Goal: Task Accomplishment & Management: Complete application form

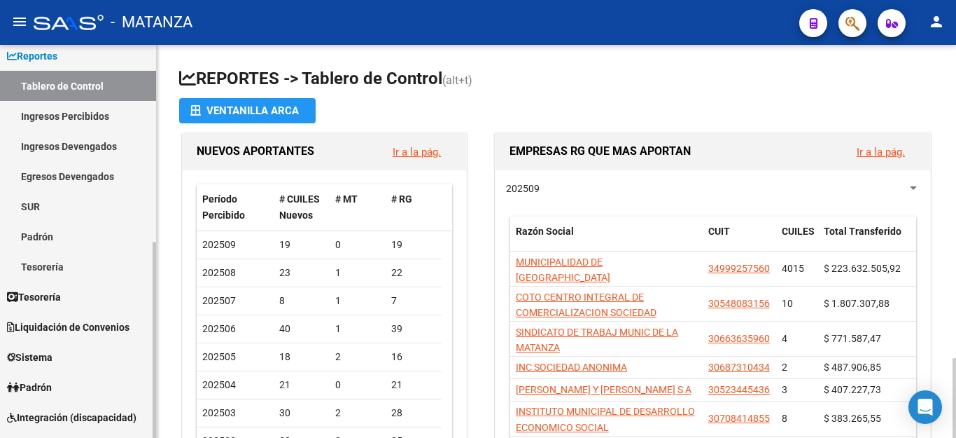
scroll to position [140, 0]
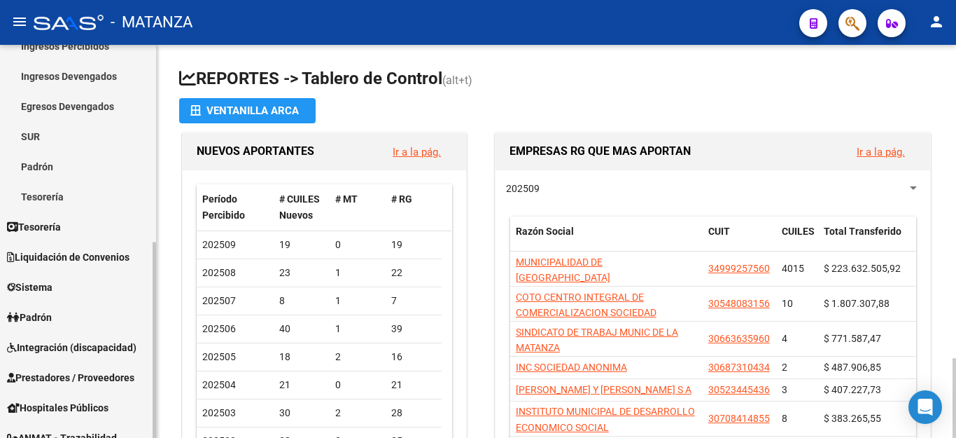
click at [51, 348] on span "Integración (discapacidad)" at bounding box center [72, 347] width 130 height 15
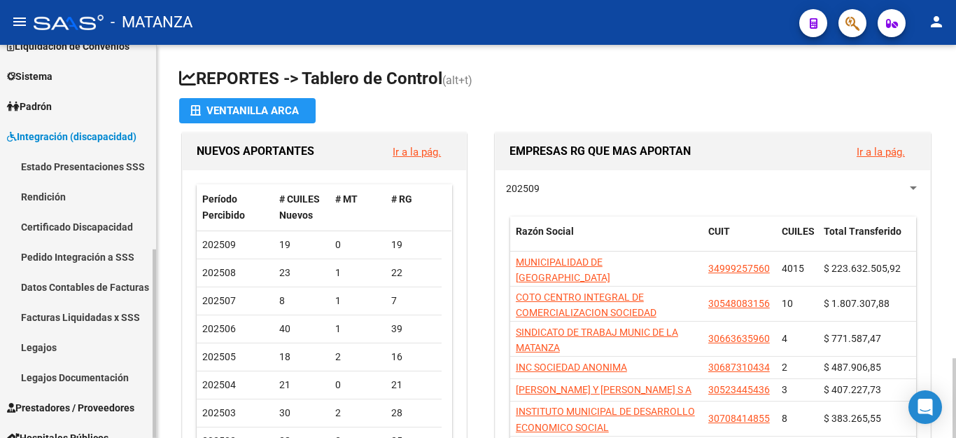
click at [46, 202] on link "Rendición" at bounding box center [78, 196] width 156 height 30
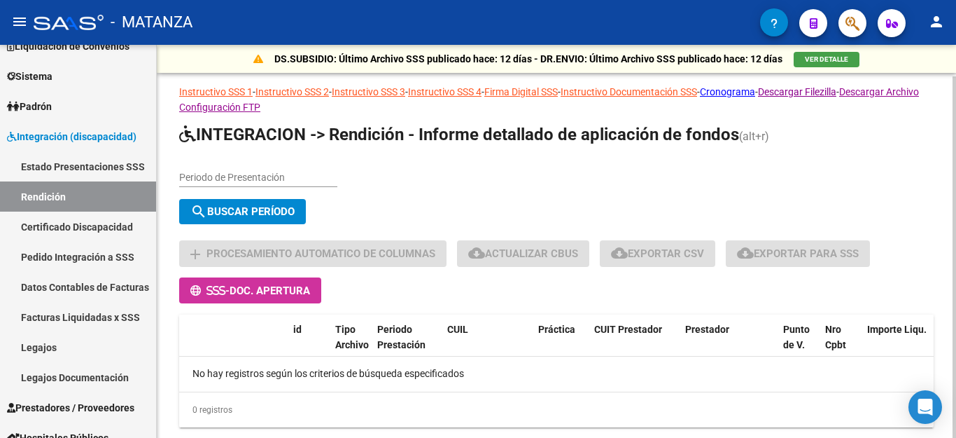
click at [206, 179] on input "Periodo de Presentación" at bounding box center [258, 178] width 158 height 12
type input "202505"
click at [235, 214] on span "search Buscar Período" at bounding box center [242, 211] width 104 height 13
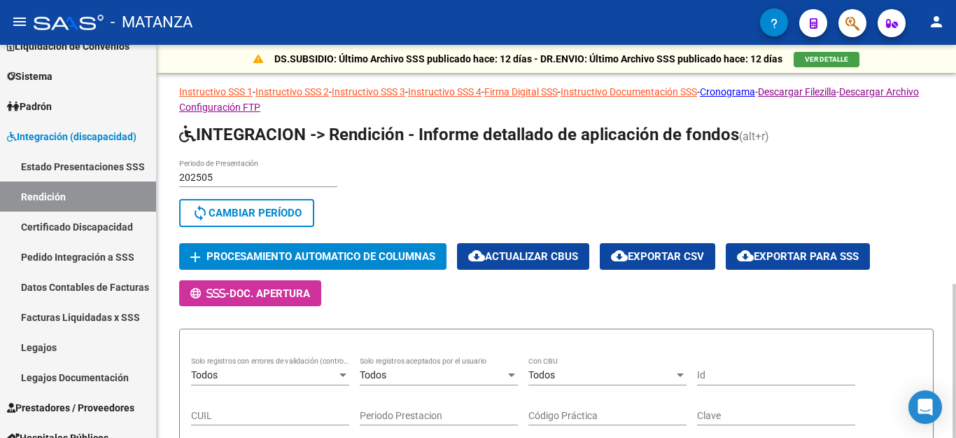
click at [376, 251] on span "Procesamiento automatico de columnas" at bounding box center [321, 257] width 229 height 13
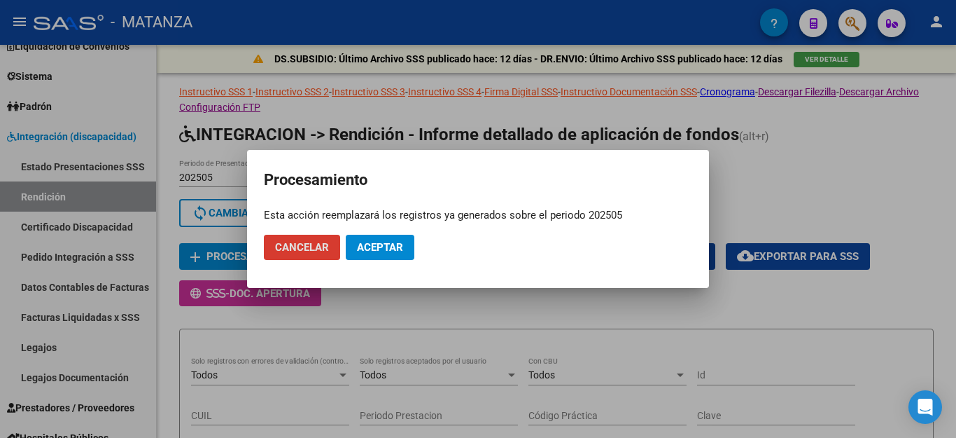
click at [389, 248] on span "Aceptar" at bounding box center [380, 247] width 46 height 13
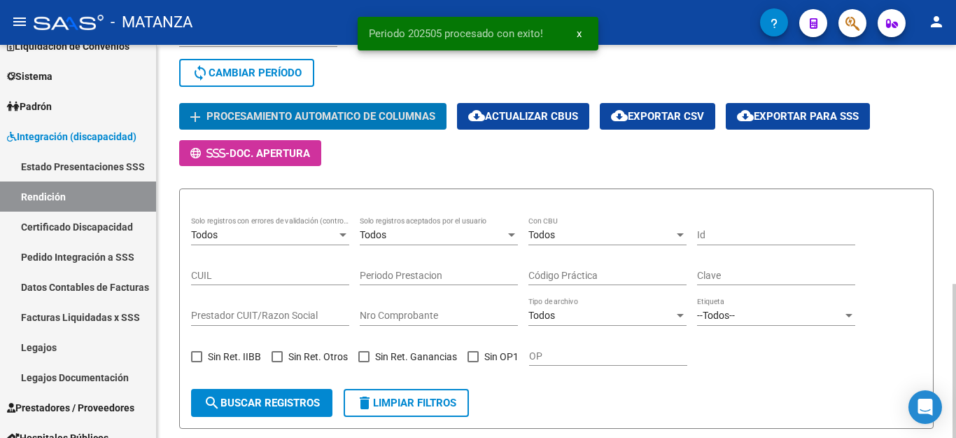
scroll to position [210, 0]
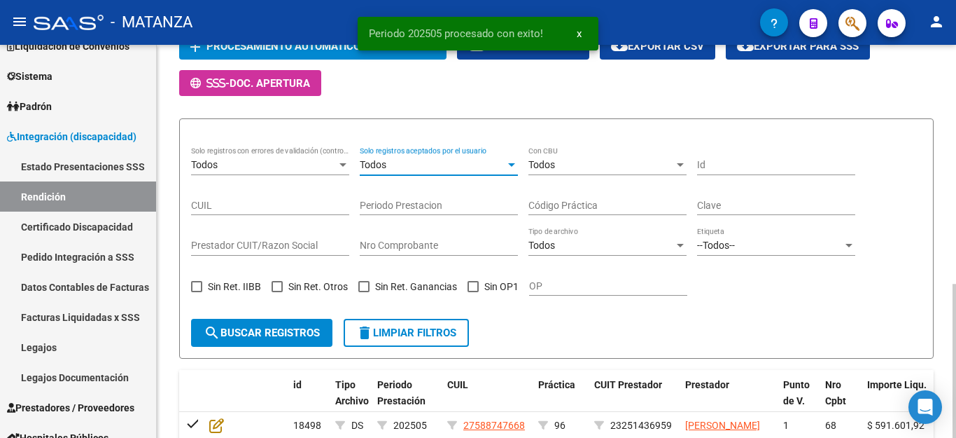
click at [476, 160] on div "Todos" at bounding box center [433, 165] width 146 height 12
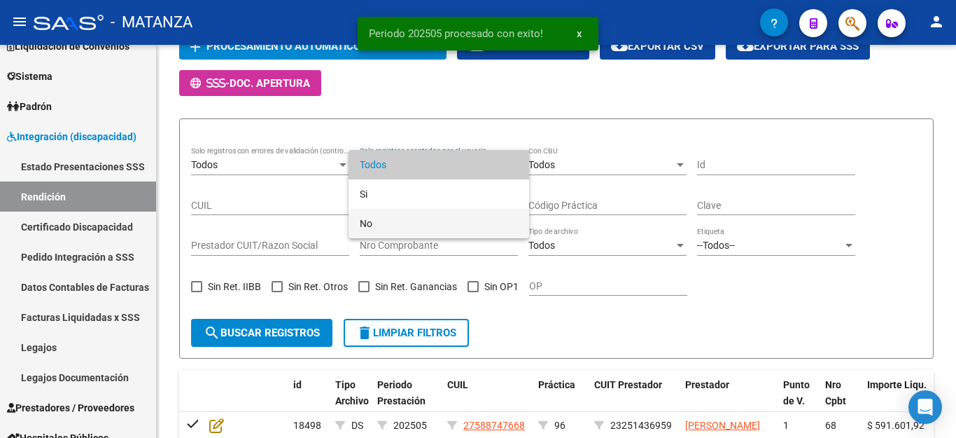
click at [368, 223] on span "No" at bounding box center [439, 223] width 158 height 29
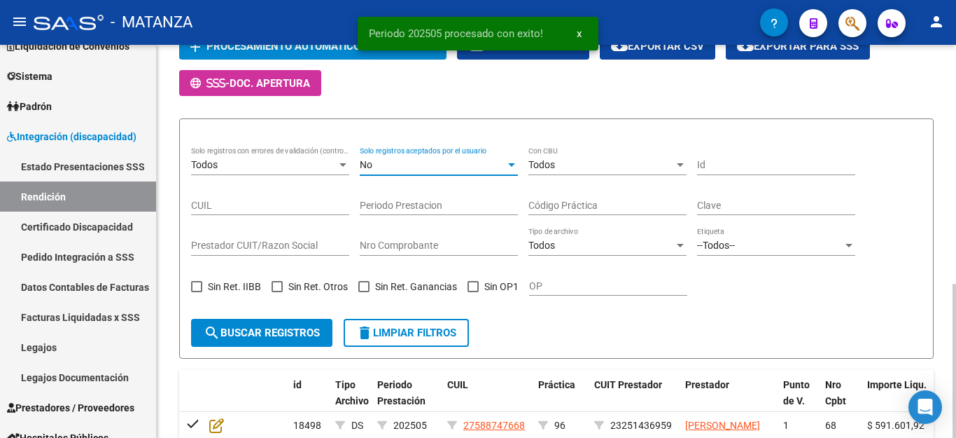
click at [274, 330] on span "search Buscar registros" at bounding box center [262, 332] width 116 height 13
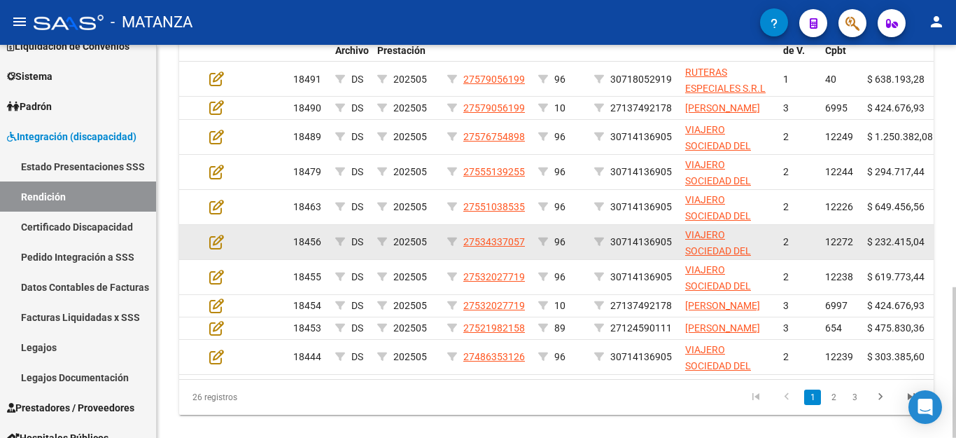
scroll to position [490, 0]
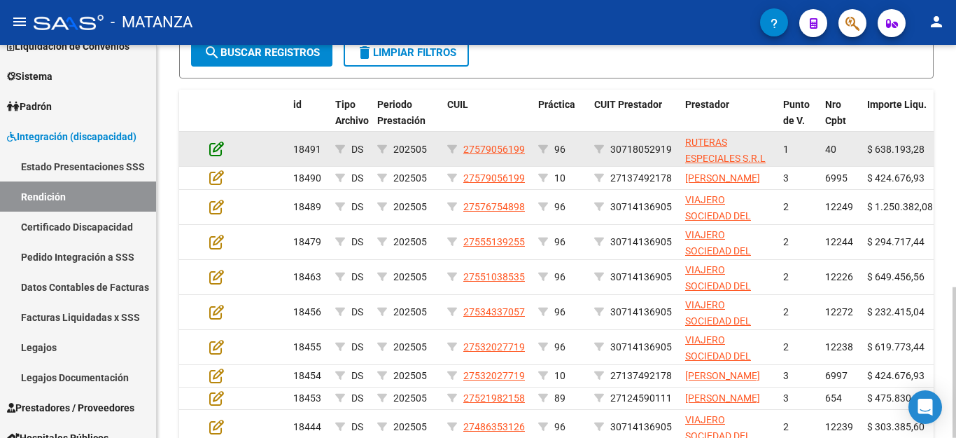
click at [218, 146] on icon at bounding box center [216, 148] width 15 height 15
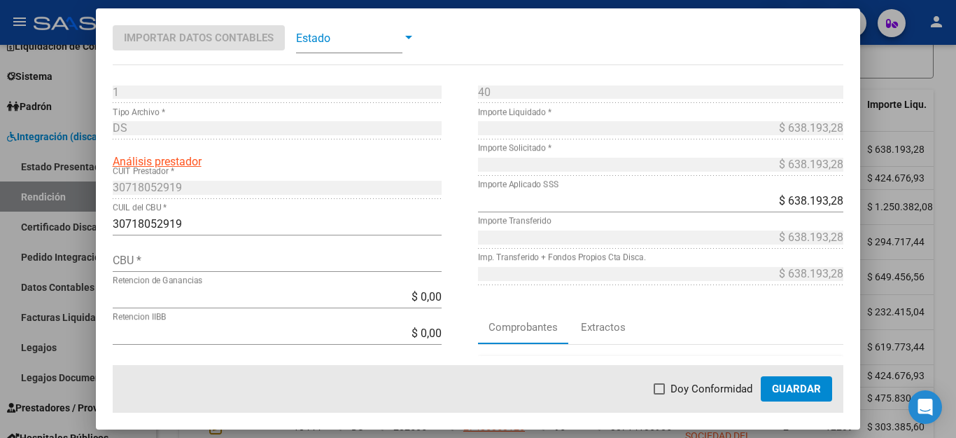
scroll to position [70, 0]
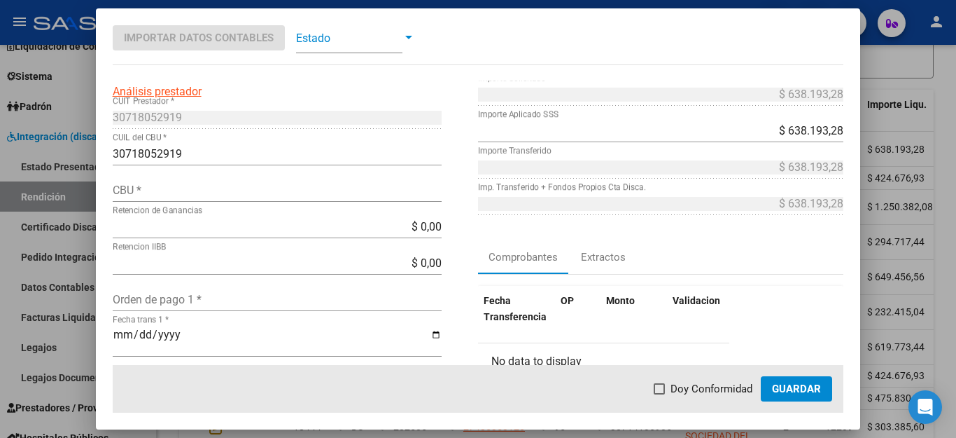
click at [212, 194] on input "CBU *" at bounding box center [277, 189] width 329 height 13
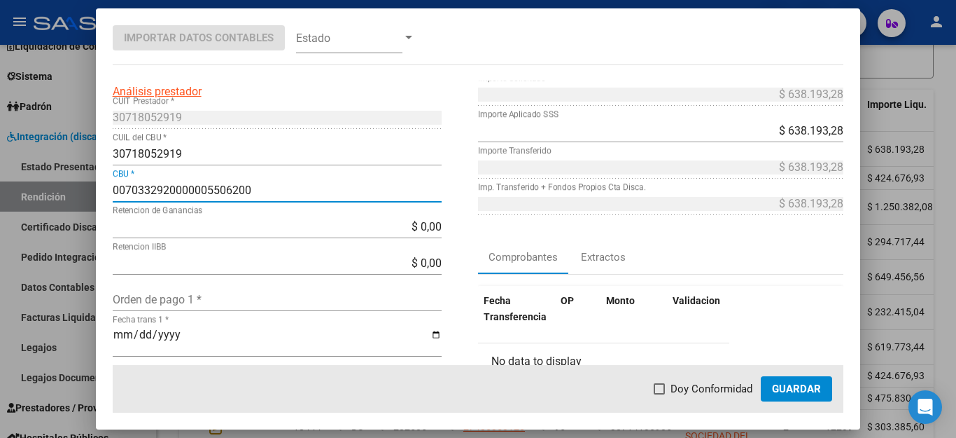
type input "0070332920000005506200"
click at [200, 304] on input "Orden de pago 1 *" at bounding box center [277, 299] width 329 height 13
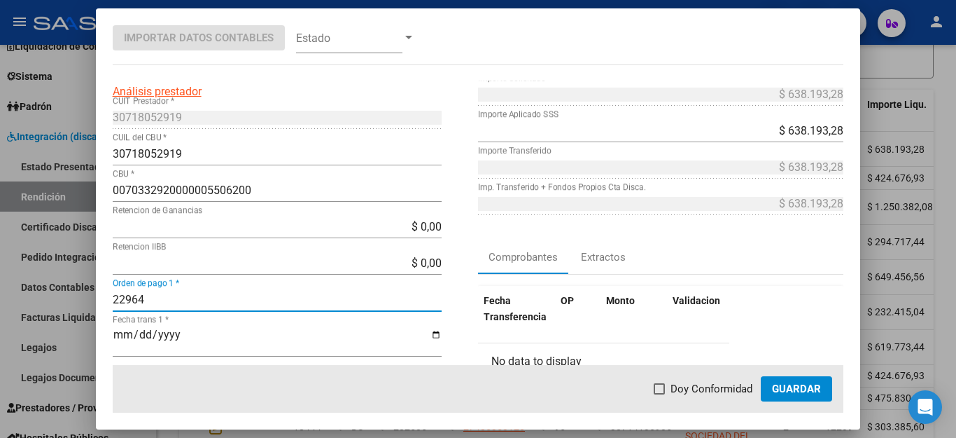
type input "22964"
click at [125, 332] on input "Fecha trans 1 *" at bounding box center [277, 340] width 329 height 24
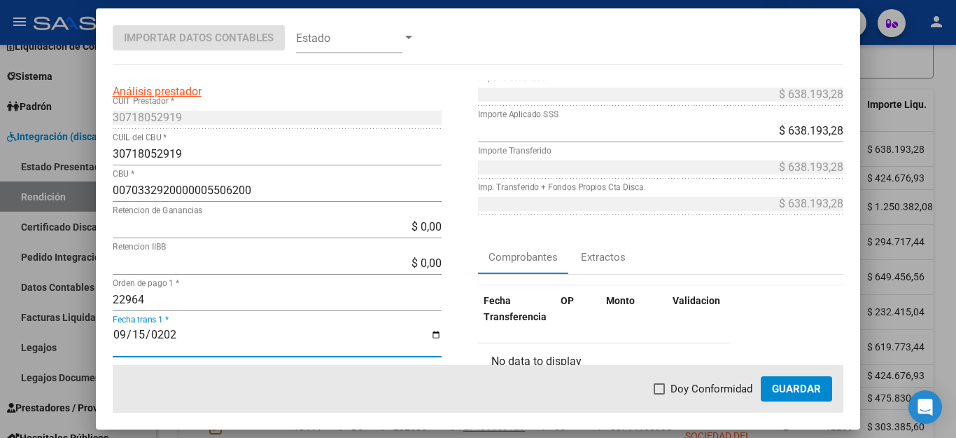
type input "[DATE]"
click at [693, 389] on span "Doy Conformidad" at bounding box center [712, 388] width 82 height 17
click at [660, 394] on input "Doy Conformidad" at bounding box center [659, 394] width 1 height 1
checkbox input "true"
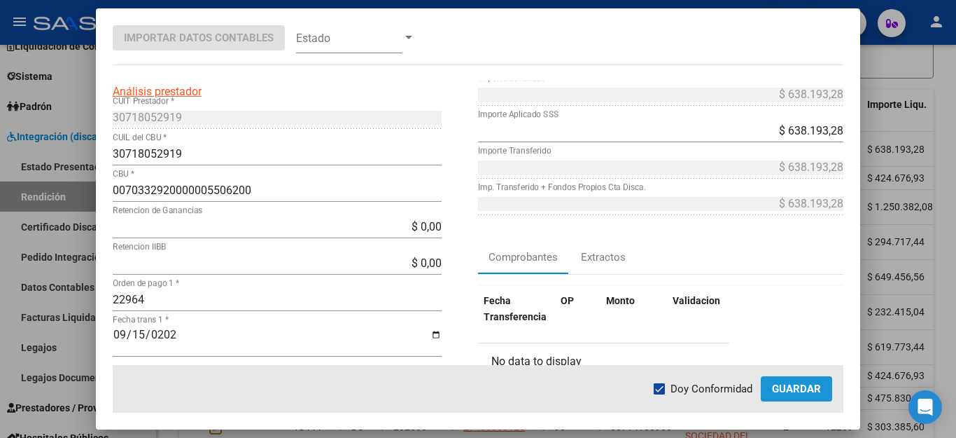
click at [801, 396] on button "Guardar" at bounding box center [796, 388] width 71 height 25
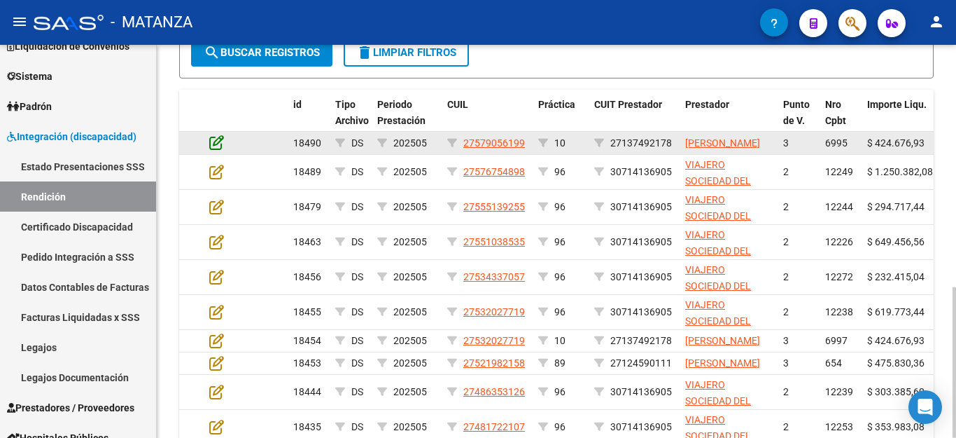
click at [217, 150] on icon at bounding box center [216, 141] width 15 height 15
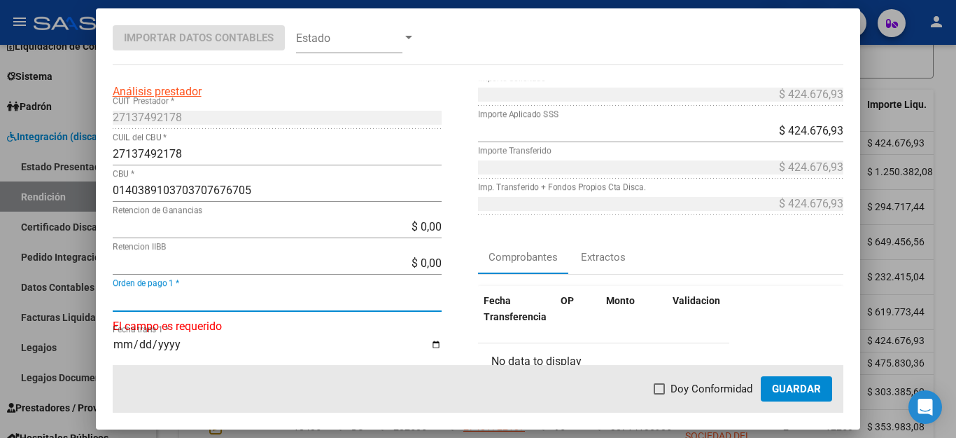
click at [225, 298] on input "Orden de pago 1 *" at bounding box center [277, 299] width 329 height 13
type input "22965"
click at [125, 333] on input "Fecha trans 1 *" at bounding box center [277, 340] width 329 height 24
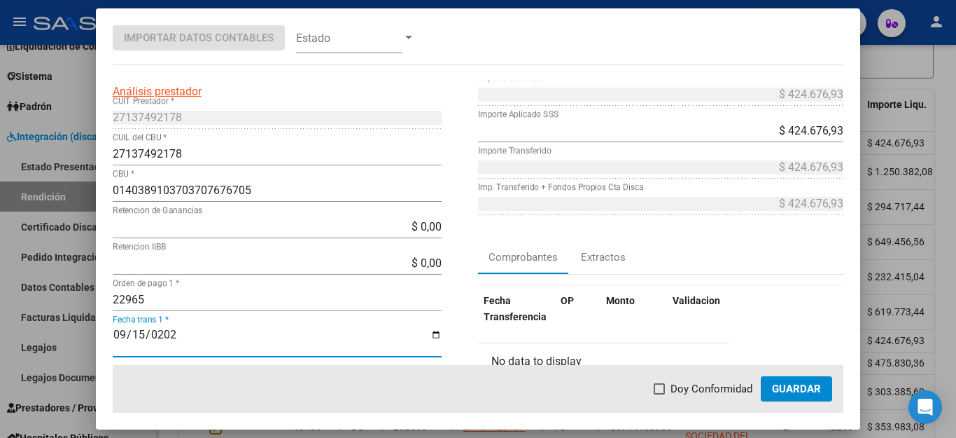
type input "[DATE]"
drag, startPoint x: 665, startPoint y: 388, endPoint x: 761, endPoint y: 402, distance: 96.9
click at [669, 388] on label "Doy Conformidad" at bounding box center [703, 388] width 99 height 17
click at [660, 394] on input "Doy Conformidad" at bounding box center [659, 394] width 1 height 1
checkbox input "true"
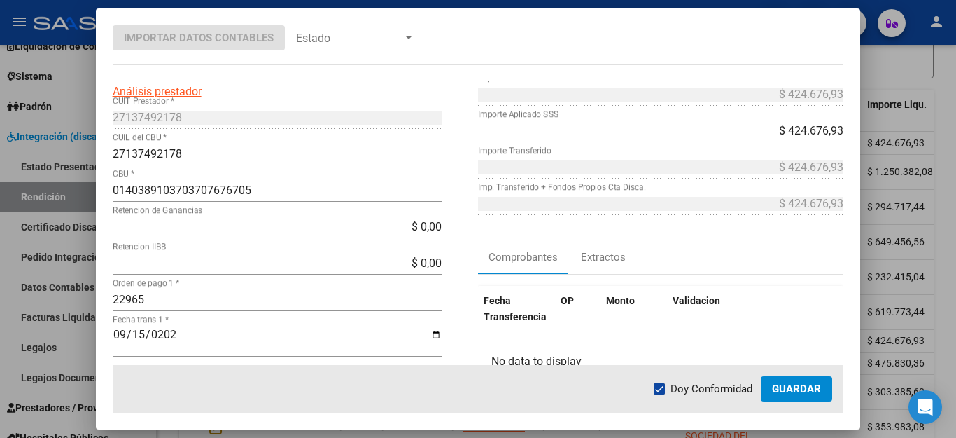
click at [816, 396] on button "Guardar" at bounding box center [796, 388] width 71 height 25
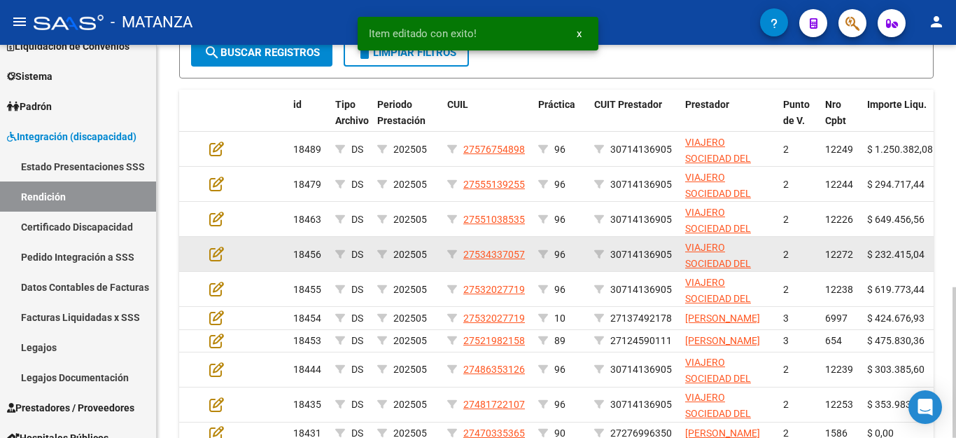
scroll to position [630, 0]
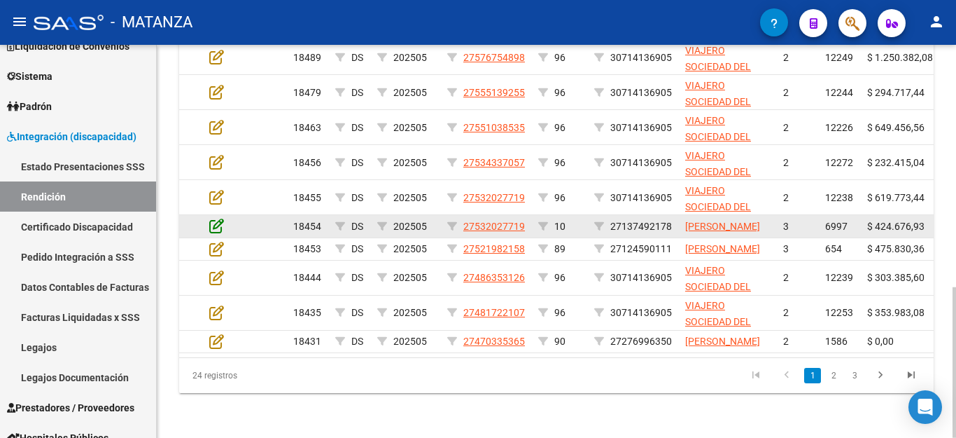
click at [214, 218] on icon at bounding box center [216, 225] width 15 height 15
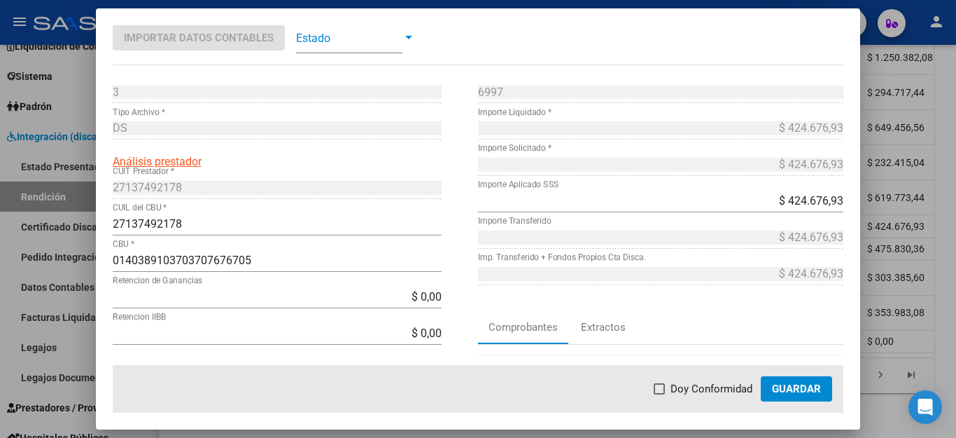
scroll to position [140, 0]
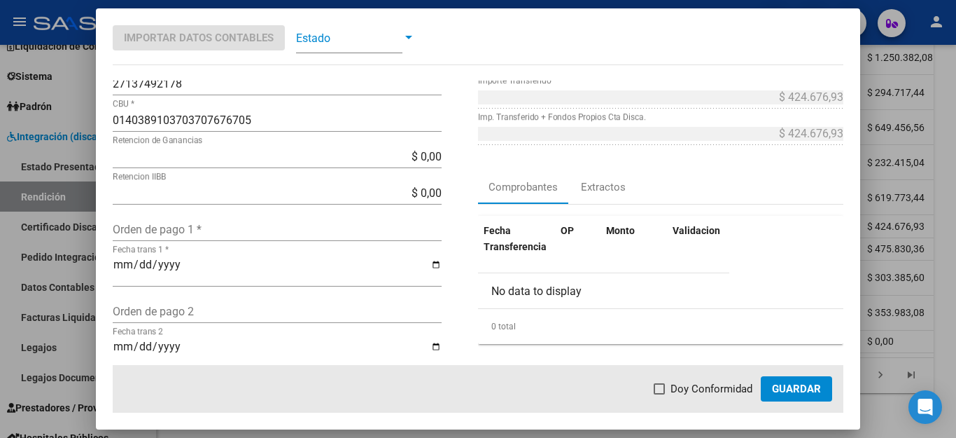
click at [267, 224] on input "Orden de pago 1 *" at bounding box center [277, 229] width 329 height 13
type input "22965"
click at [113, 262] on input "Fecha trans 1 *" at bounding box center [277, 270] width 329 height 24
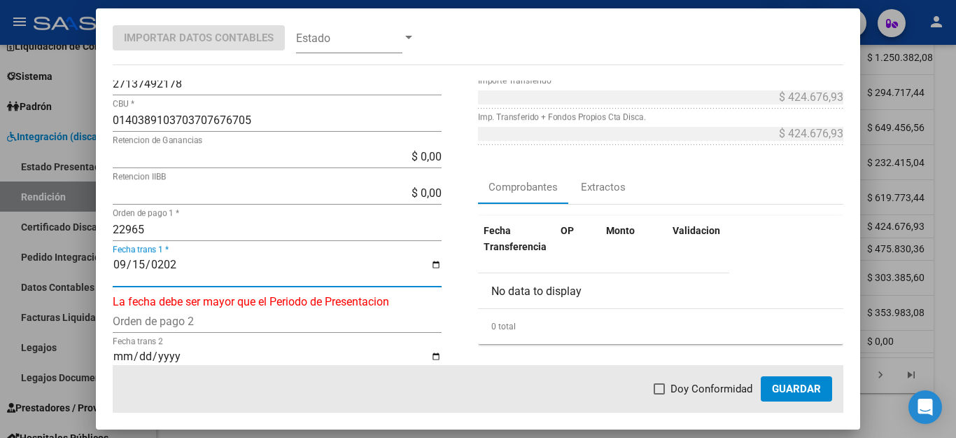
type input "[DATE]"
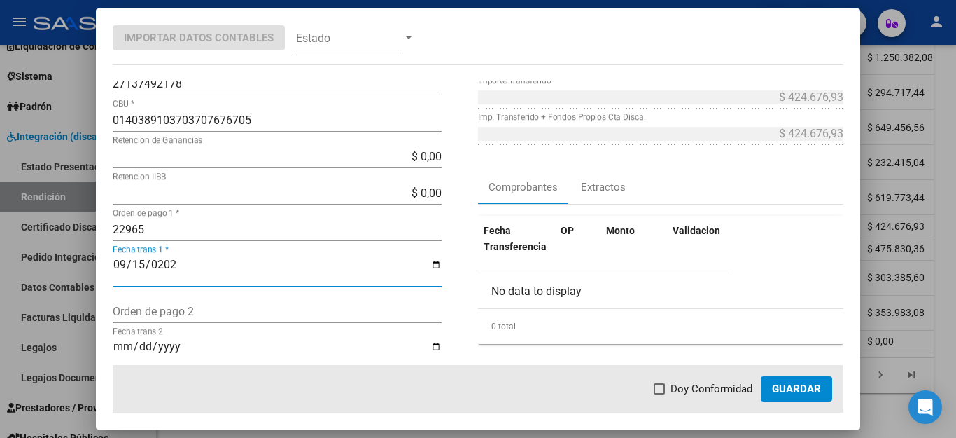
click at [702, 380] on mat-dialog-actions "Doy Conformidad Guardar" at bounding box center [479, 389] width 732 height 48
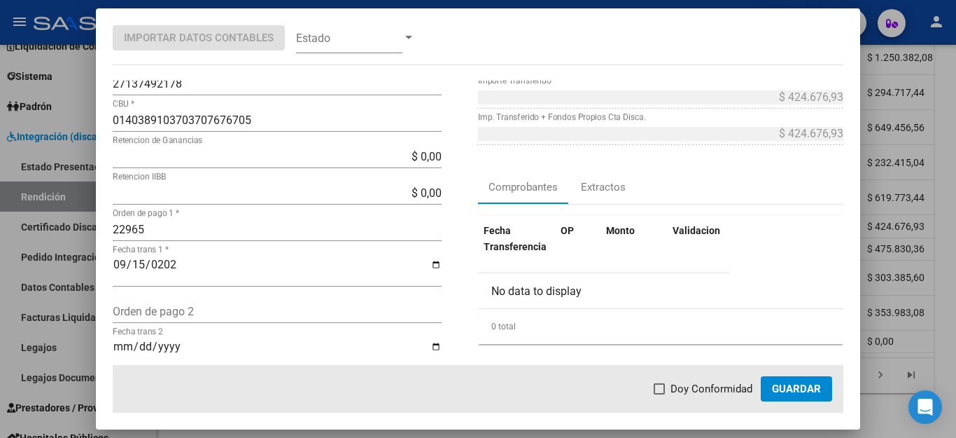
click at [662, 391] on span at bounding box center [659, 388] width 11 height 11
click at [660, 394] on input "Doy Conformidad" at bounding box center [659, 394] width 1 height 1
checkbox input "true"
click at [779, 385] on span "Guardar" at bounding box center [796, 388] width 49 height 13
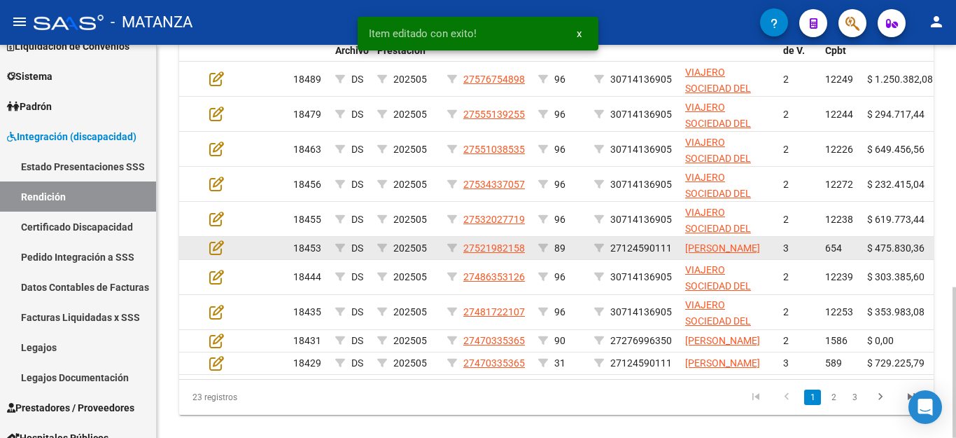
scroll to position [630, 0]
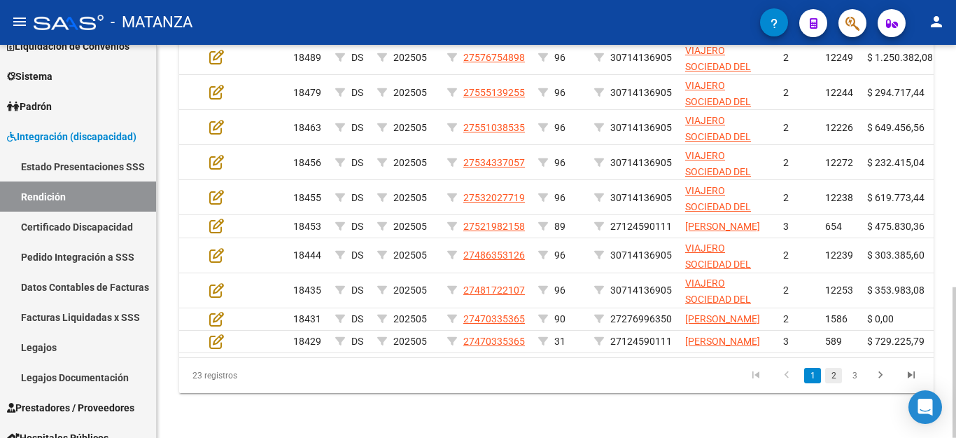
click at [833, 379] on link "2" at bounding box center [833, 375] width 17 height 15
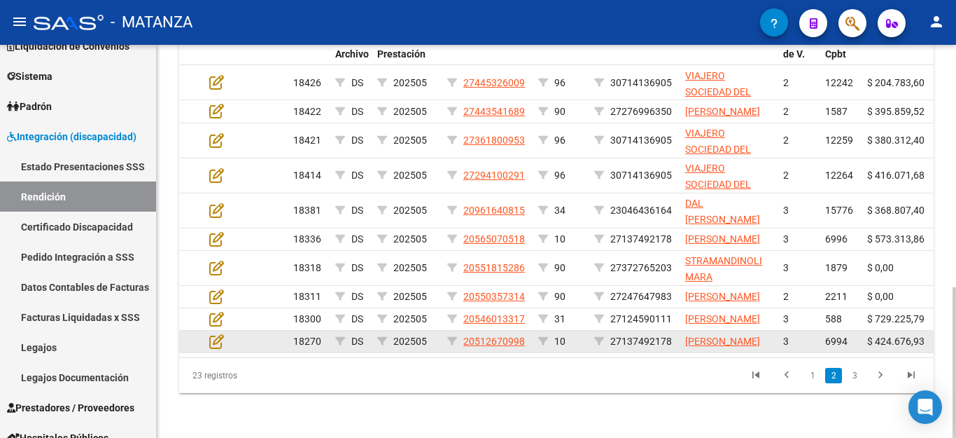
click at [209, 330] on datatable-body-cell at bounding box center [228, 341] width 49 height 22
click at [211, 333] on icon at bounding box center [216, 340] width 15 height 15
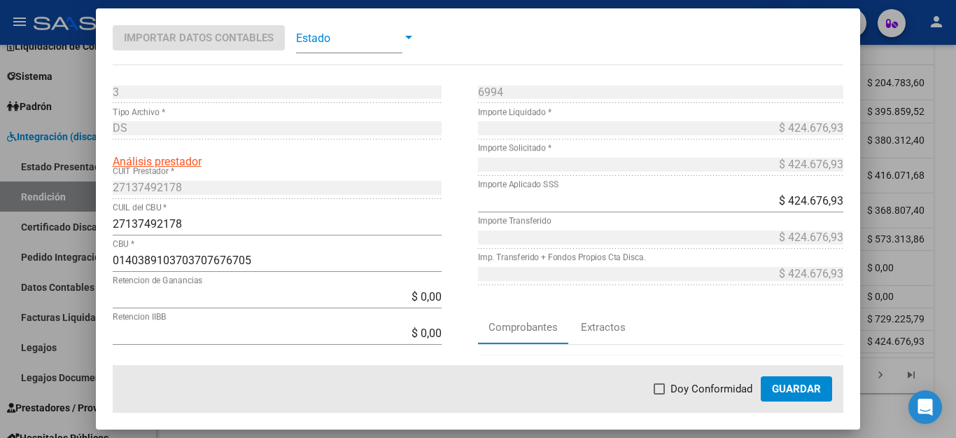
scroll to position [70, 0]
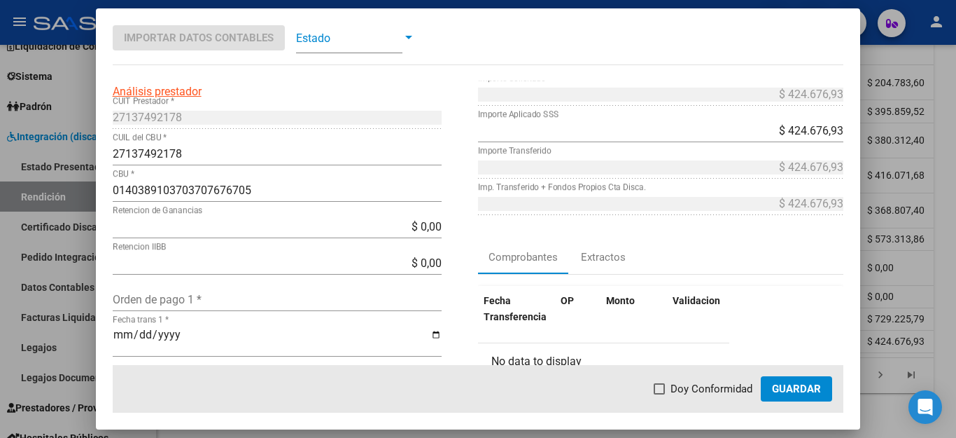
click at [256, 300] on input "Orden de pago 1 *" at bounding box center [277, 299] width 329 height 13
type input "22965"
click at [124, 338] on input "Fecha trans 1 *" at bounding box center [277, 340] width 329 height 24
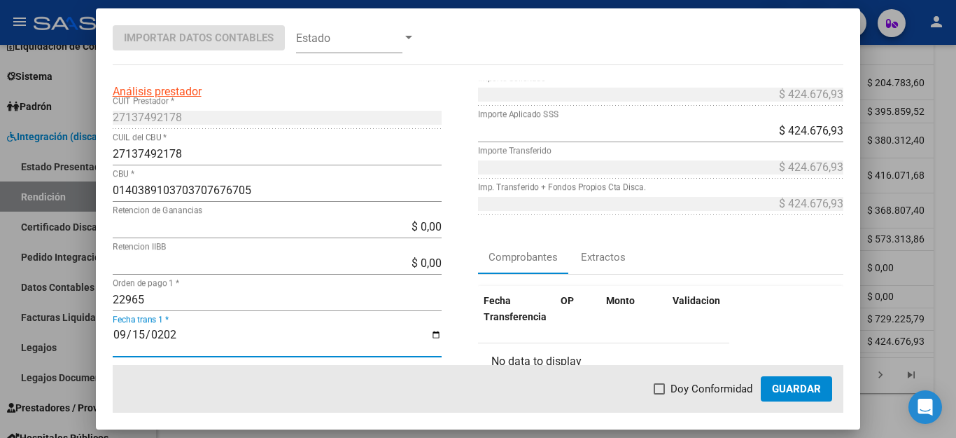
type input "[DATE]"
click at [664, 388] on span at bounding box center [659, 388] width 11 height 11
click at [660, 394] on input "Doy Conformidad" at bounding box center [659, 394] width 1 height 1
checkbox input "true"
click at [807, 391] on span "Guardar" at bounding box center [796, 388] width 49 height 13
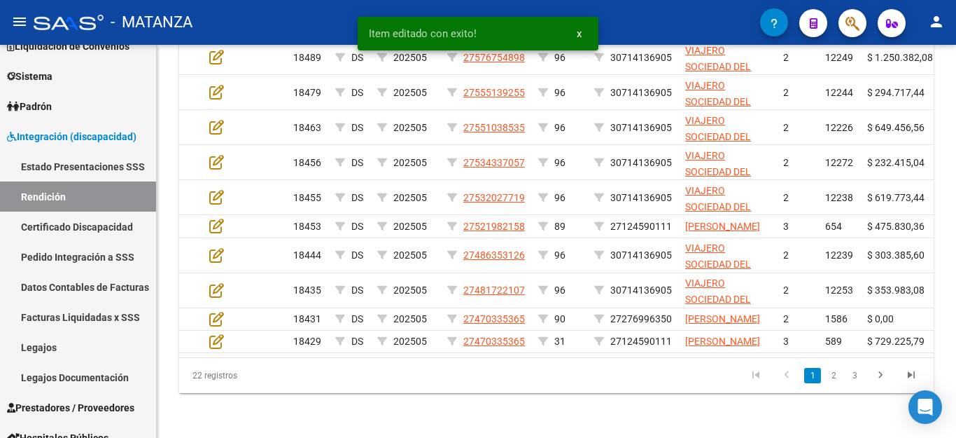
scroll to position [630, 0]
click at [830, 378] on link "2" at bounding box center [833, 375] width 17 height 15
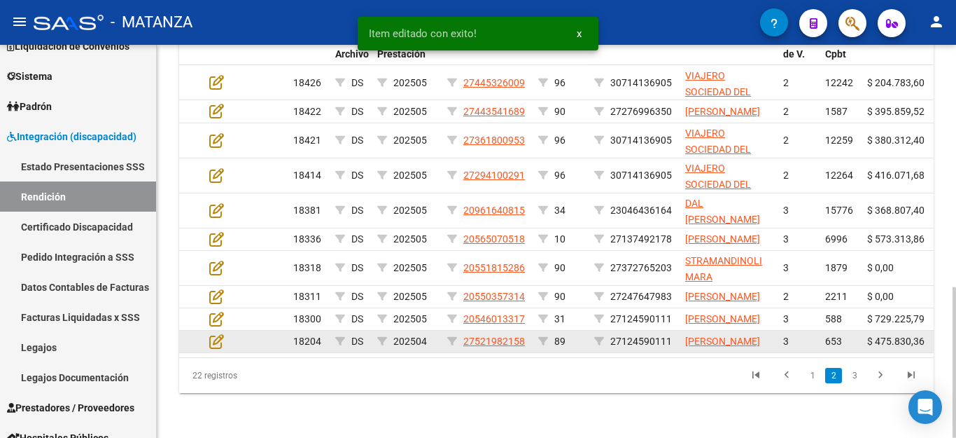
scroll to position [560, 0]
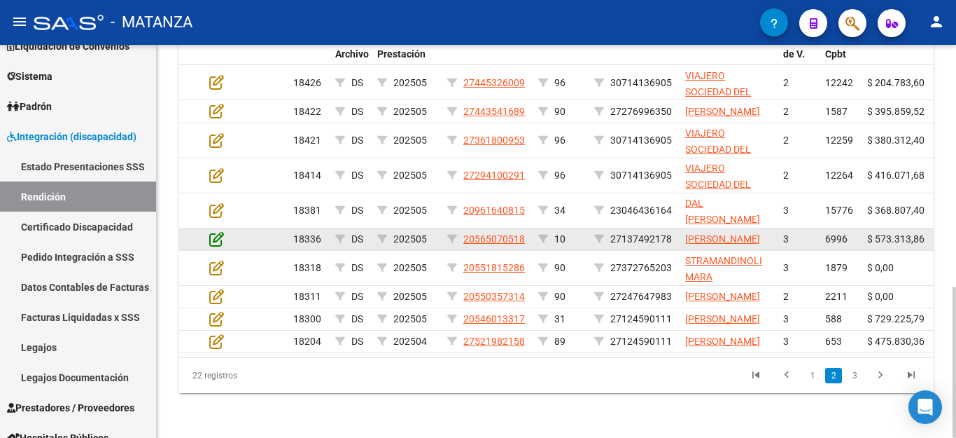
click at [211, 246] on icon at bounding box center [216, 238] width 15 height 15
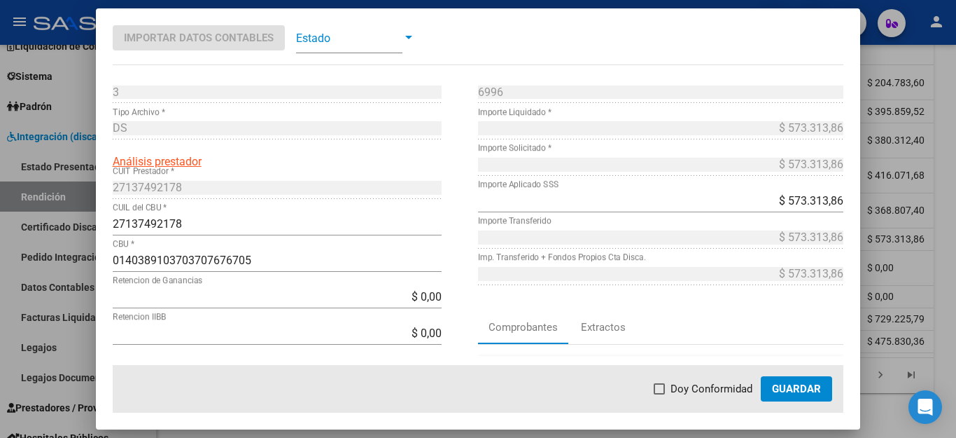
scroll to position [140, 0]
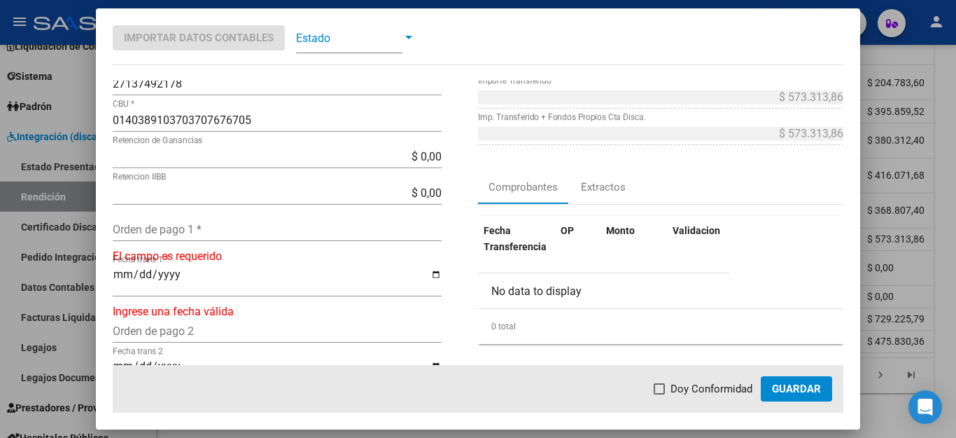
click at [252, 232] on input "Orden de pago 1 *" at bounding box center [277, 229] width 329 height 13
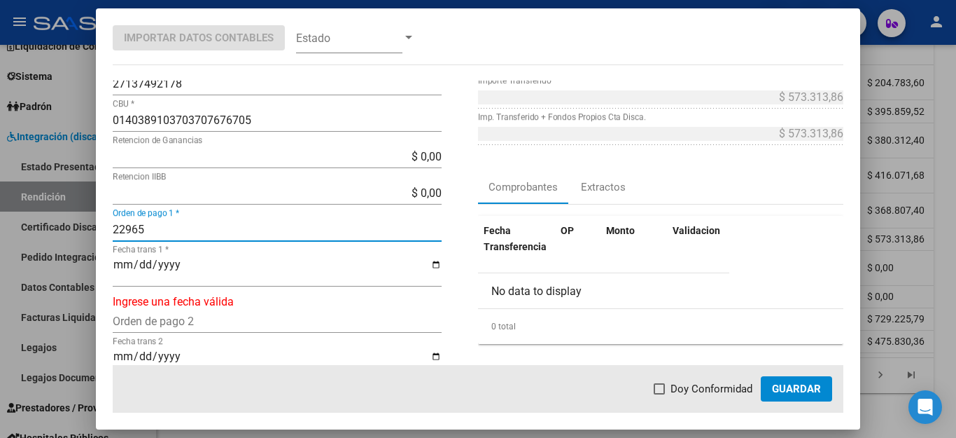
type input "22965"
click at [126, 262] on input "Fecha trans 1 *" at bounding box center [277, 270] width 329 height 24
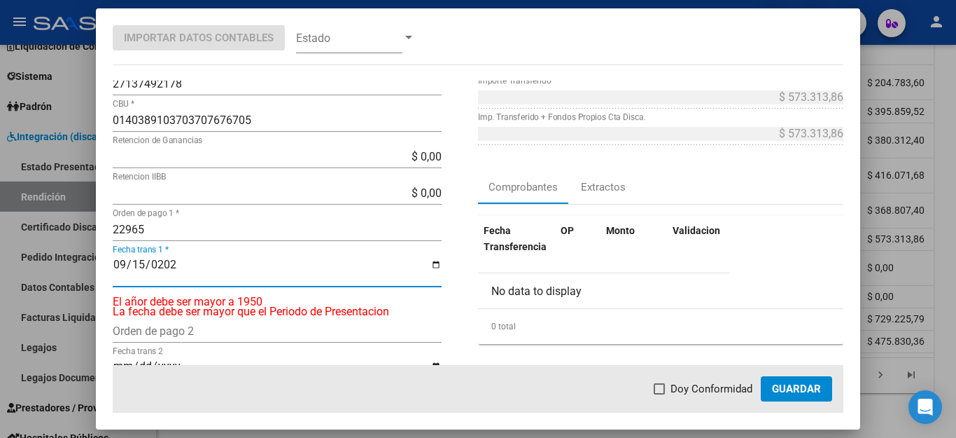
type input "[DATE]"
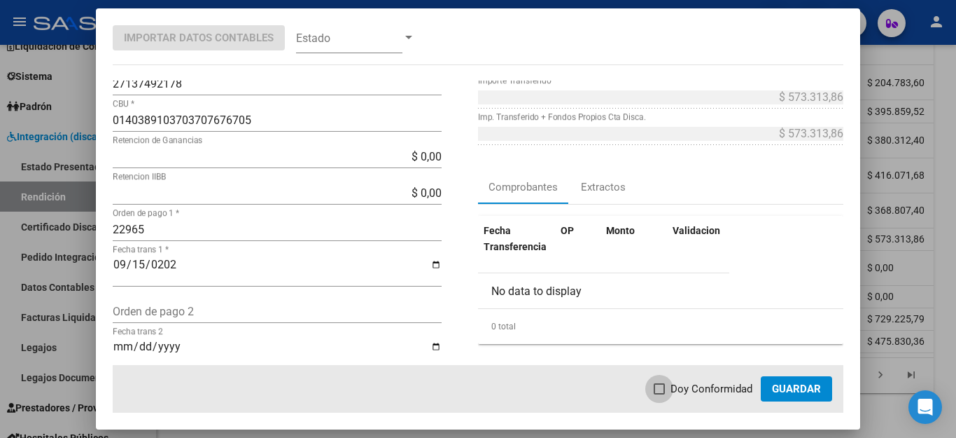
drag, startPoint x: 684, startPoint y: 387, endPoint x: 718, endPoint y: 389, distance: 33.6
click at [688, 387] on span "Doy Conformidad" at bounding box center [712, 388] width 82 height 17
click at [660, 394] on input "Doy Conformidad" at bounding box center [659, 394] width 1 height 1
checkbox input "true"
click at [806, 380] on button "Guardar" at bounding box center [796, 388] width 71 height 25
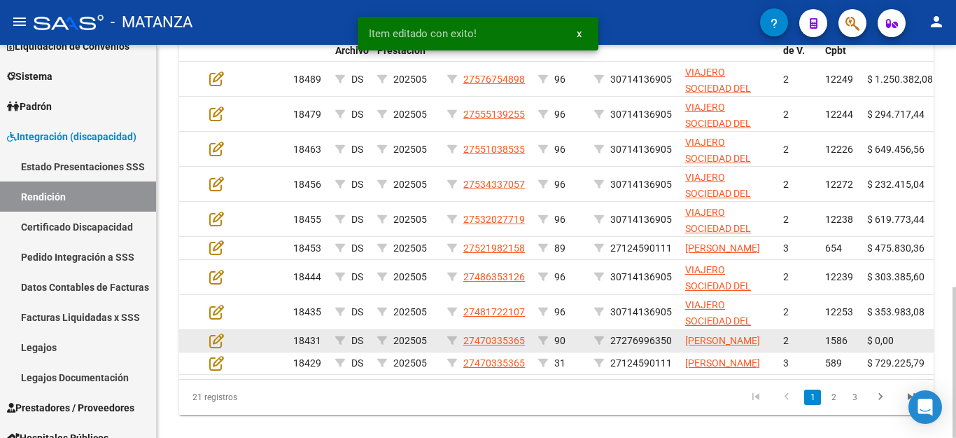
scroll to position [630, 0]
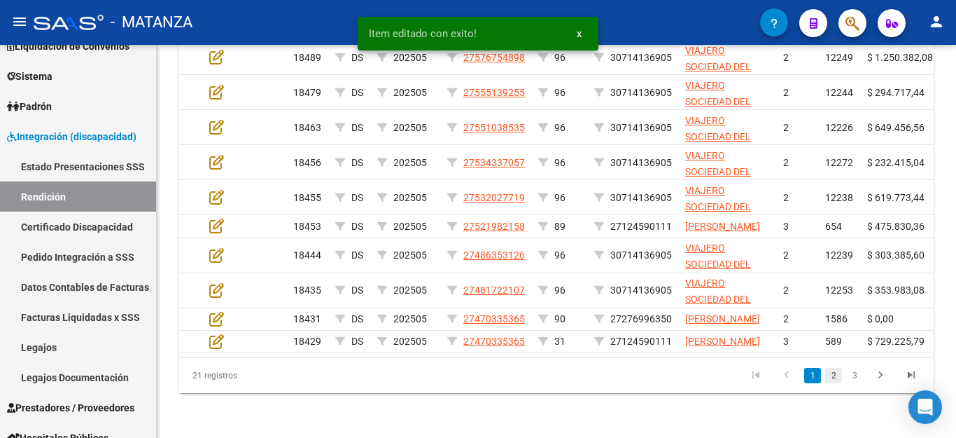
click at [827, 377] on link "2" at bounding box center [833, 375] width 17 height 15
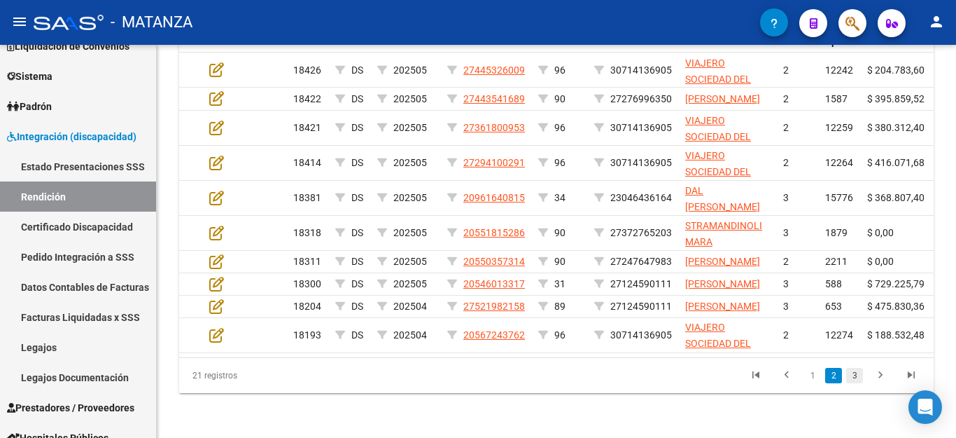
click at [857, 377] on link "3" at bounding box center [854, 375] width 17 height 15
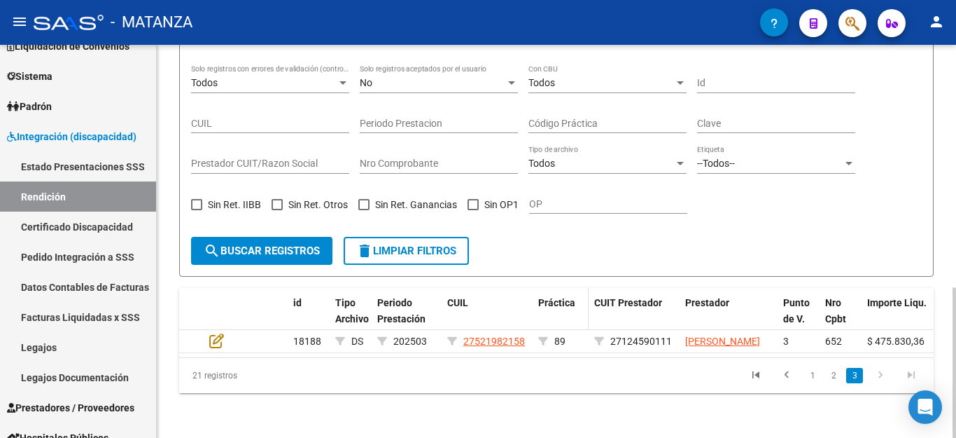
scroll to position [316, 0]
click at [816, 377] on link "1" at bounding box center [812, 375] width 17 height 15
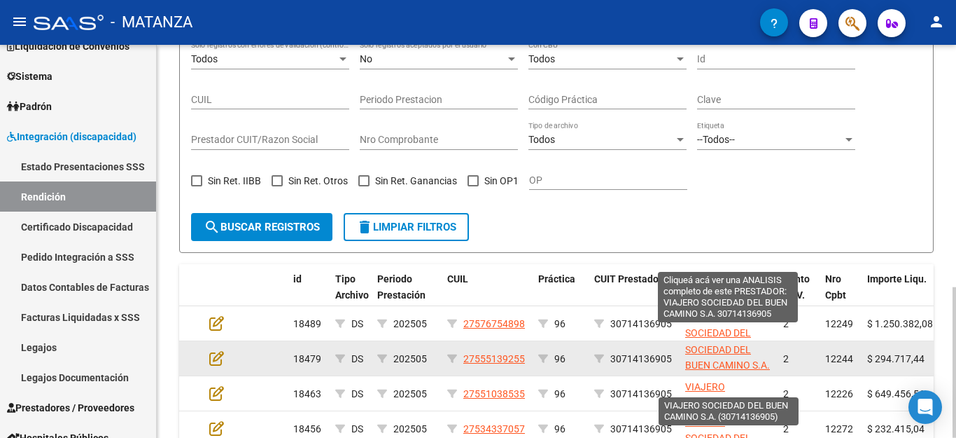
scroll to position [1, 0]
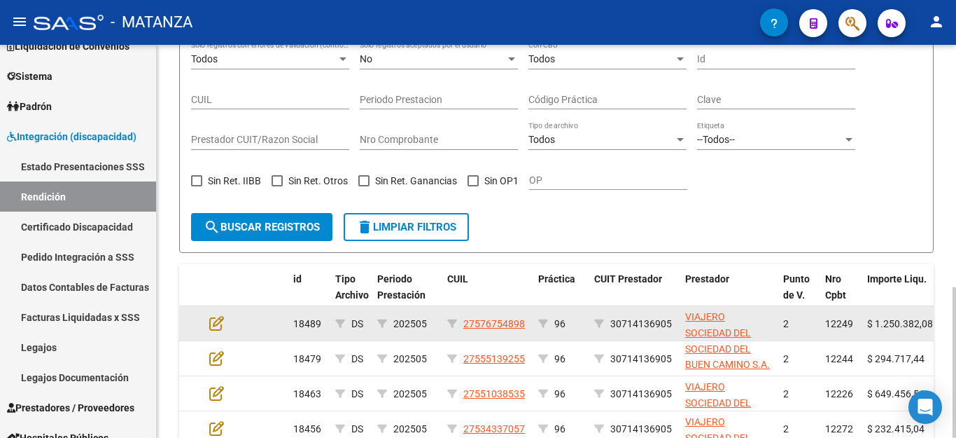
click at [480, 338] on datatable-body-cell "27576754898" at bounding box center [487, 323] width 91 height 34
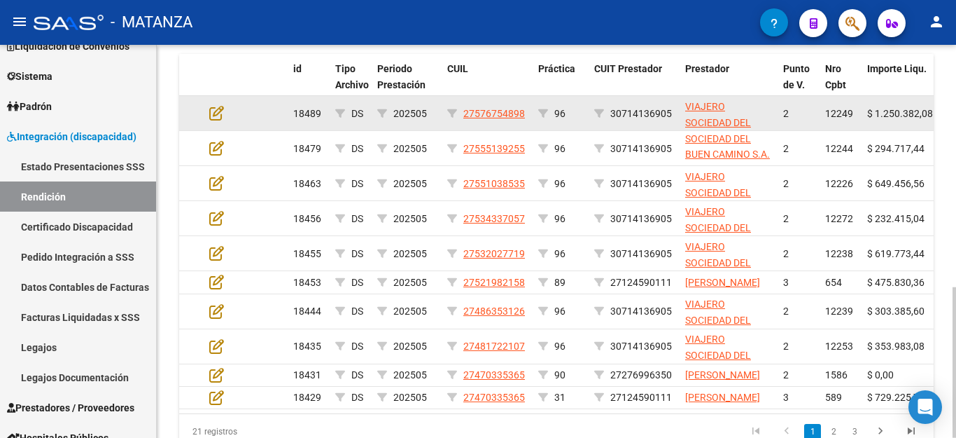
scroll to position [596, 0]
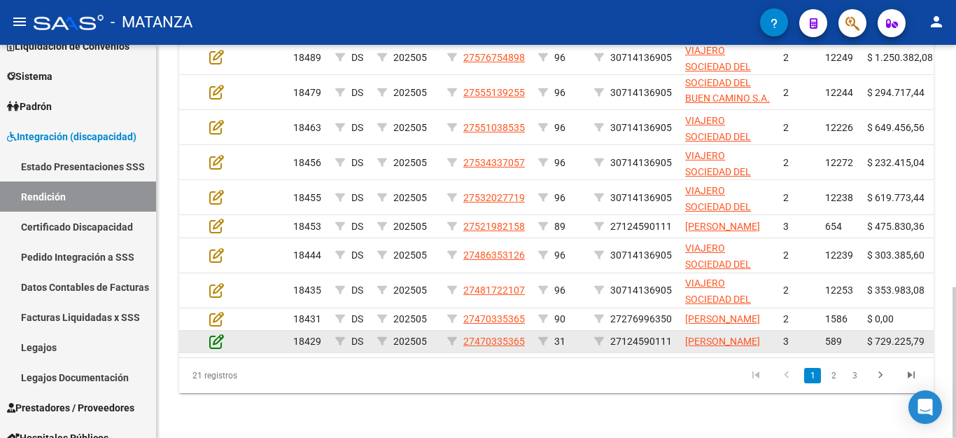
click at [215, 349] on icon at bounding box center [216, 340] width 15 height 15
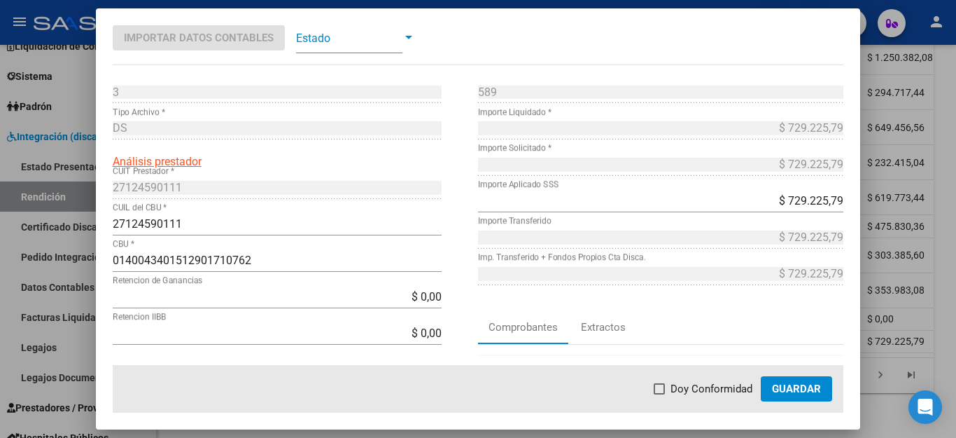
scroll to position [70, 0]
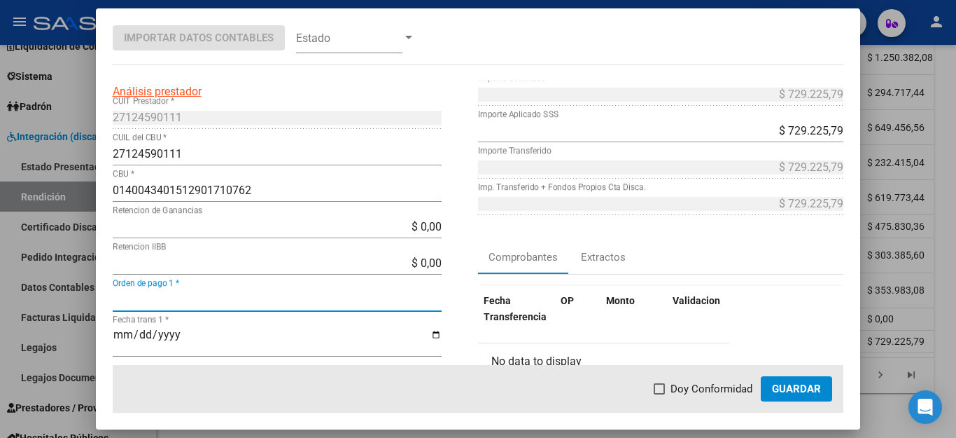
click at [216, 293] on input "Orden de pago 1 *" at bounding box center [277, 299] width 329 height 13
type input "22966"
click at [116, 334] on input "Fecha trans 1 *" at bounding box center [277, 340] width 329 height 24
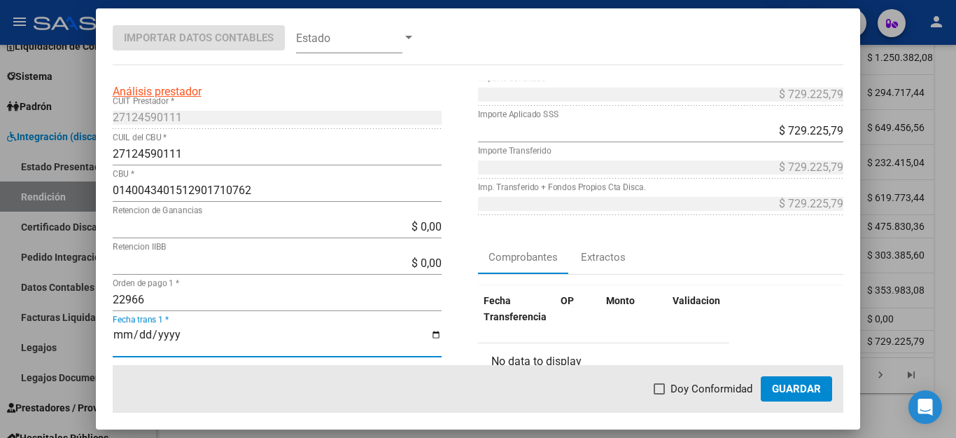
click at [674, 385] on span "Doy Conformidad" at bounding box center [712, 388] width 82 height 17
click at [660, 394] on input "Doy Conformidad" at bounding box center [659, 394] width 1 height 1
checkbox input "true"
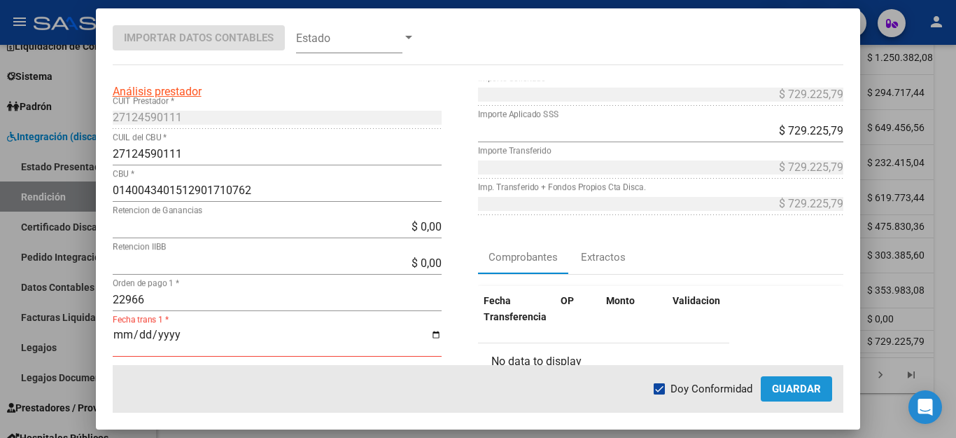
click at [780, 384] on span "Guardar" at bounding box center [796, 388] width 49 height 13
click at [183, 333] on input "Fecha trans 1 *" at bounding box center [277, 340] width 329 height 24
click at [176, 335] on input "Fecha trans 1 *" at bounding box center [277, 340] width 329 height 24
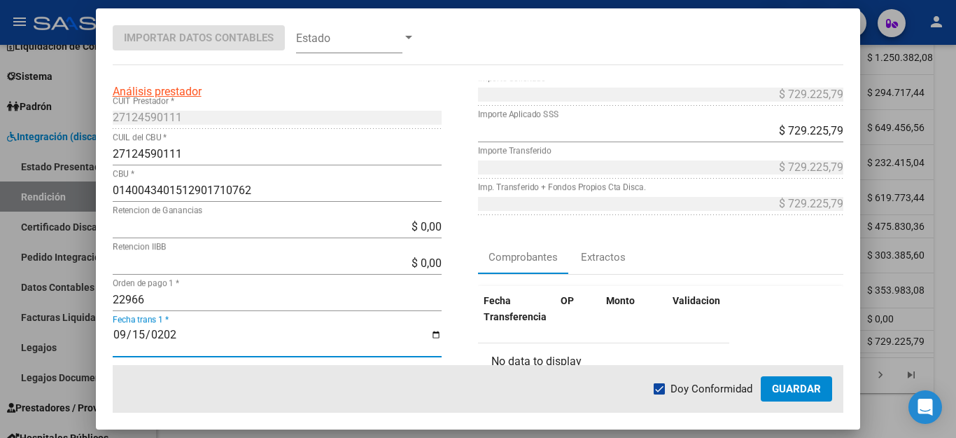
type input "[DATE]"
click at [817, 386] on span "Guardar" at bounding box center [796, 388] width 49 height 13
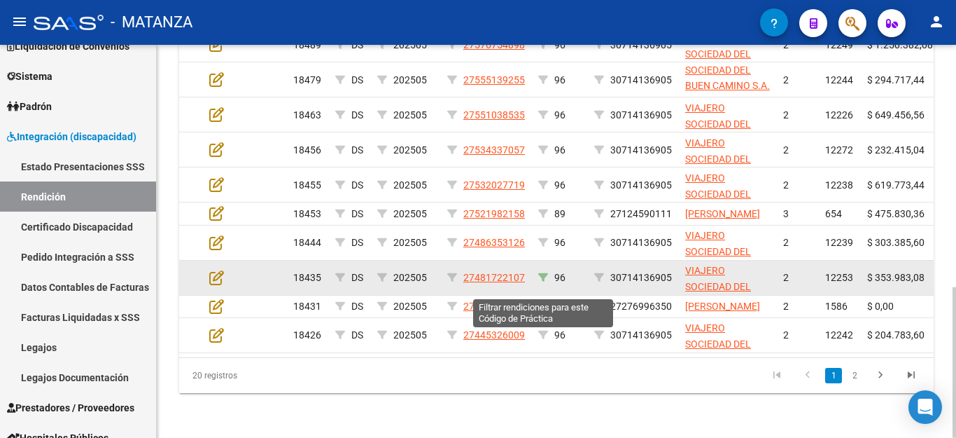
scroll to position [631, 0]
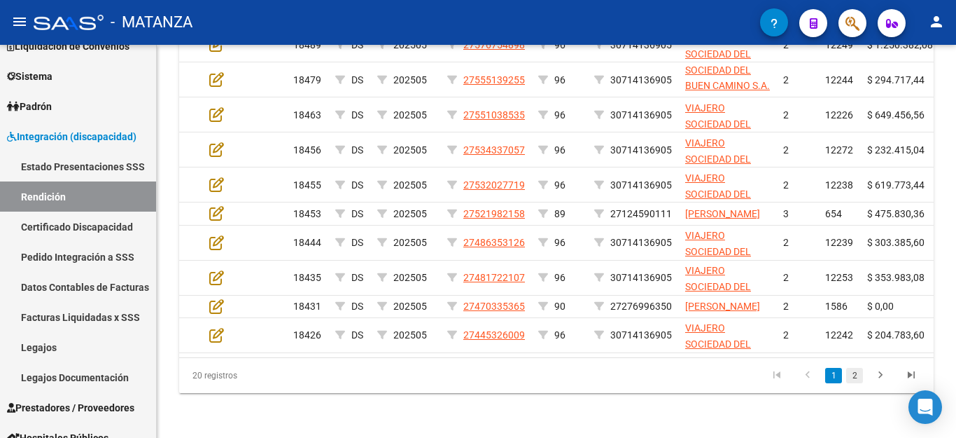
click at [851, 372] on link "2" at bounding box center [854, 375] width 17 height 15
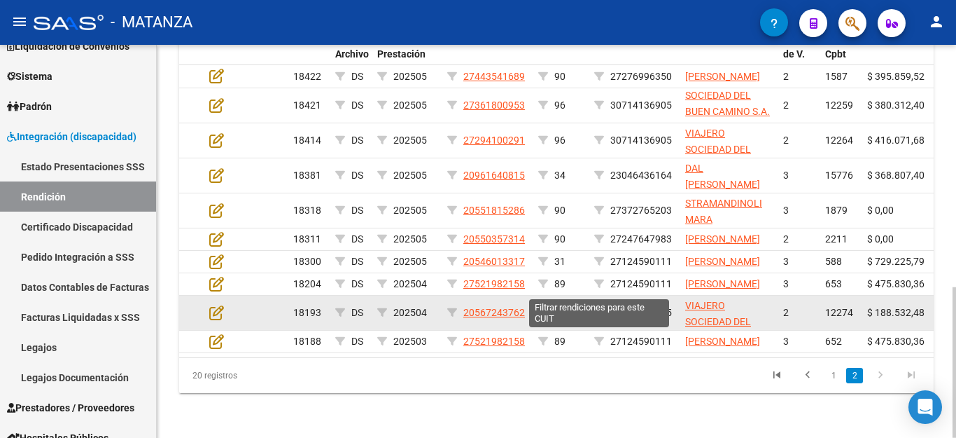
scroll to position [491, 0]
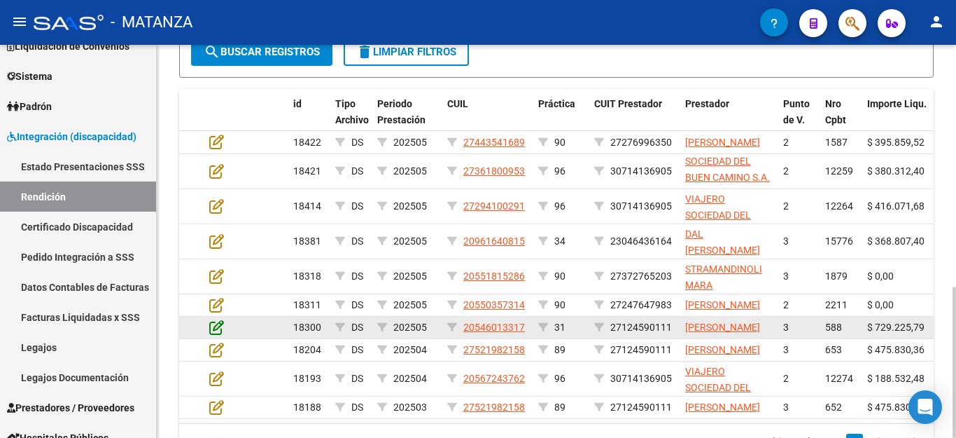
click at [211, 335] on icon at bounding box center [216, 326] width 15 height 15
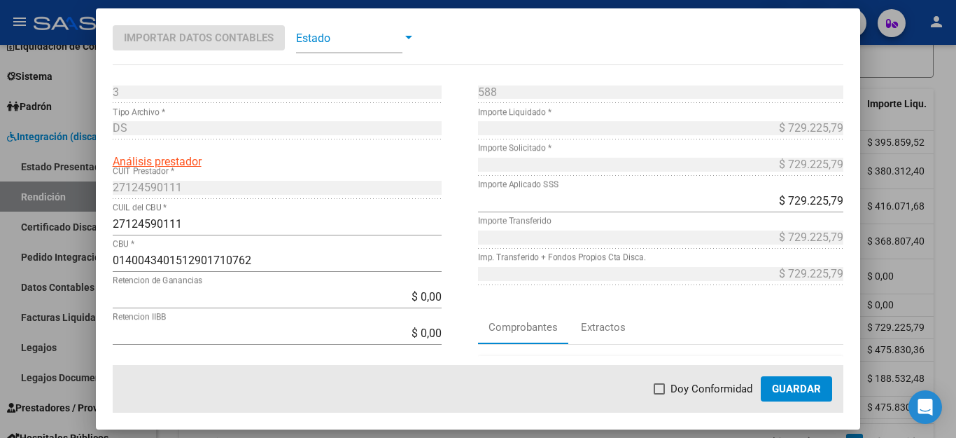
scroll to position [70, 0]
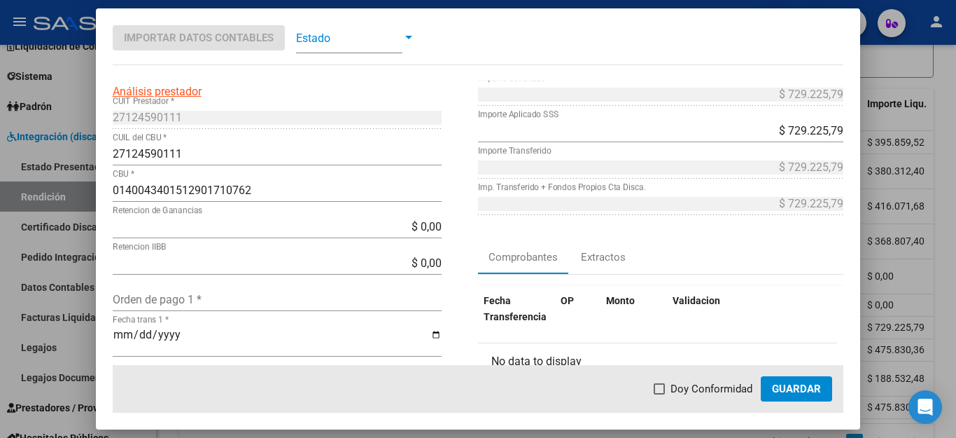
click at [260, 300] on input "Orden de pago 1 *" at bounding box center [277, 299] width 329 height 13
type input "22966"
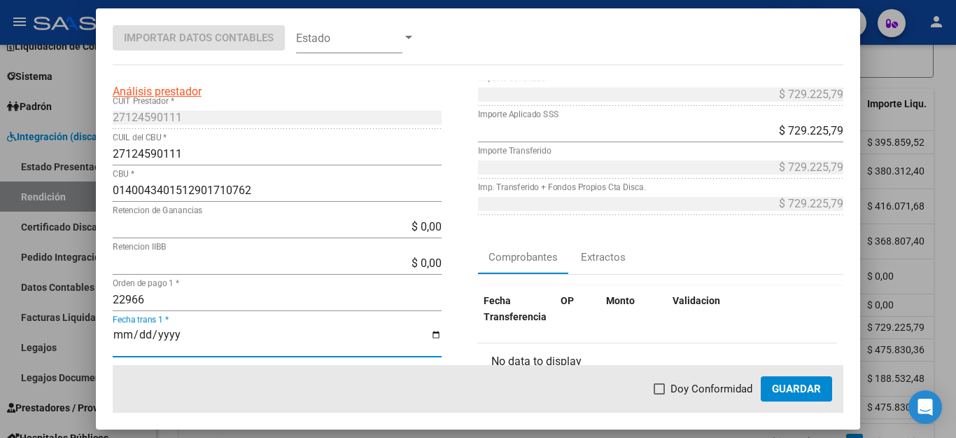
click at [128, 330] on input "Fecha trans 1 *" at bounding box center [277, 340] width 329 height 24
type input "[DATE]"
click at [690, 384] on span "Doy Conformidad" at bounding box center [712, 388] width 82 height 17
click at [660, 394] on input "Doy Conformidad" at bounding box center [659, 394] width 1 height 1
checkbox input "true"
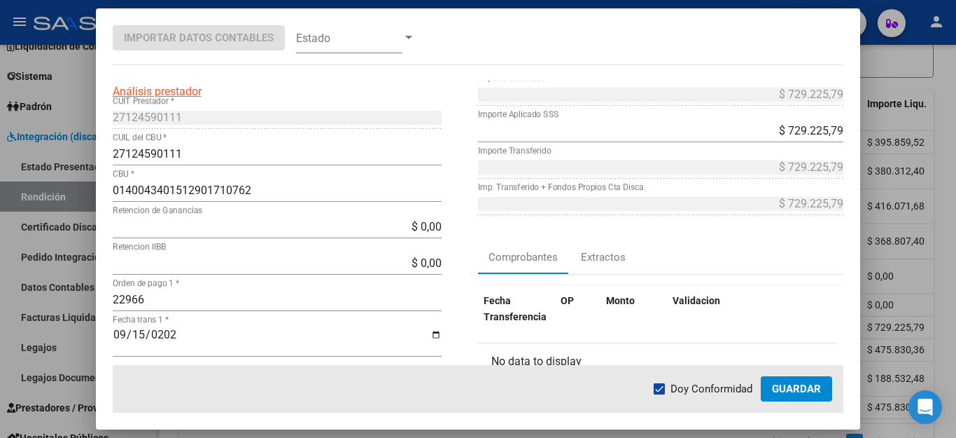
click at [804, 384] on span "Guardar" at bounding box center [796, 388] width 49 height 13
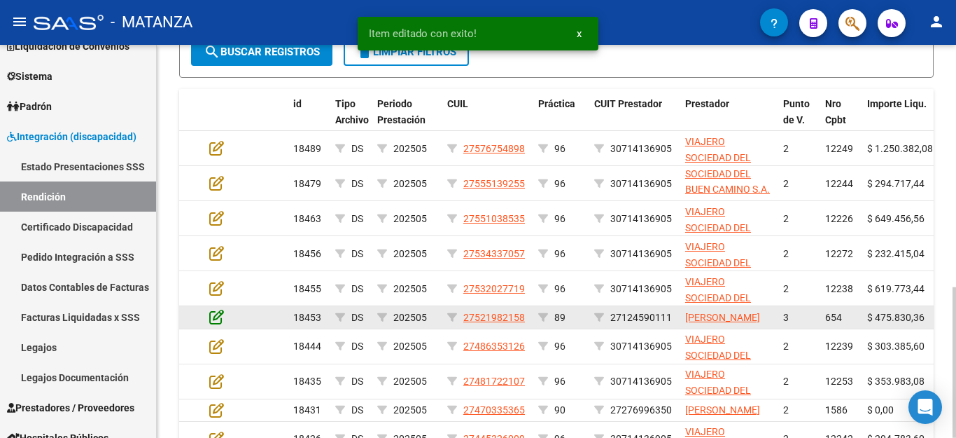
click at [218, 324] on icon at bounding box center [216, 316] width 15 height 15
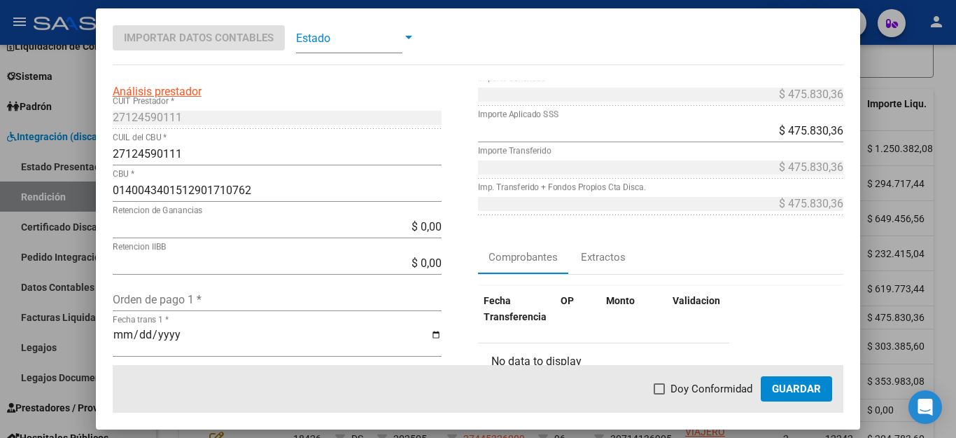
click at [239, 294] on input "Orden de pago 1 *" at bounding box center [277, 299] width 329 height 13
type input "22966"
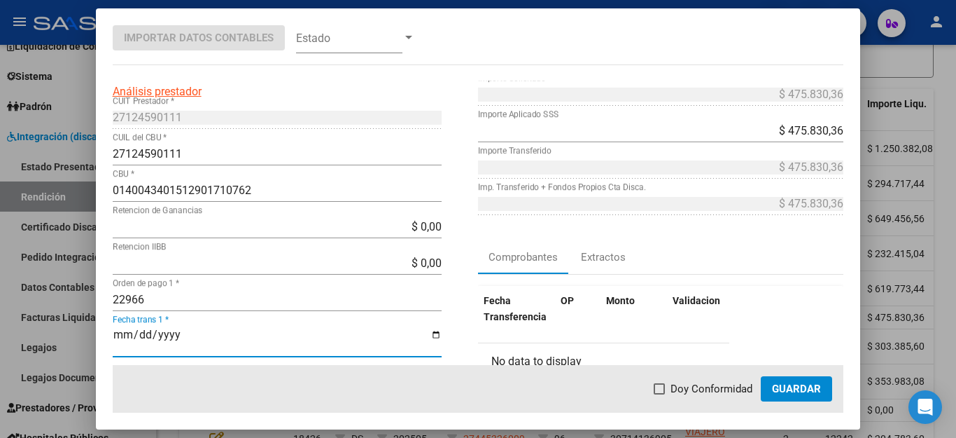
click at [121, 331] on input "Fecha trans 1 *" at bounding box center [277, 340] width 329 height 24
type input "[DATE]"
drag, startPoint x: 687, startPoint y: 382, endPoint x: 771, endPoint y: 389, distance: 84.3
click at [687, 383] on span "Doy Conformidad" at bounding box center [712, 388] width 82 height 17
click at [660, 394] on input "Doy Conformidad" at bounding box center [659, 394] width 1 height 1
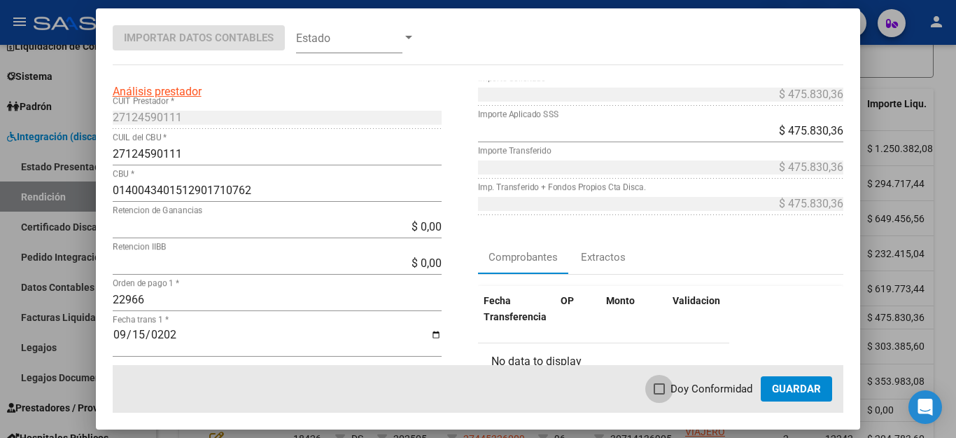
checkbox input "true"
click at [786, 389] on span "Guardar" at bounding box center [796, 388] width 49 height 13
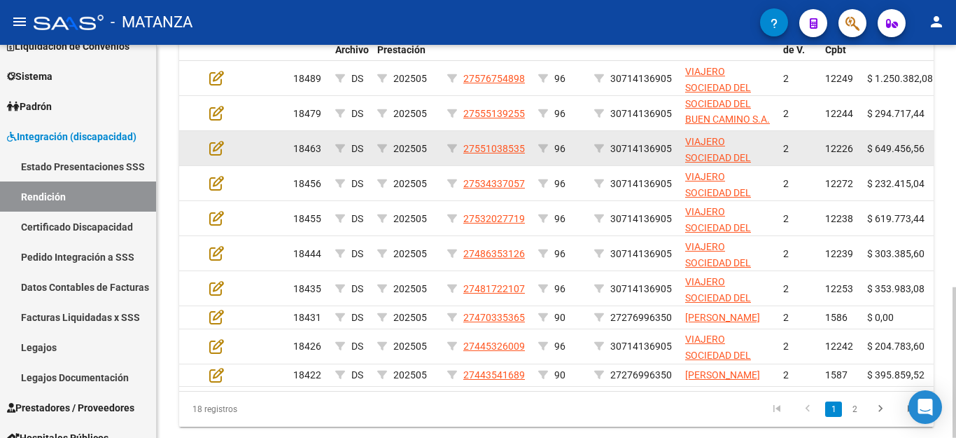
scroll to position [631, 0]
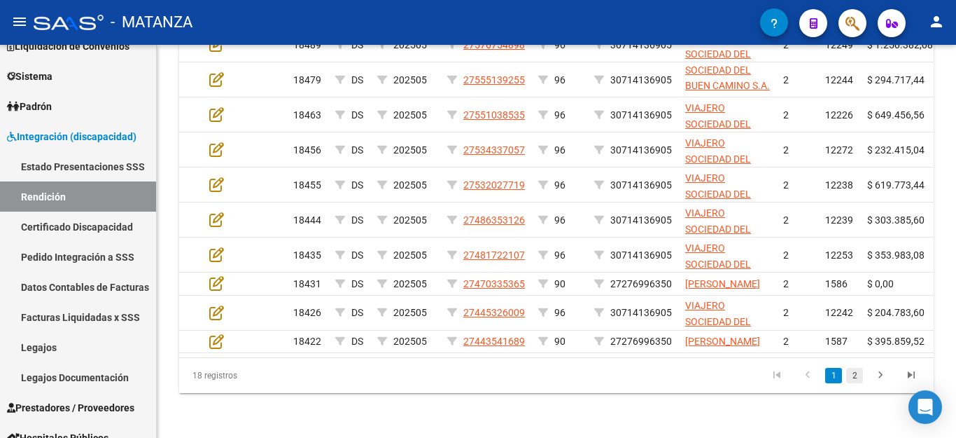
click at [854, 373] on link "2" at bounding box center [854, 375] width 17 height 15
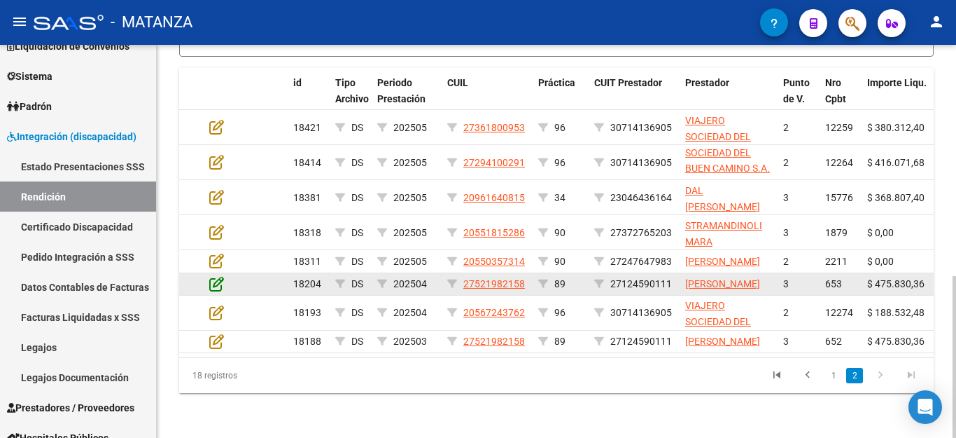
click at [217, 276] on icon at bounding box center [216, 283] width 15 height 15
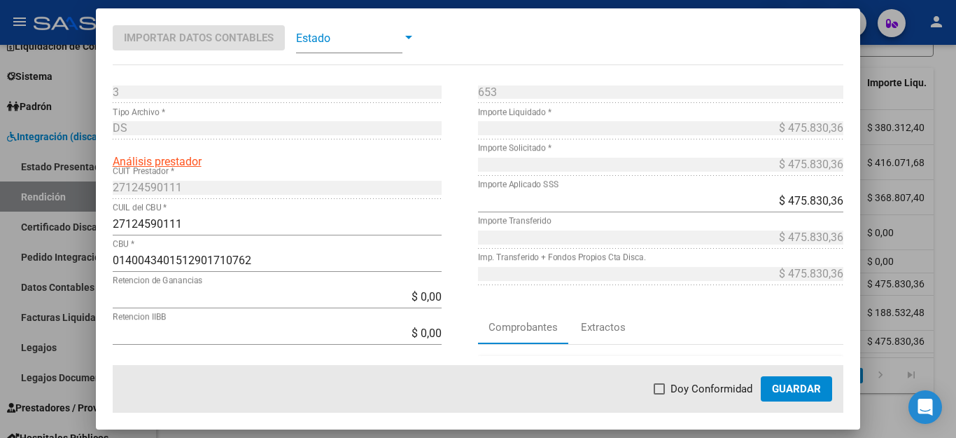
scroll to position [70, 0]
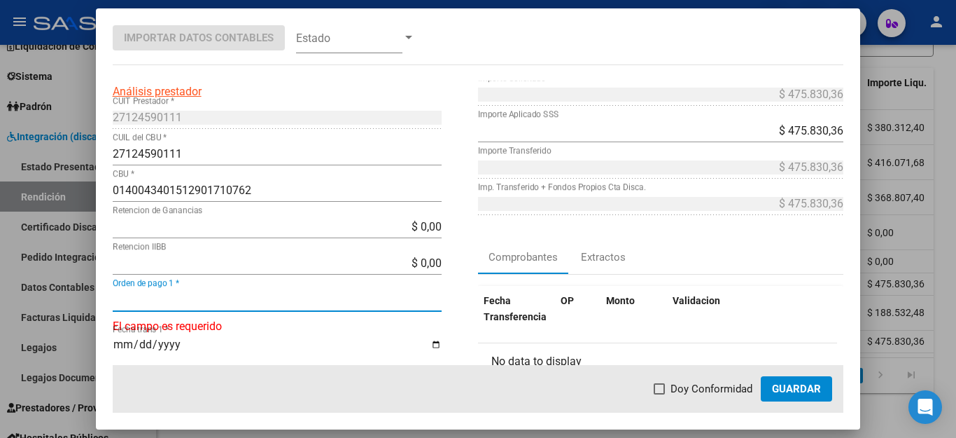
click at [274, 295] on input "Orden de pago 1 *" at bounding box center [277, 299] width 329 height 13
type input "22966"
click at [125, 335] on input "Fecha trans 1 *" at bounding box center [277, 340] width 329 height 24
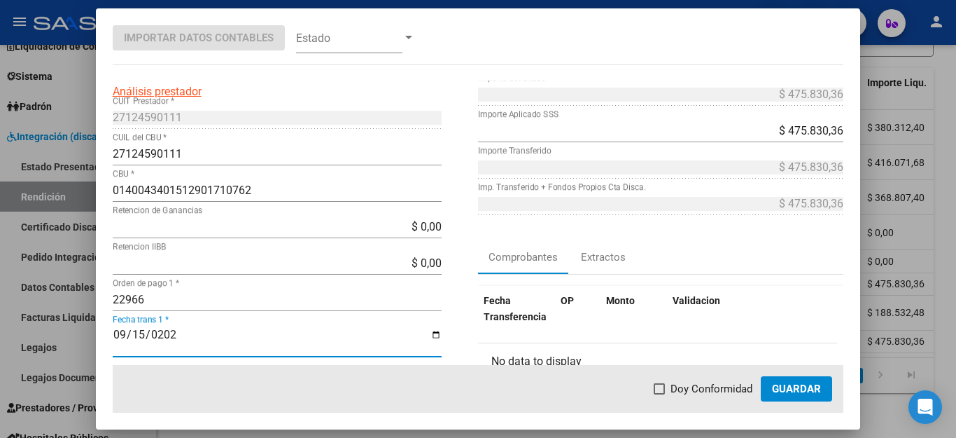
type input "[DATE]"
click at [678, 384] on span "Doy Conformidad" at bounding box center [712, 388] width 82 height 17
click at [660, 394] on input "Doy Conformidad" at bounding box center [659, 394] width 1 height 1
checkbox input "true"
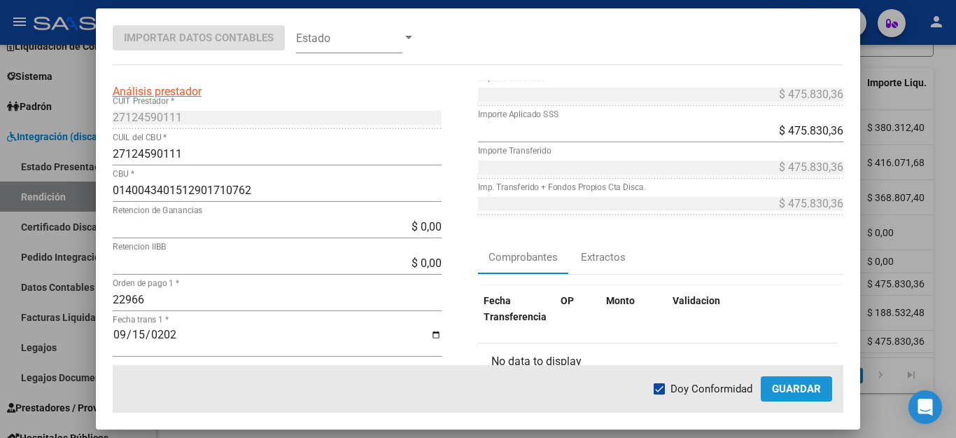
click at [788, 383] on span "Guardar" at bounding box center [796, 388] width 49 height 13
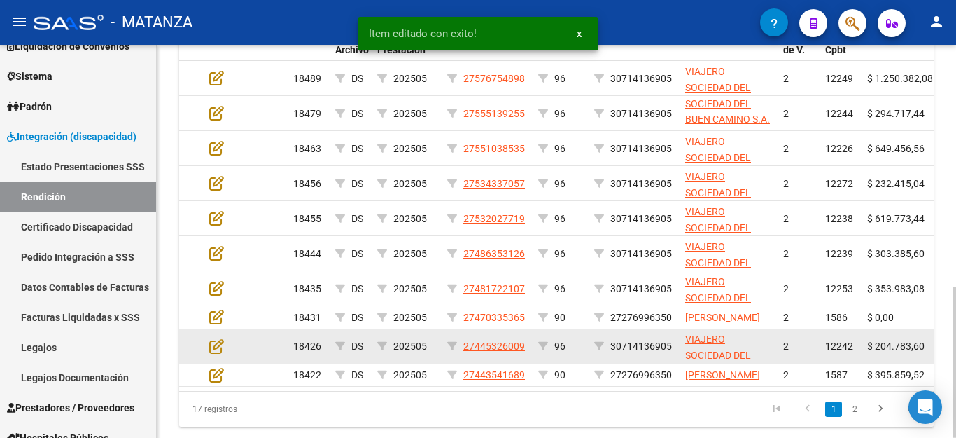
scroll to position [631, 0]
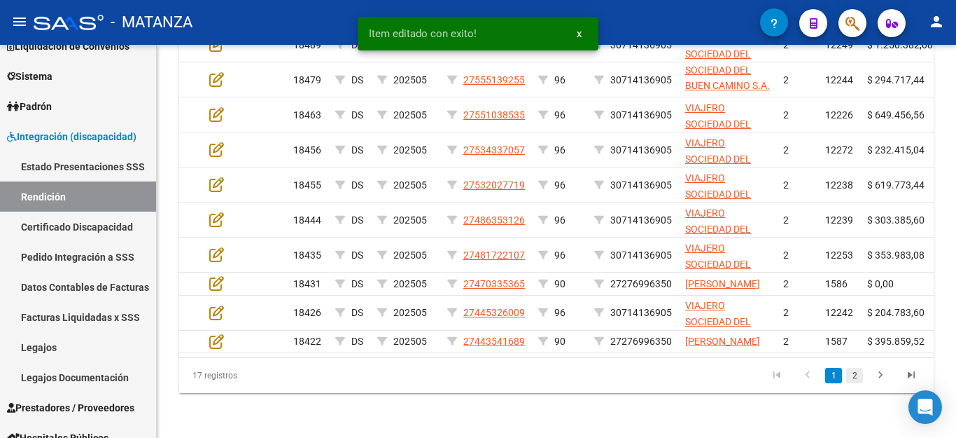
click at [857, 374] on link "2" at bounding box center [854, 375] width 17 height 15
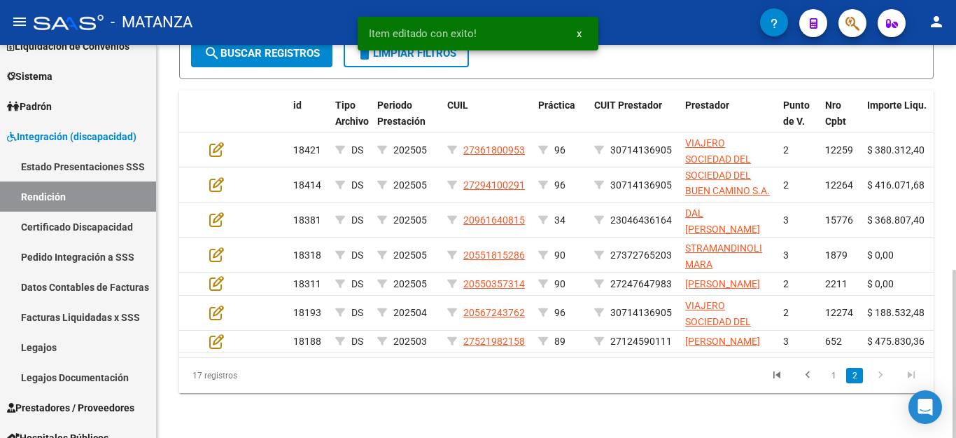
scroll to position [526, 0]
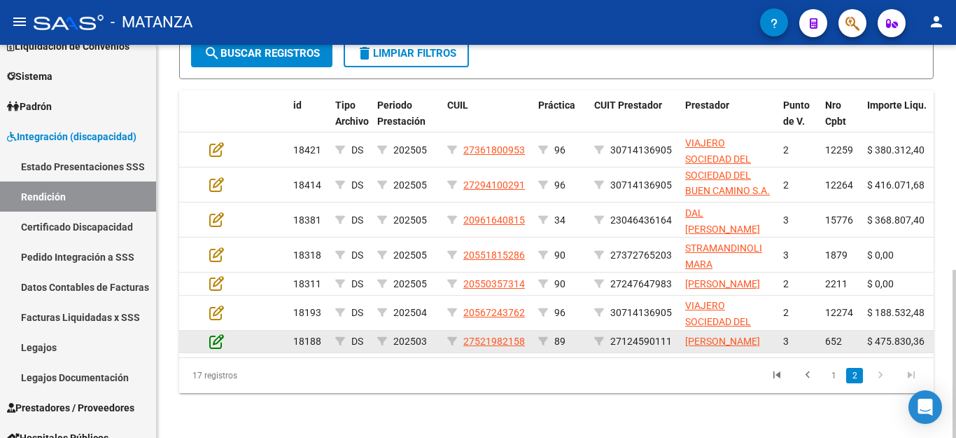
click at [221, 333] on icon at bounding box center [216, 340] width 15 height 15
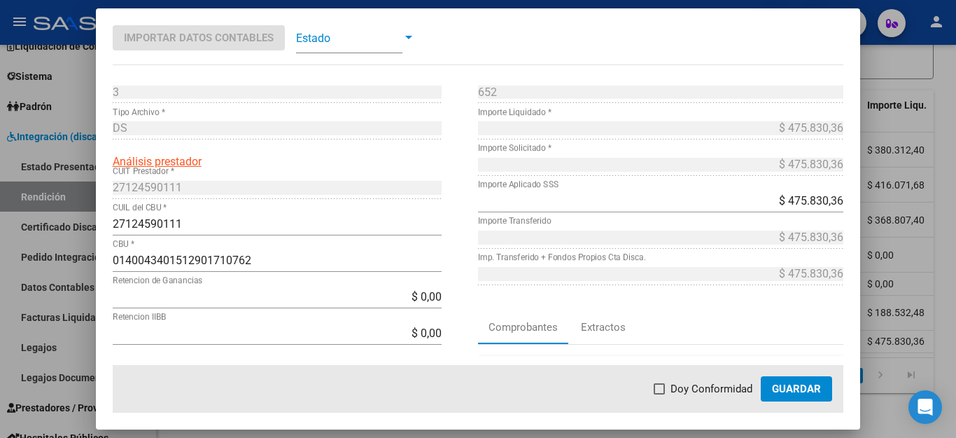
scroll to position [70, 0]
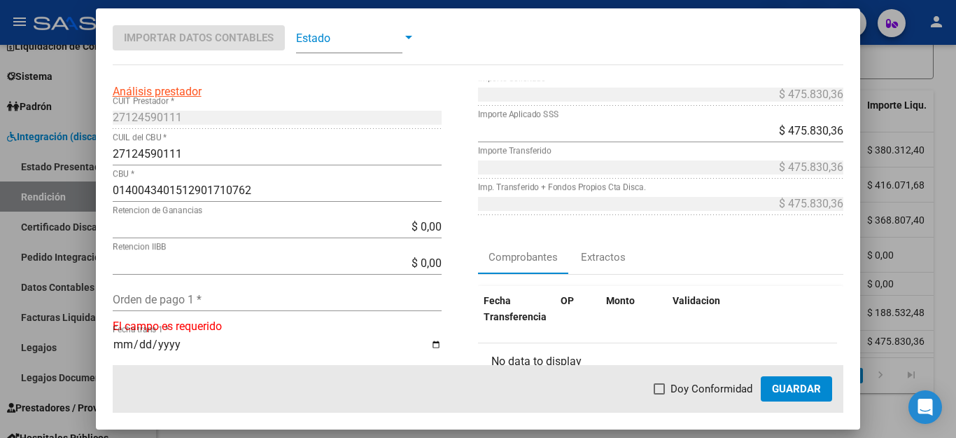
click at [244, 306] on input "Orden de pago 1 *" at bounding box center [277, 299] width 329 height 13
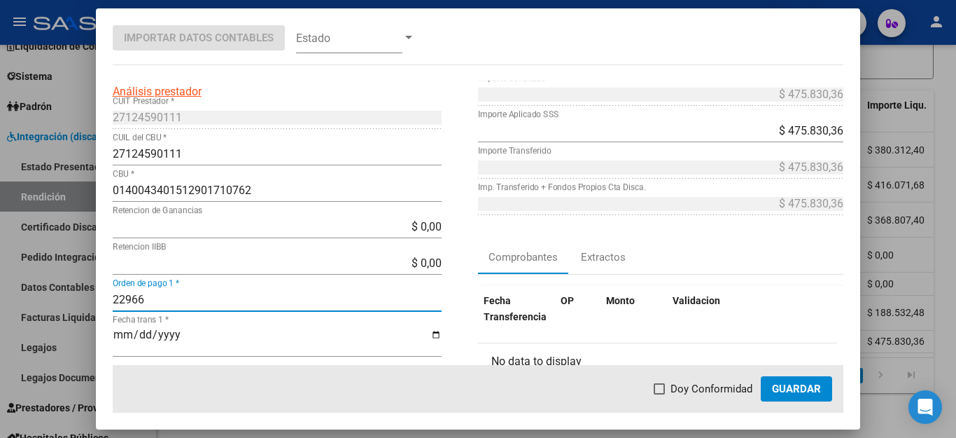
type input "22966"
click at [116, 337] on input "Fecha trans 1 *" at bounding box center [277, 340] width 329 height 24
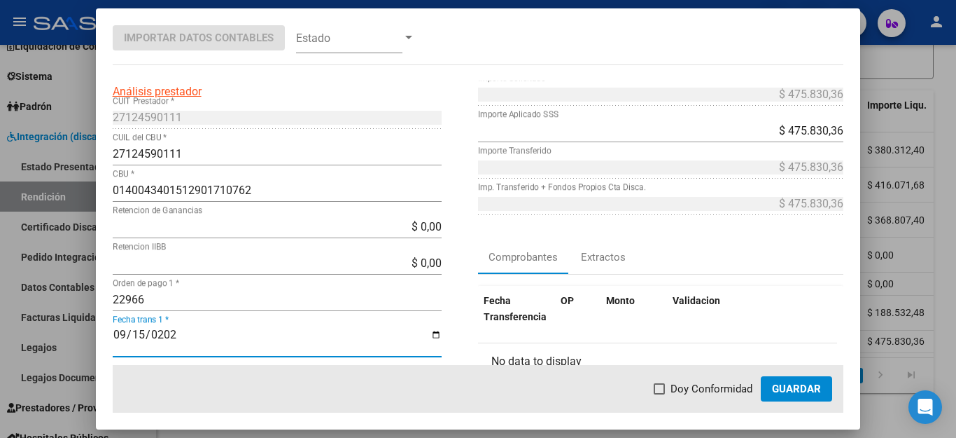
type input "[DATE]"
click at [664, 385] on span at bounding box center [659, 388] width 11 height 11
click at [660, 394] on input "Doy Conformidad" at bounding box center [659, 394] width 1 height 1
checkbox input "true"
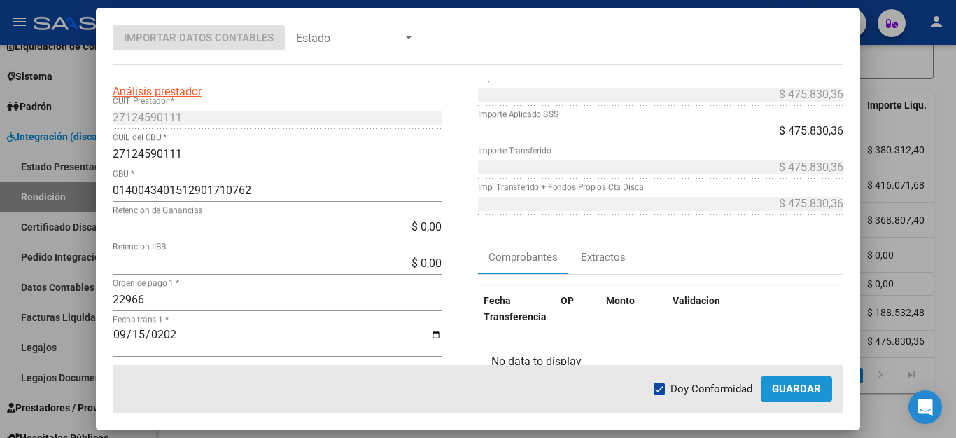
click at [804, 384] on span "Guardar" at bounding box center [796, 388] width 49 height 13
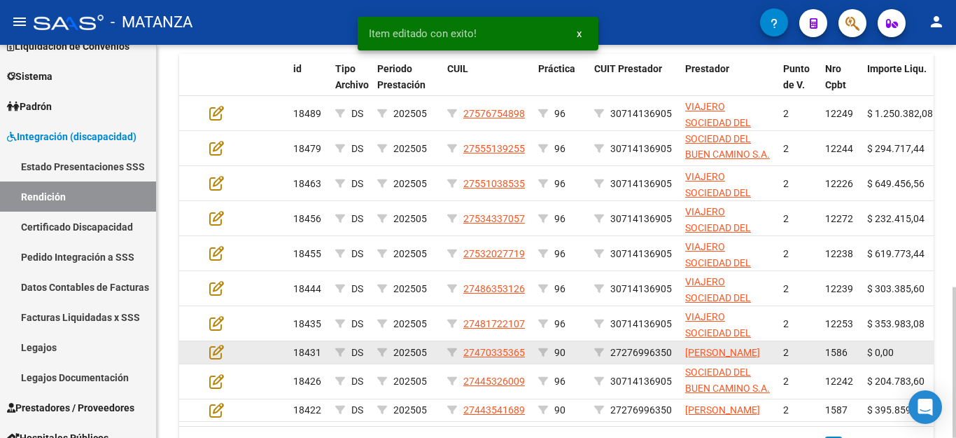
scroll to position [631, 0]
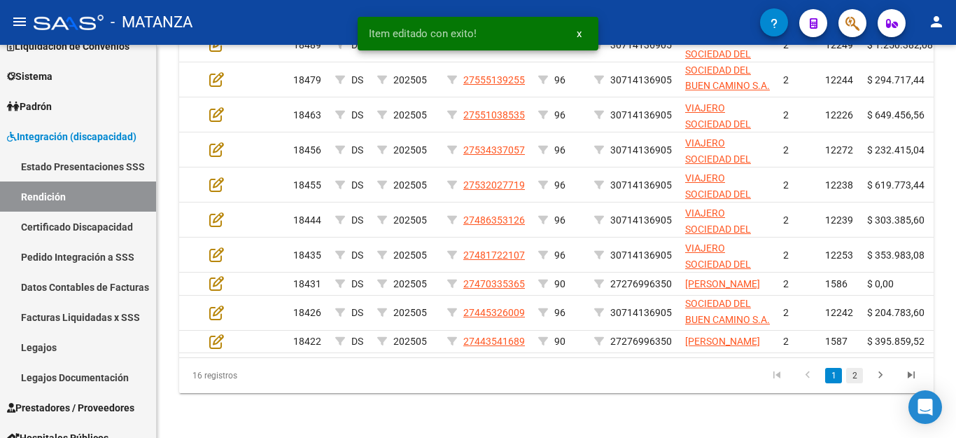
click at [856, 375] on link "2" at bounding box center [854, 375] width 17 height 15
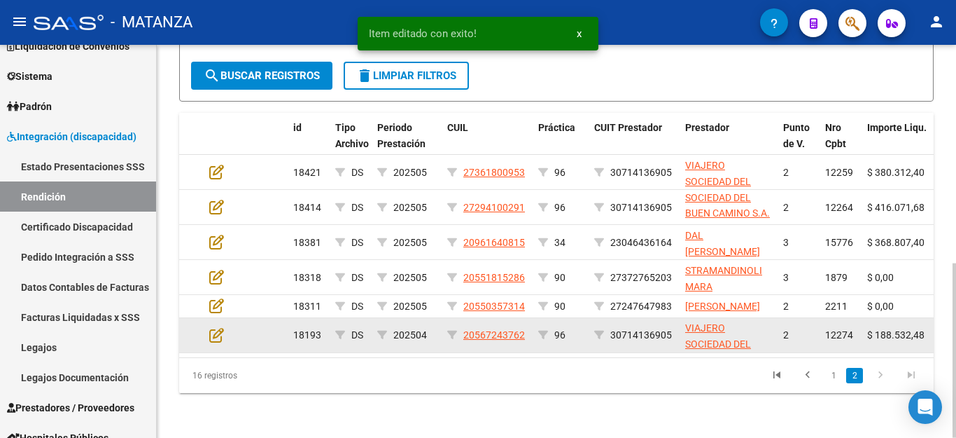
scroll to position [491, 0]
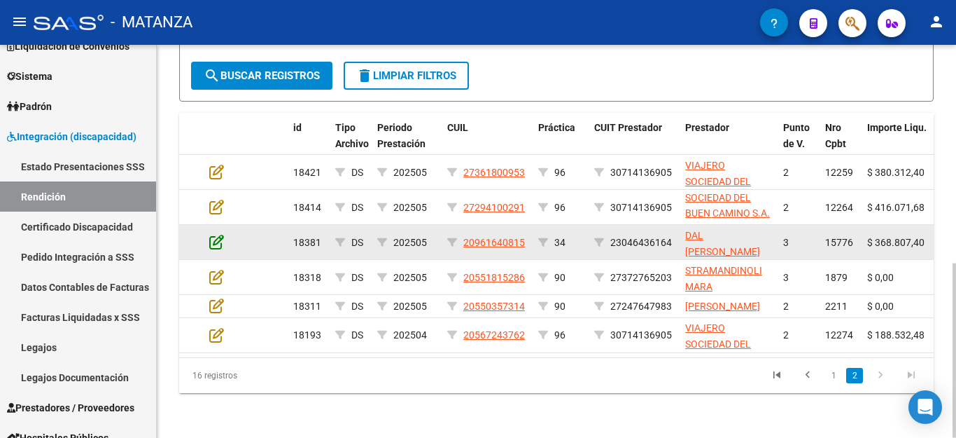
click at [211, 234] on icon at bounding box center [216, 241] width 15 height 15
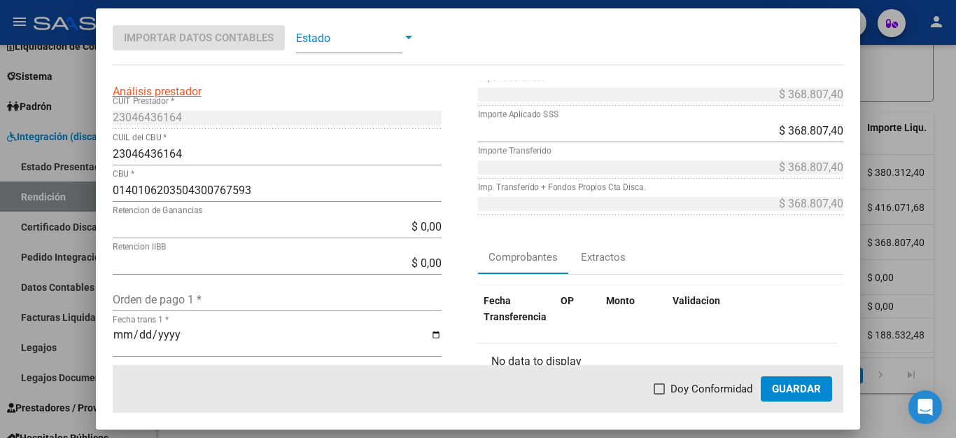
scroll to position [140, 0]
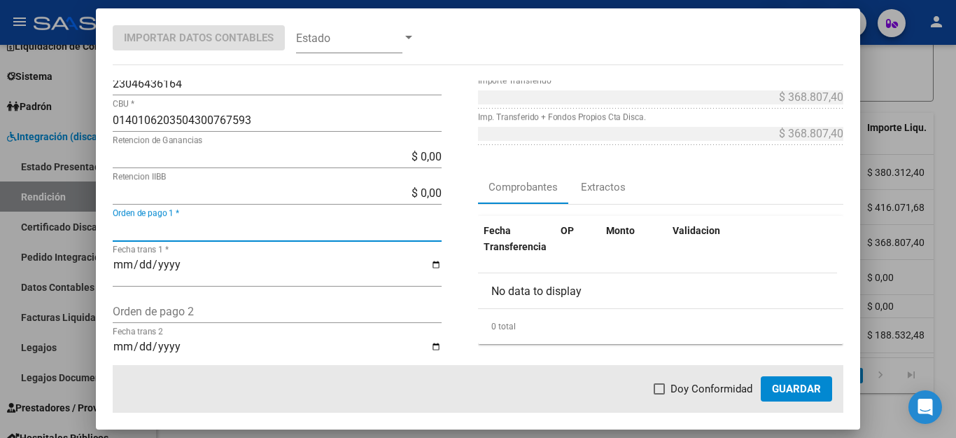
click at [221, 227] on input "Orden de pago 1 *" at bounding box center [277, 229] width 329 height 13
type input "22967"
click at [121, 272] on input "Fecha trans 1 *" at bounding box center [277, 270] width 329 height 24
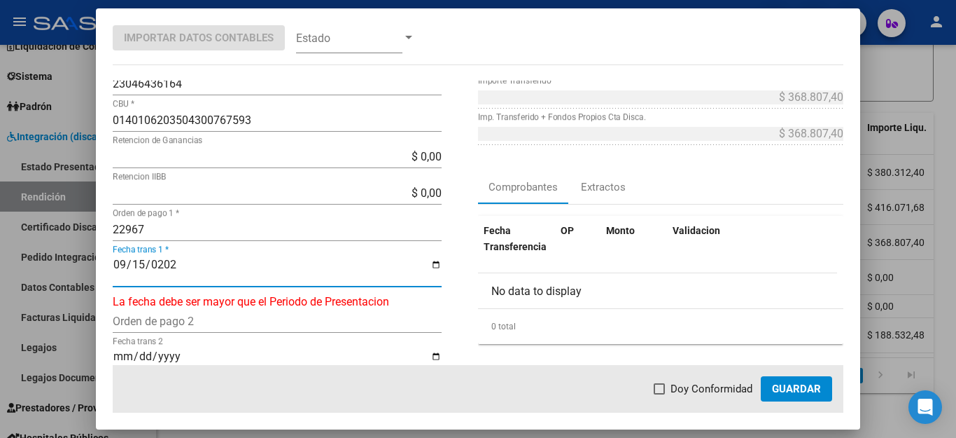
type input "[DATE]"
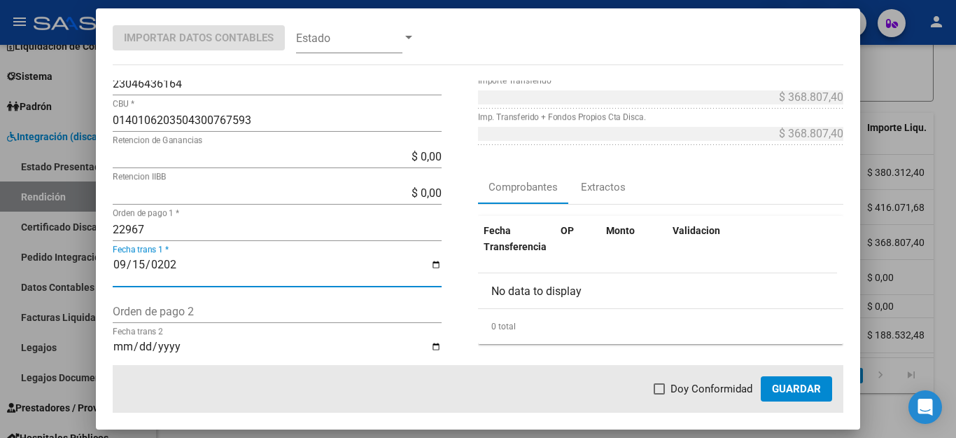
click at [726, 392] on span "Doy Conformidad" at bounding box center [712, 388] width 82 height 17
click at [660, 394] on input "Doy Conformidad" at bounding box center [659, 394] width 1 height 1
checkbox input "true"
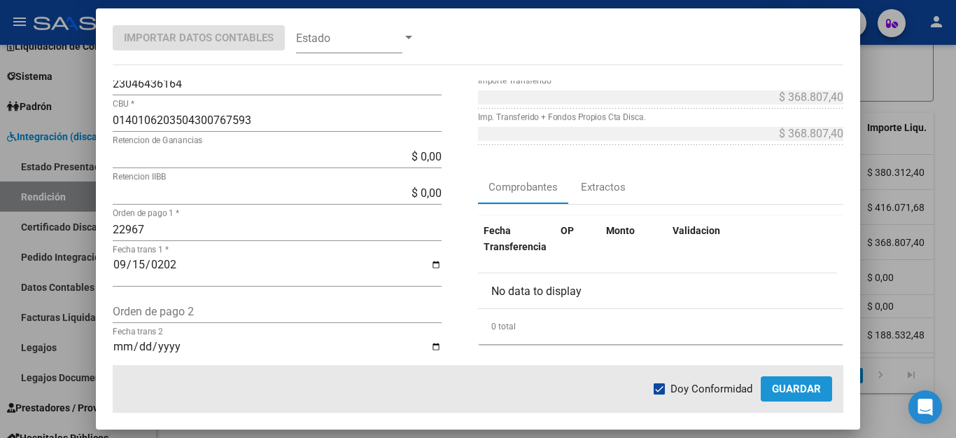
click at [797, 388] on span "Guardar" at bounding box center [796, 388] width 49 height 13
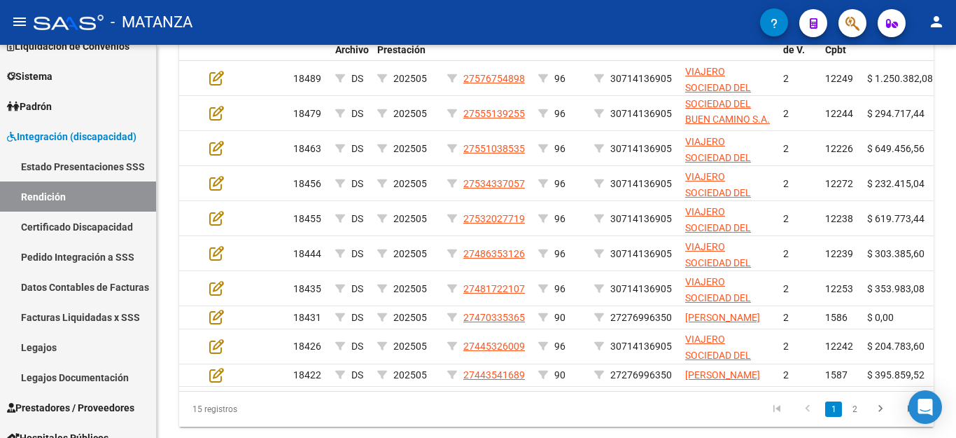
scroll to position [631, 0]
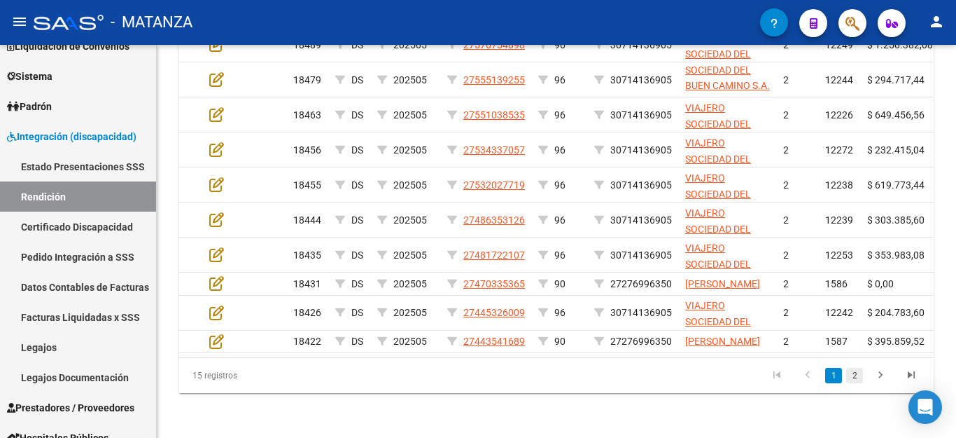
click at [851, 374] on link "2" at bounding box center [854, 375] width 17 height 15
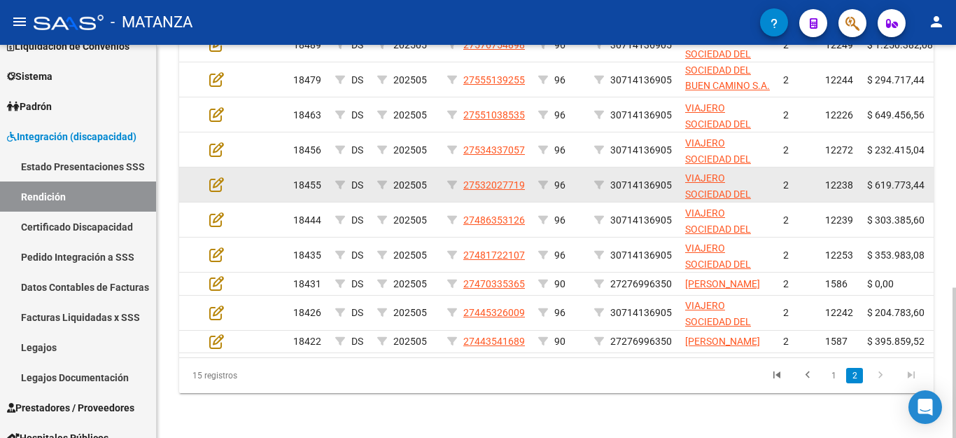
scroll to position [456, 0]
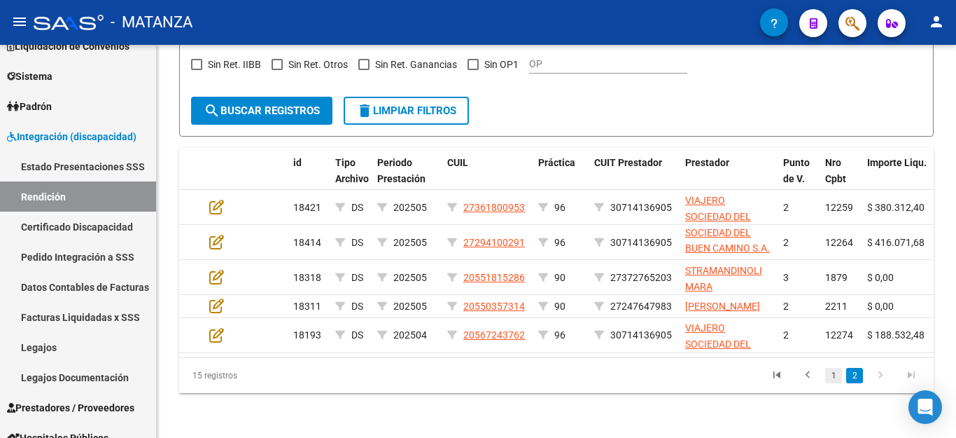
click at [834, 372] on link "1" at bounding box center [833, 375] width 17 height 15
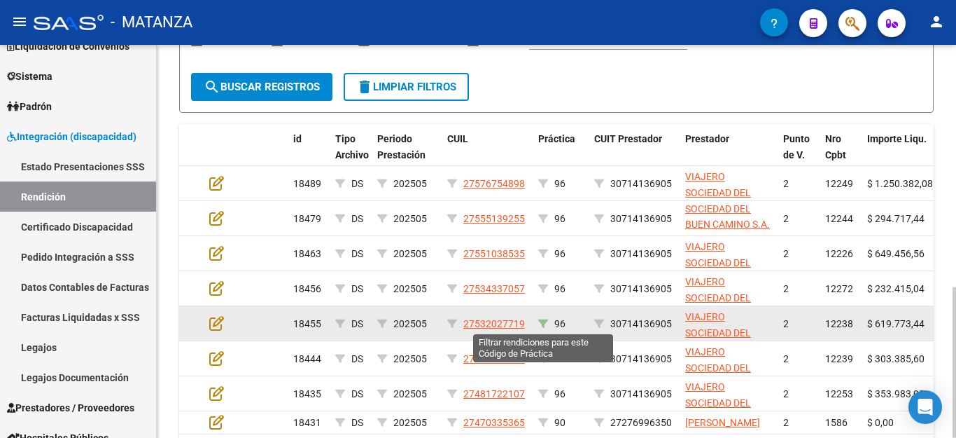
scroll to position [596, 0]
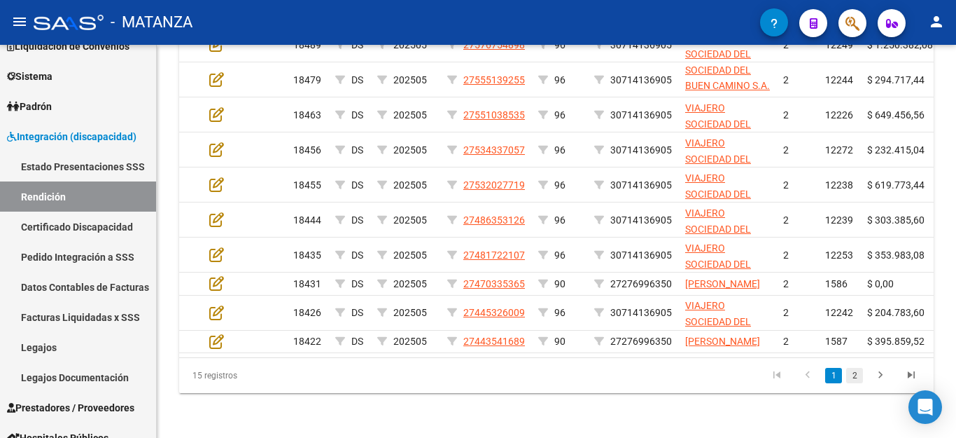
click at [854, 383] on link "2" at bounding box center [854, 375] width 17 height 15
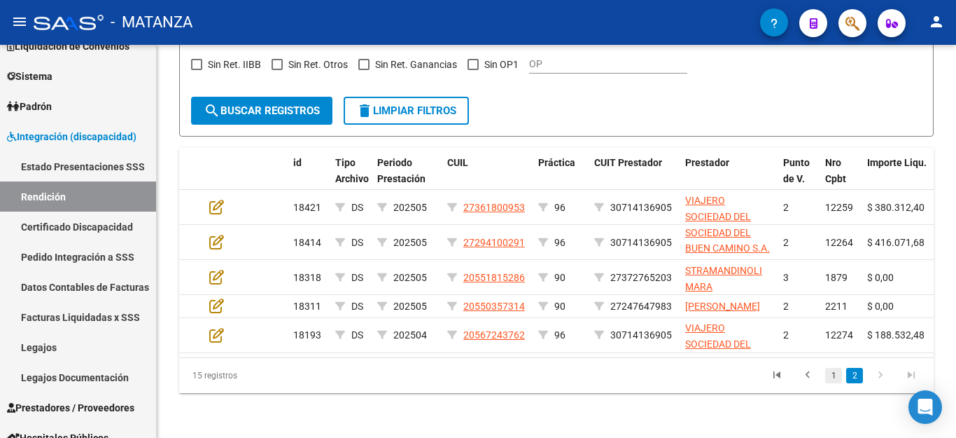
click at [833, 374] on link "1" at bounding box center [833, 375] width 17 height 15
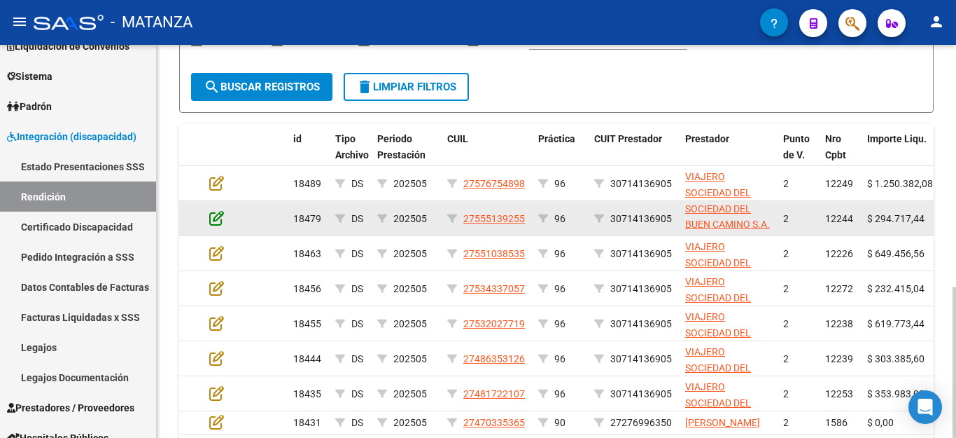
click at [216, 225] on icon at bounding box center [216, 217] width 15 height 15
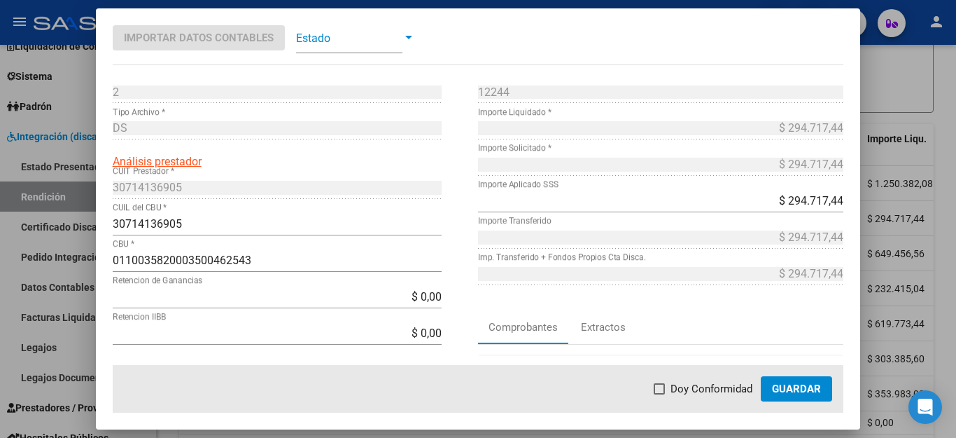
scroll to position [140, 0]
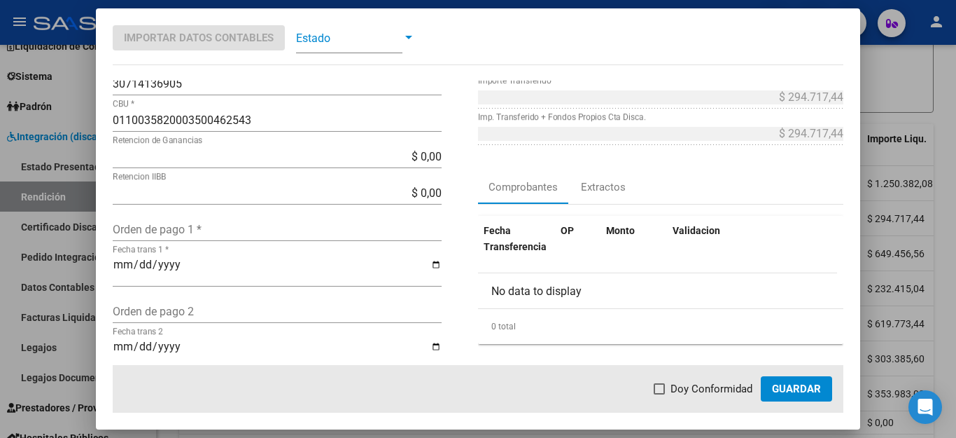
click at [258, 232] on input "Orden de pago 1 *" at bounding box center [277, 229] width 329 height 13
type input "22706"
click at [109, 263] on mat-dialog-content "2 Punto de Venta * DS Tipo Archivo * Análisis prestador 30714136905 CUIT Presta…" at bounding box center [478, 223] width 765 height 284
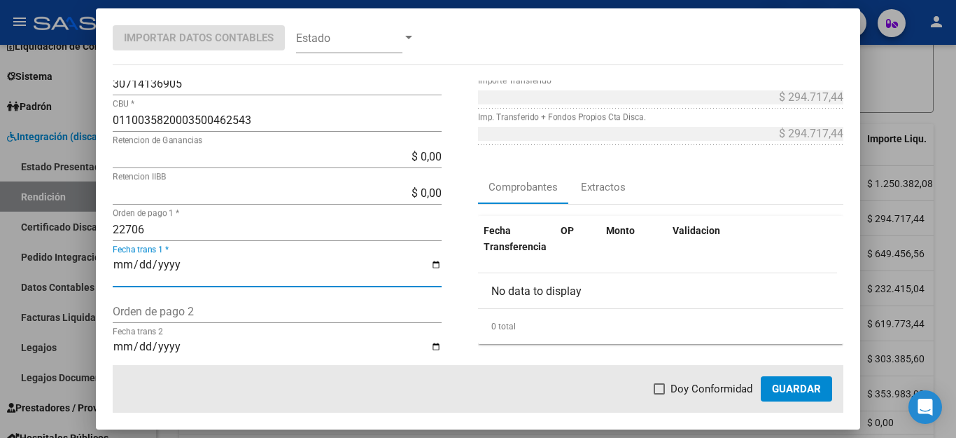
click at [113, 266] on input "Fecha trans 1 *" at bounding box center [277, 270] width 329 height 24
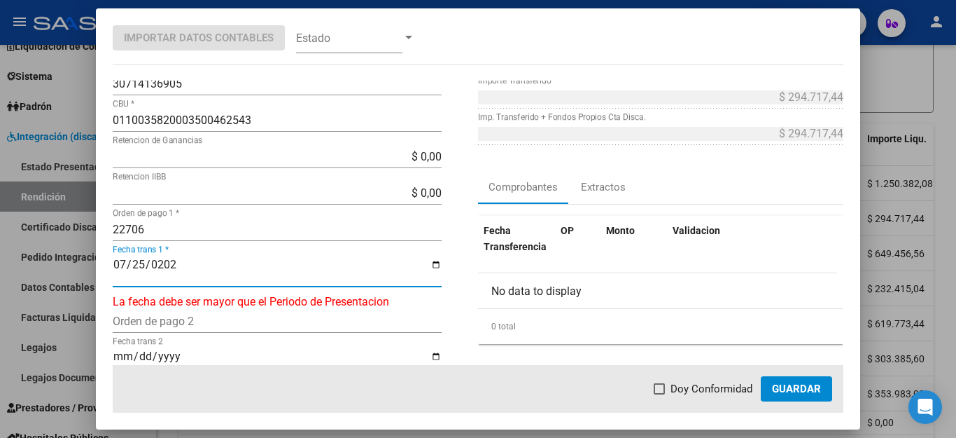
type input "[DATE]"
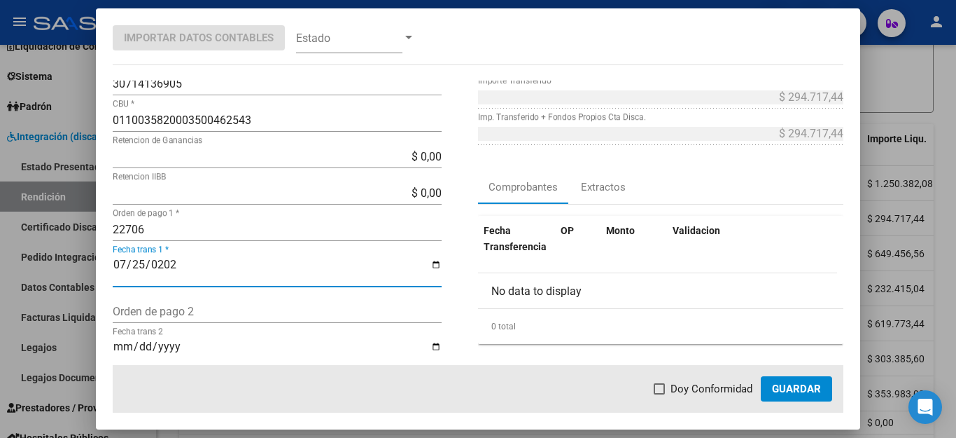
click at [715, 391] on span "Doy Conformidad" at bounding box center [712, 388] width 82 height 17
click at [660, 394] on input "Doy Conformidad" at bounding box center [659, 394] width 1 height 1
checkbox input "true"
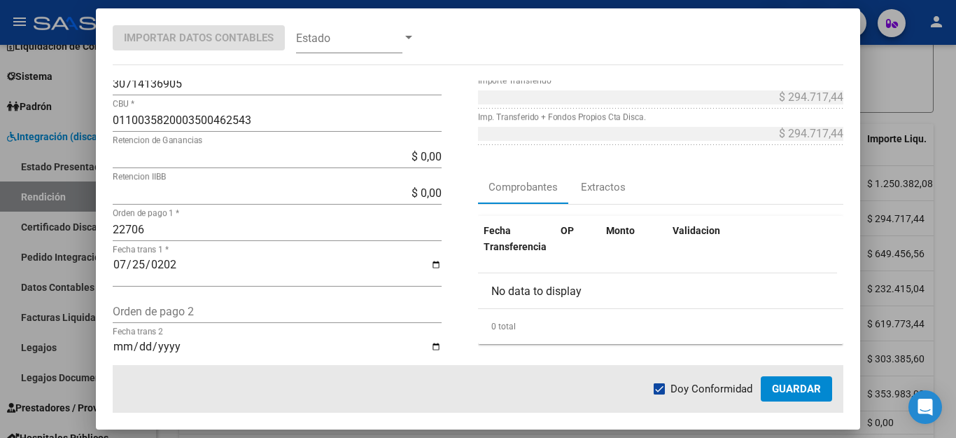
click at [820, 391] on span "Guardar" at bounding box center [796, 388] width 49 height 13
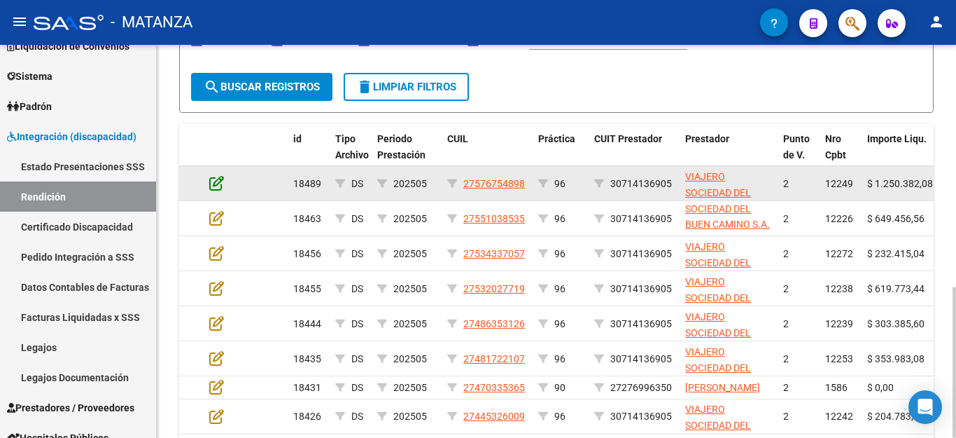
click at [214, 183] on icon at bounding box center [216, 182] width 15 height 15
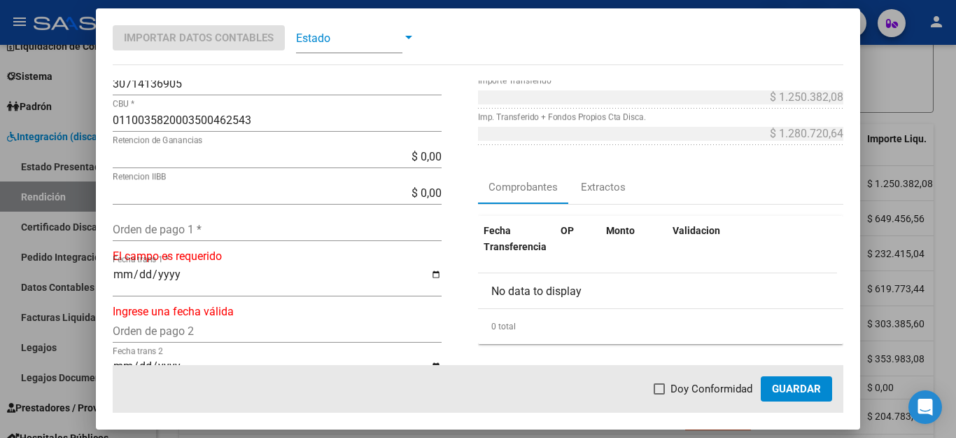
click at [224, 230] on input "Orden de pago 1 *" at bounding box center [277, 229] width 329 height 13
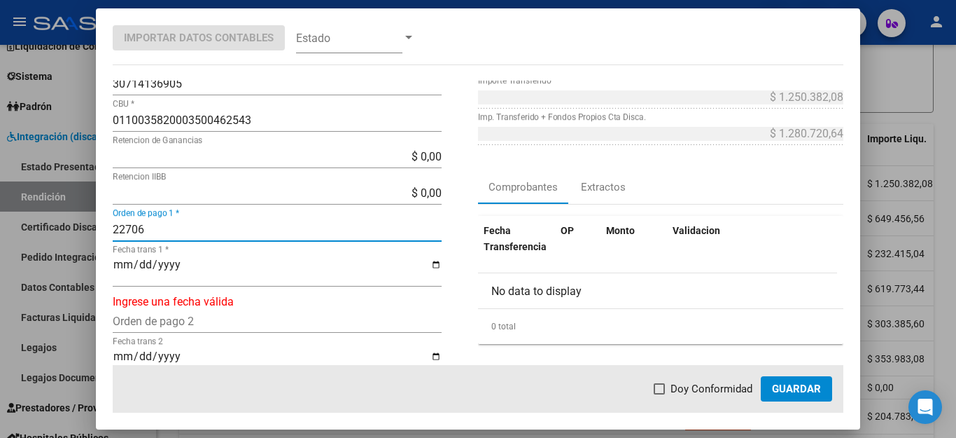
type input "22706"
click at [118, 264] on input "Fecha trans 1 *" at bounding box center [277, 270] width 329 height 24
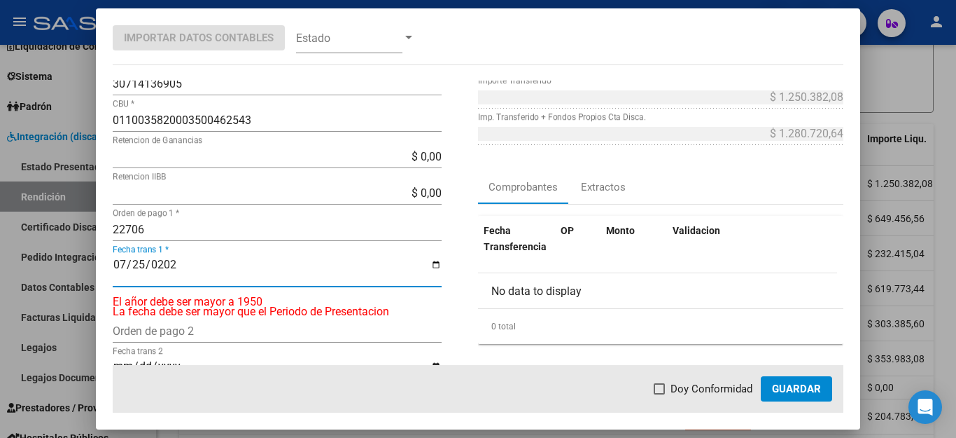
type input "[DATE]"
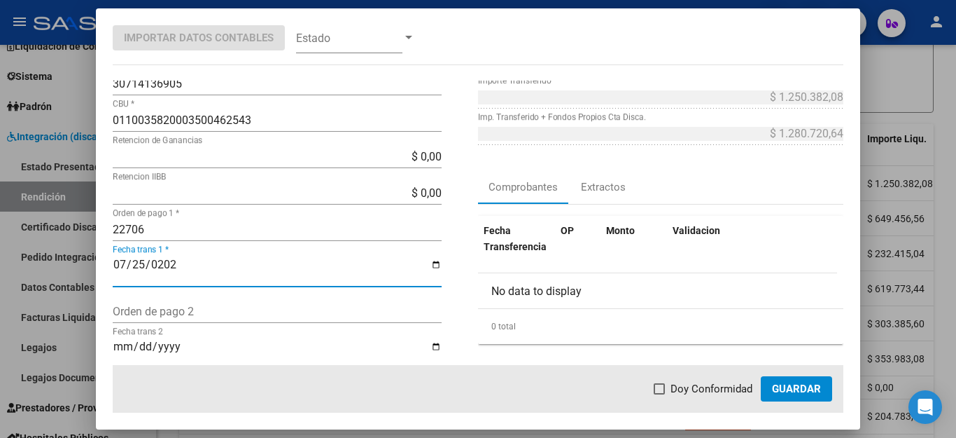
click at [685, 394] on span "Doy Conformidad" at bounding box center [712, 388] width 82 height 17
click at [660, 394] on input "Doy Conformidad" at bounding box center [659, 394] width 1 height 1
checkbox input "true"
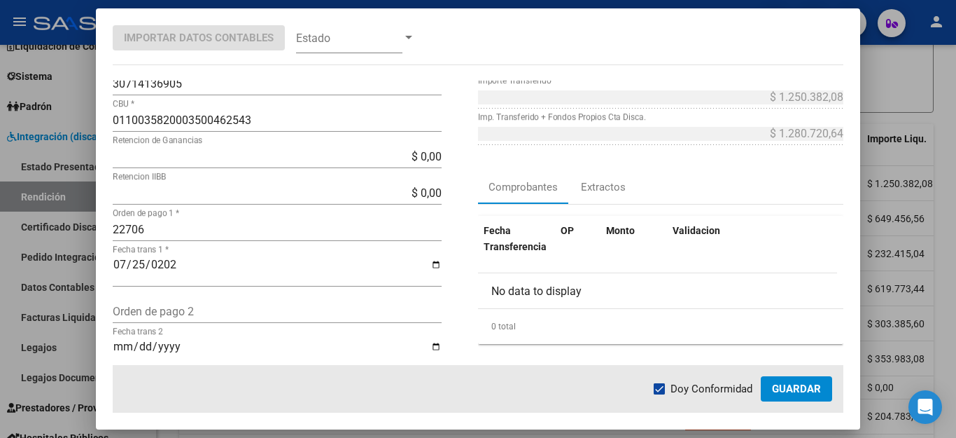
click at [816, 396] on button "Guardar" at bounding box center [796, 388] width 71 height 25
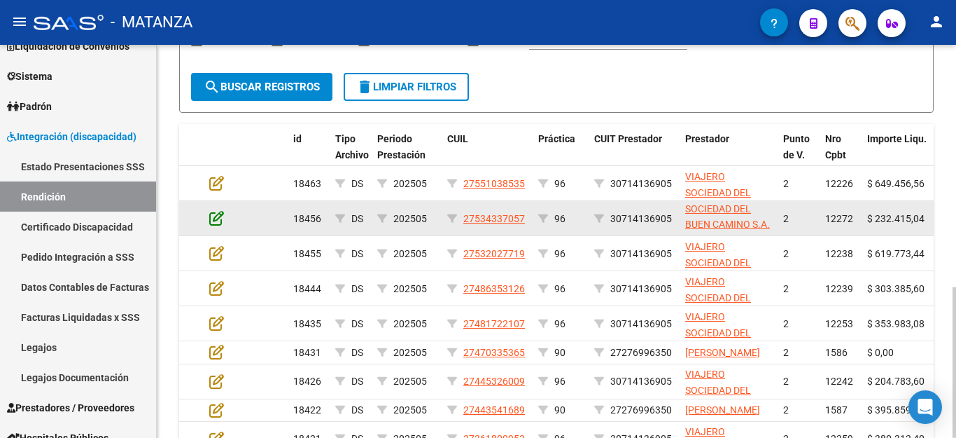
click at [218, 224] on icon at bounding box center [216, 217] width 15 height 15
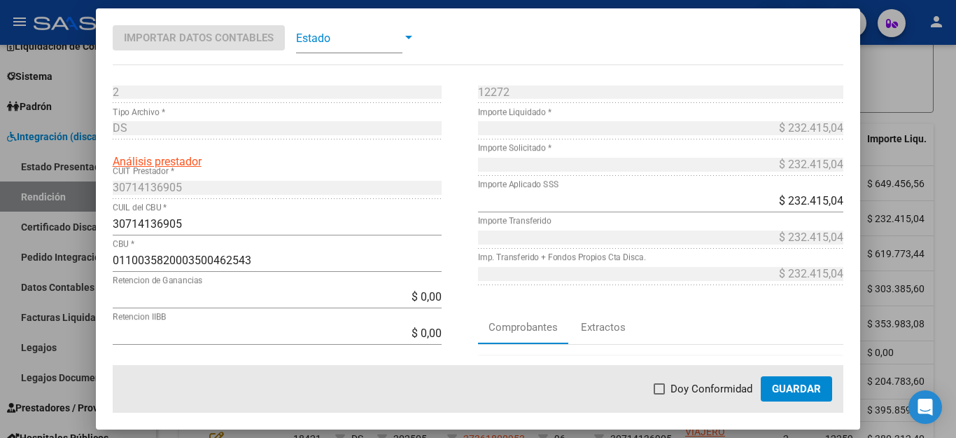
scroll to position [70, 0]
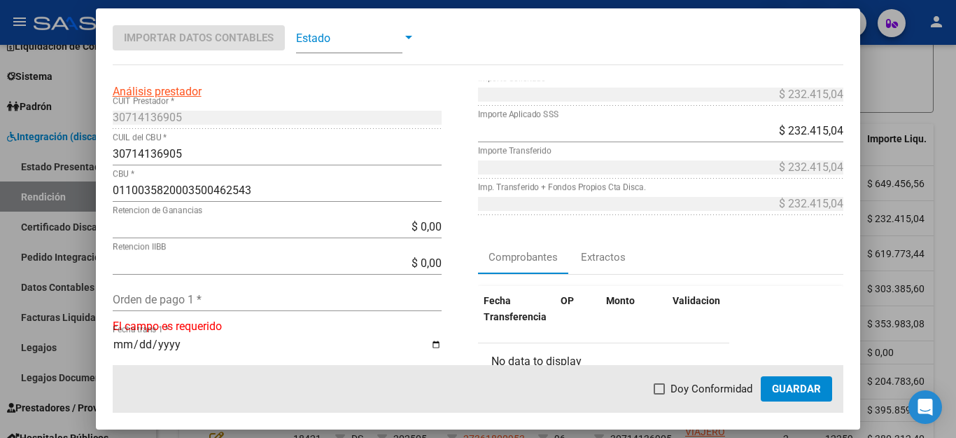
click at [249, 292] on div "Orden de pago 1 *" at bounding box center [277, 299] width 329 height 22
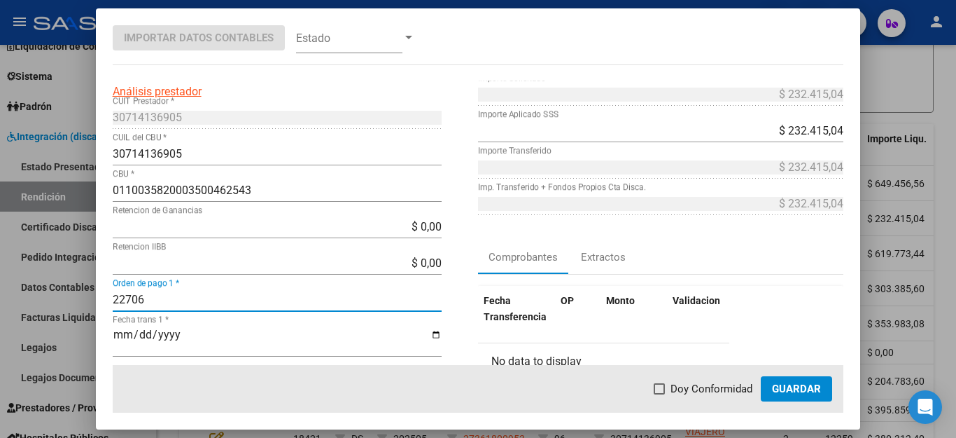
type input "22706"
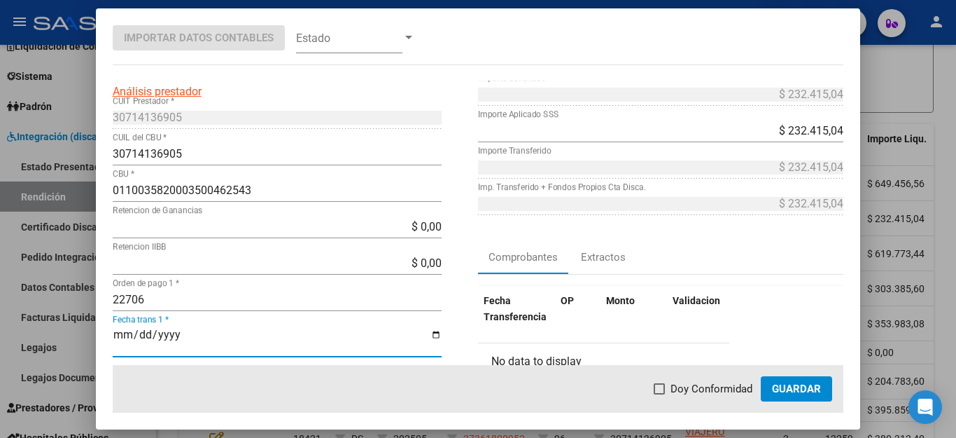
click at [123, 335] on input "Fecha trans 1 *" at bounding box center [277, 340] width 329 height 24
type input "[DATE]"
click at [706, 385] on span "Doy Conformidad" at bounding box center [712, 388] width 82 height 17
click at [660, 394] on input "Doy Conformidad" at bounding box center [659, 394] width 1 height 1
checkbox input "true"
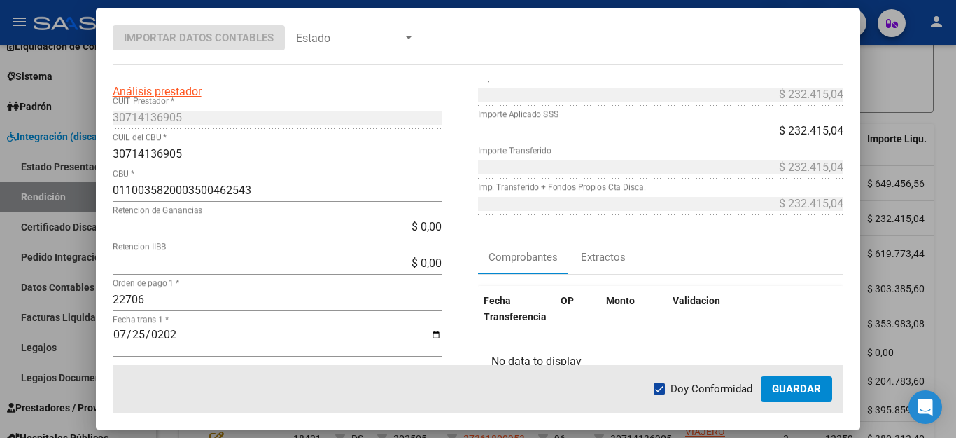
click at [790, 386] on span "Guardar" at bounding box center [796, 388] width 49 height 13
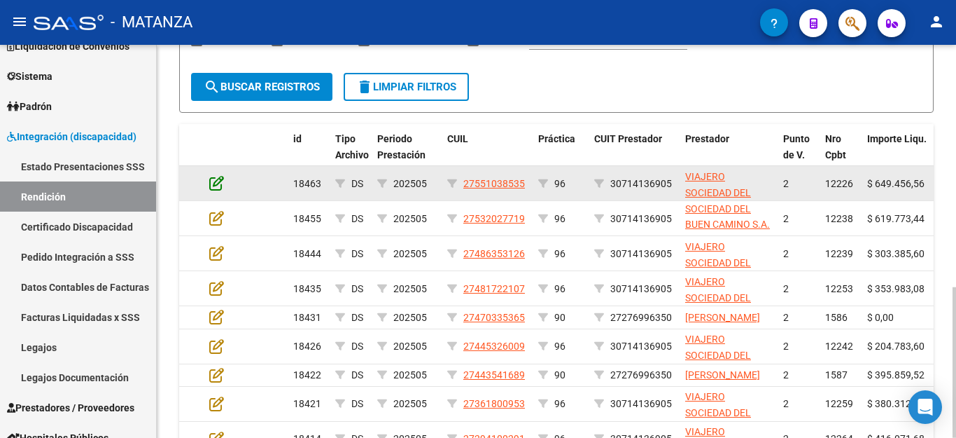
click at [214, 185] on icon at bounding box center [216, 182] width 15 height 15
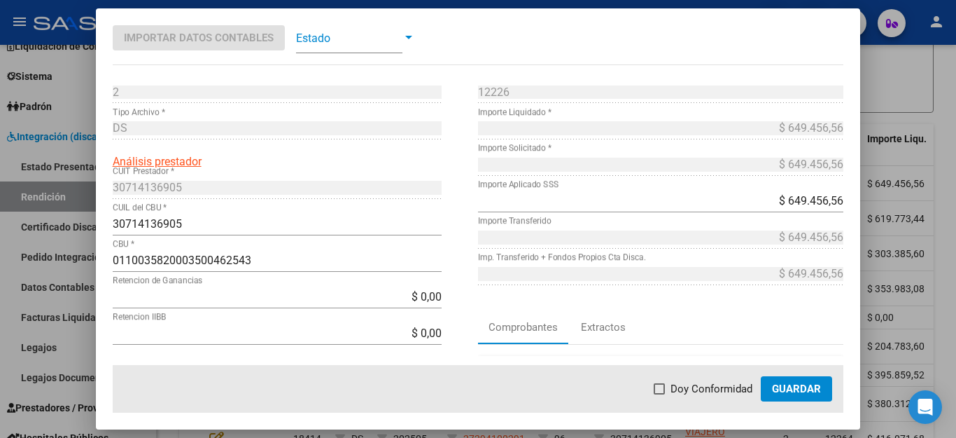
scroll to position [210, 0]
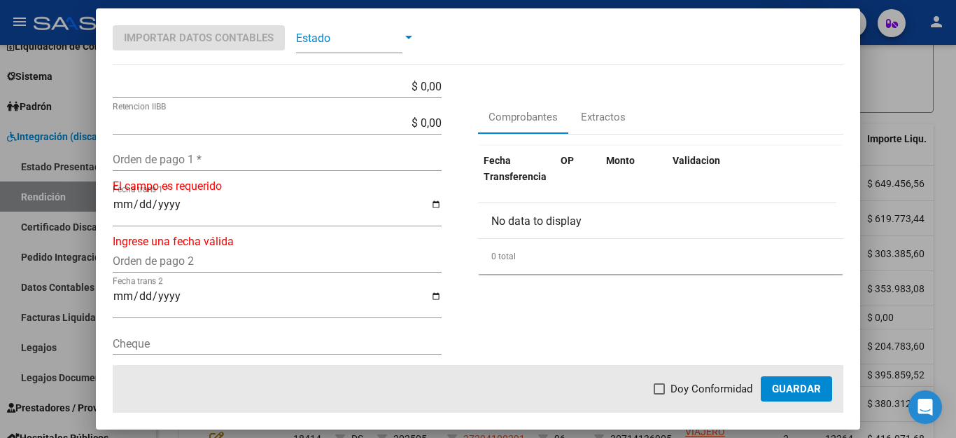
click at [200, 164] on input "Orden de pago 1 *" at bounding box center [277, 159] width 329 height 13
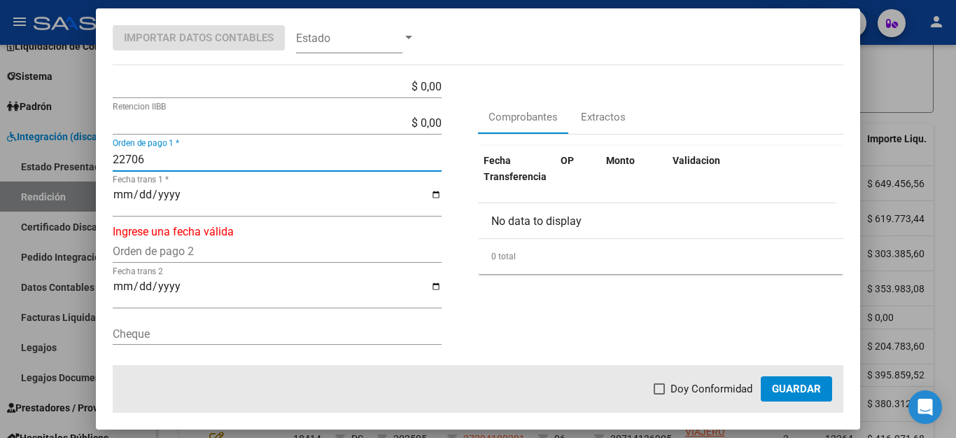
type input "22706"
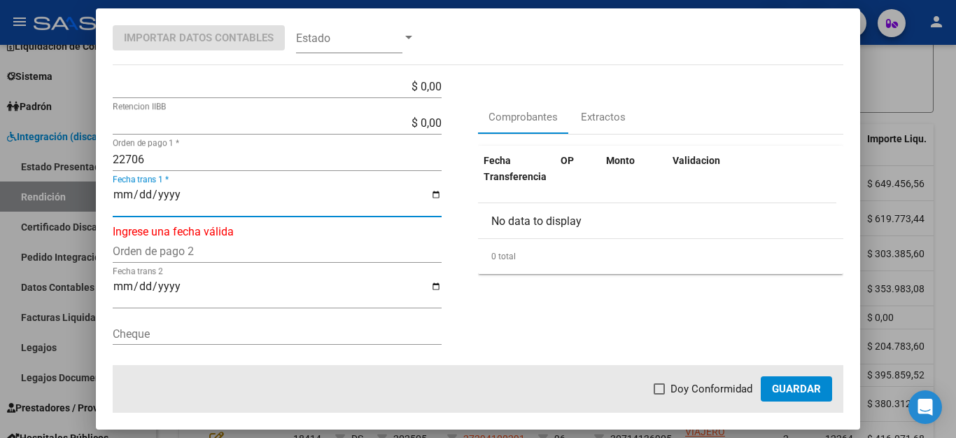
click at [113, 200] on input "Fecha trans 1 *" at bounding box center [277, 200] width 329 height 24
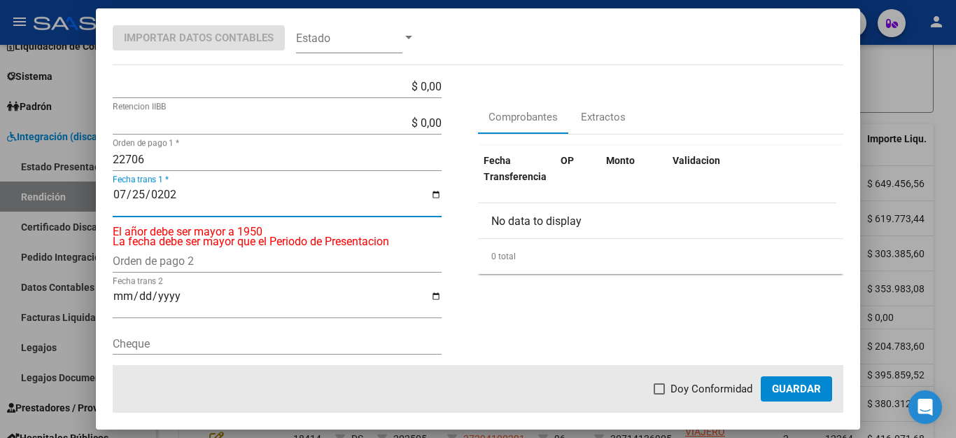
type input "[DATE]"
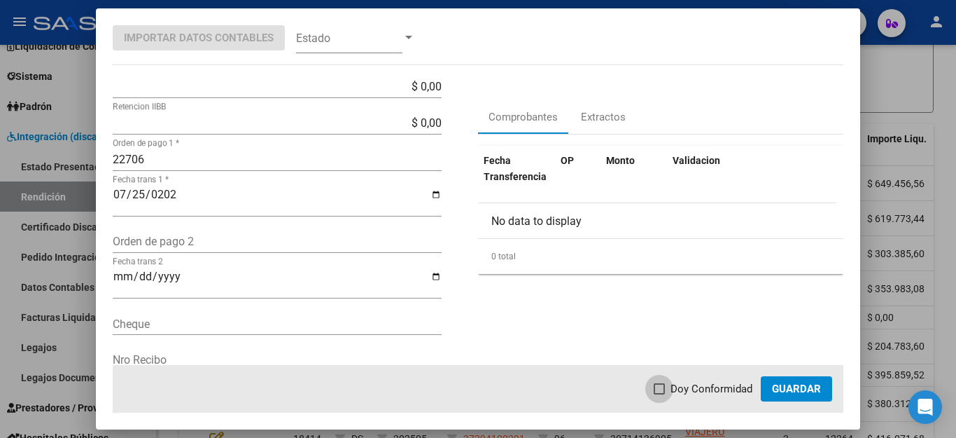
click at [699, 387] on span "Doy Conformidad" at bounding box center [712, 388] width 82 height 17
click at [660, 394] on input "Doy Conformidad" at bounding box center [659, 394] width 1 height 1
checkbox input "true"
click at [799, 382] on span "Guardar" at bounding box center [796, 388] width 49 height 13
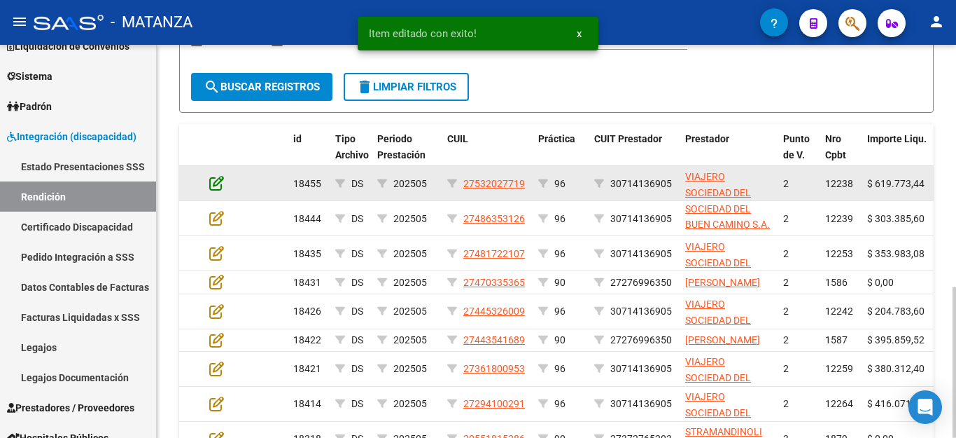
click at [215, 185] on icon at bounding box center [216, 182] width 15 height 15
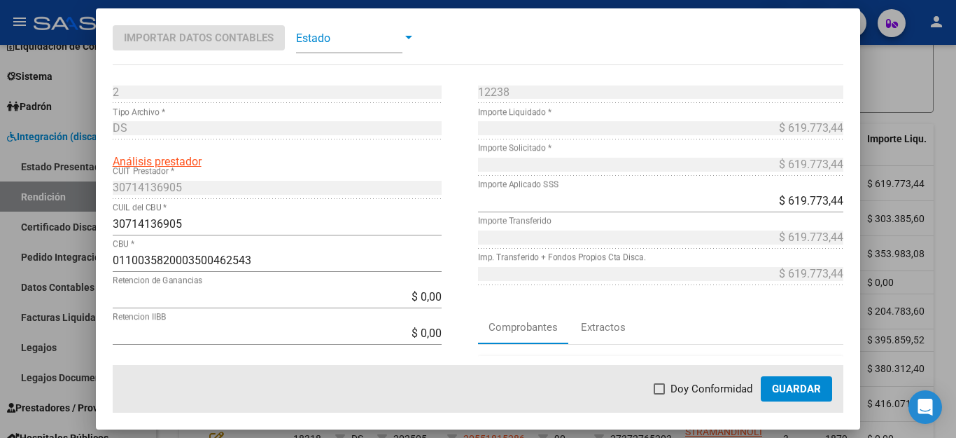
scroll to position [140, 0]
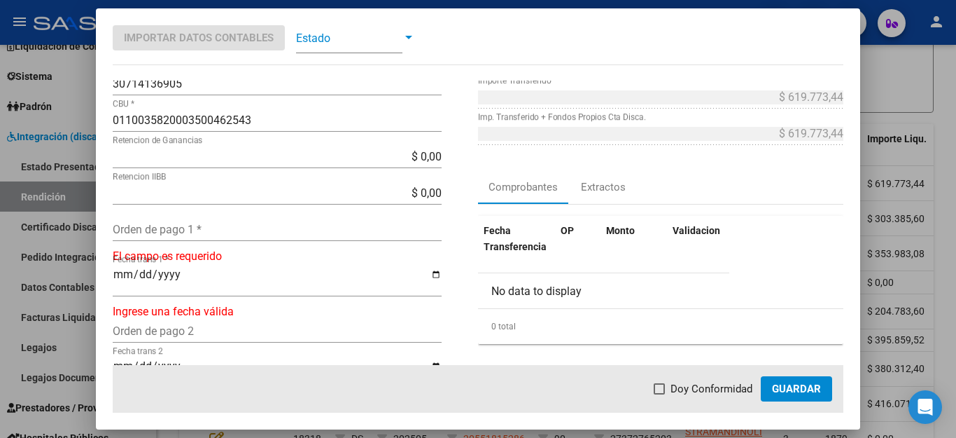
click at [251, 232] on input "Orden de pago 1 *" at bounding box center [277, 229] width 329 height 13
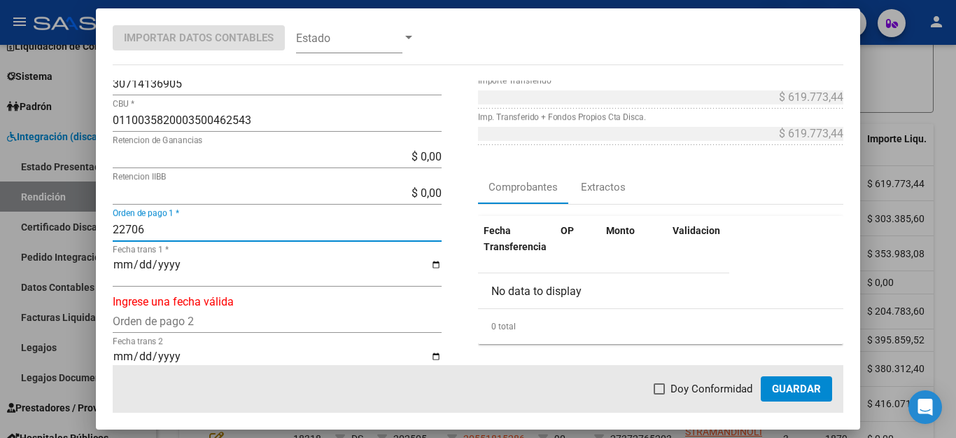
type input "22706"
click at [120, 267] on input "Fecha trans 1 *" at bounding box center [277, 270] width 329 height 24
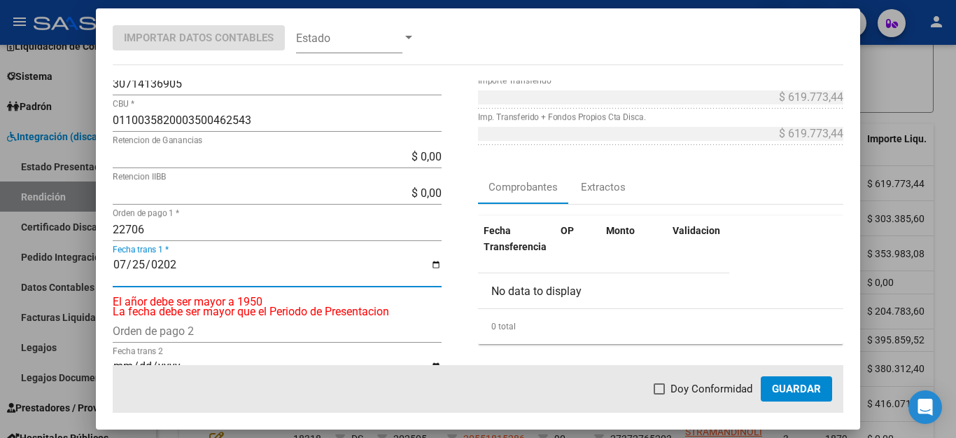
type input "[DATE]"
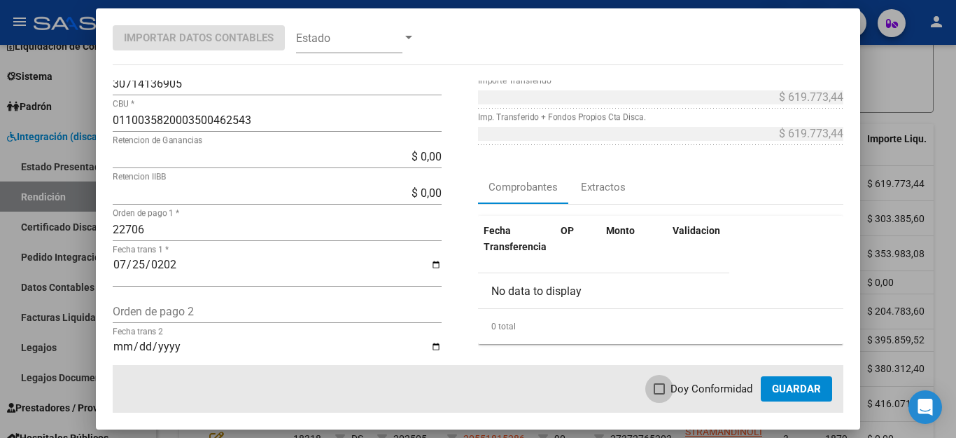
drag, startPoint x: 702, startPoint y: 389, endPoint x: 851, endPoint y: 388, distance: 148.4
click at [704, 389] on span "Doy Conformidad" at bounding box center [712, 388] width 82 height 17
click at [660, 394] on input "Doy Conformidad" at bounding box center [659, 394] width 1 height 1
checkbox input "true"
click at [851, 388] on mat-dialog-container "Importar Datos Contables Estado 2 Punto de Venta * DS Tipo Archivo * Análisis p…" at bounding box center [478, 218] width 765 height 421
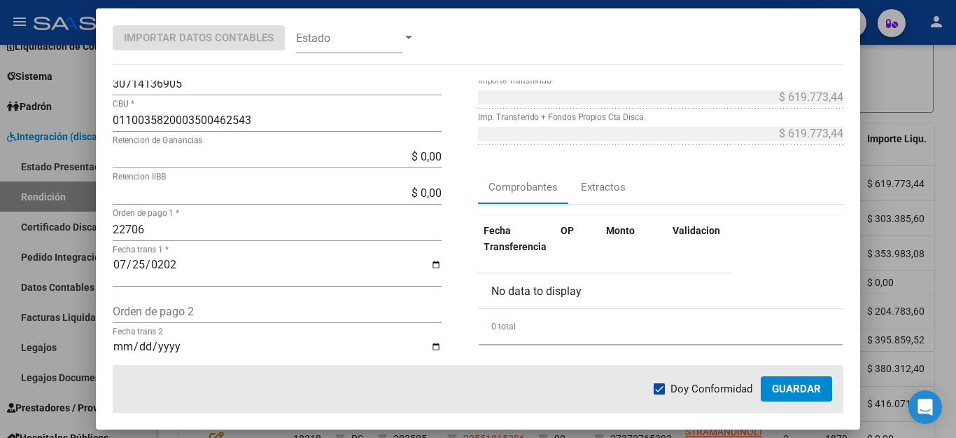
click at [817, 389] on span "Guardar" at bounding box center [796, 388] width 49 height 13
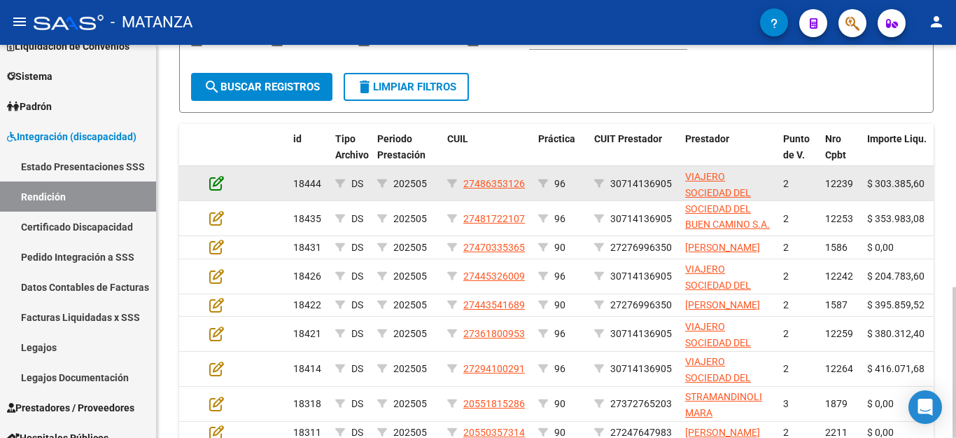
click at [216, 181] on icon at bounding box center [216, 182] width 15 height 15
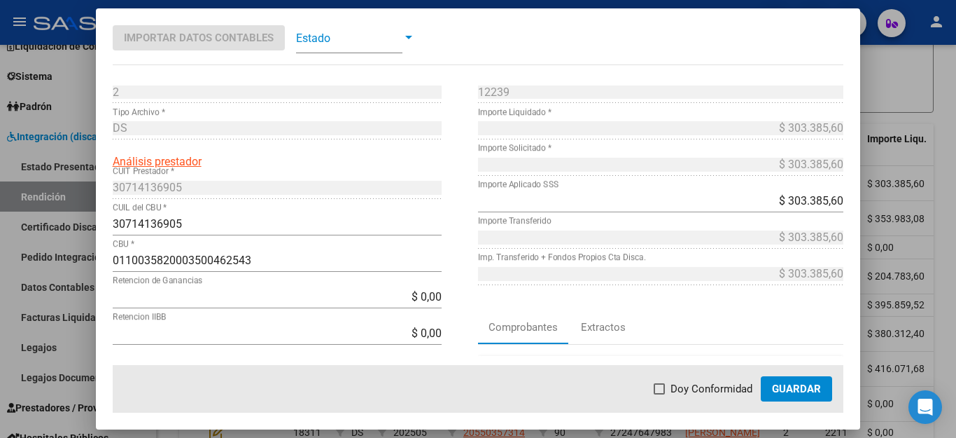
scroll to position [70, 0]
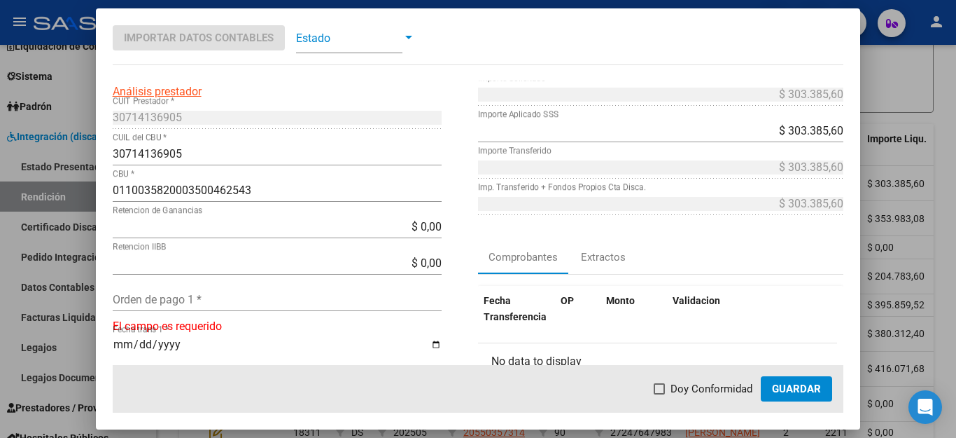
click at [227, 293] on input "Orden de pago 1 *" at bounding box center [277, 299] width 329 height 13
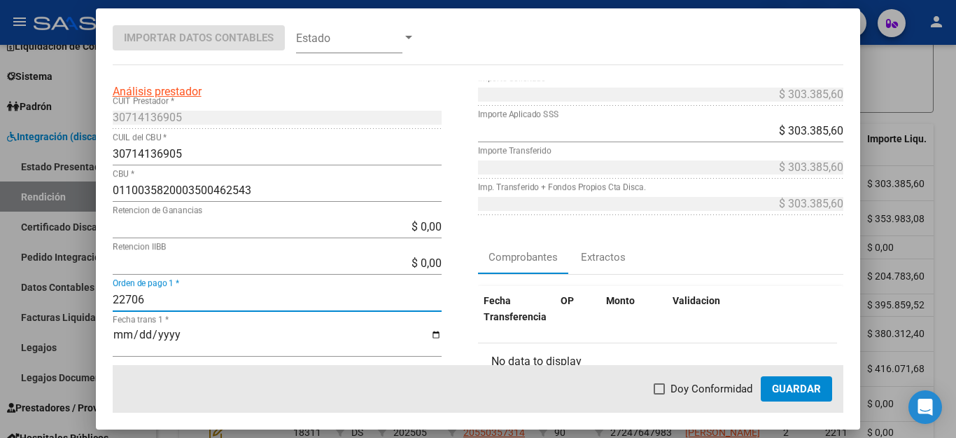
type input "22706"
click at [123, 335] on input "Fecha trans 1 *" at bounding box center [277, 340] width 329 height 24
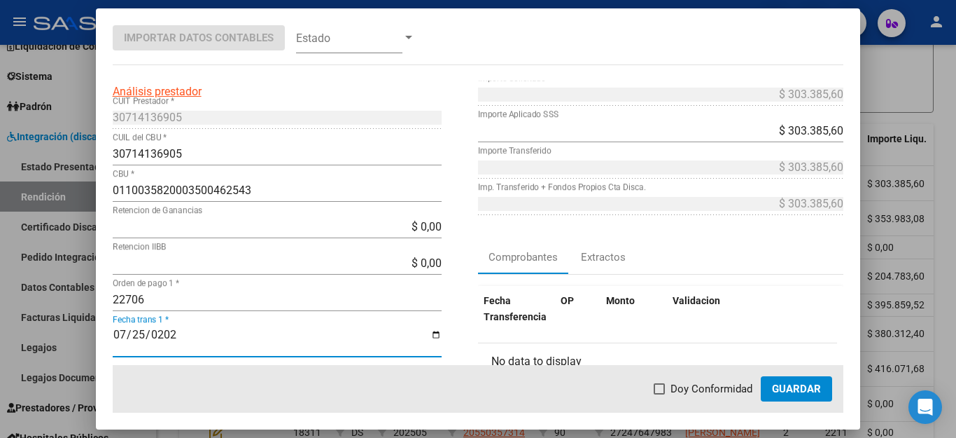
type input "[DATE]"
click at [697, 389] on span "Doy Conformidad" at bounding box center [712, 388] width 82 height 17
click at [660, 394] on input "Doy Conformidad" at bounding box center [659, 394] width 1 height 1
checkbox input "true"
click at [772, 384] on button "Guardar" at bounding box center [796, 388] width 71 height 25
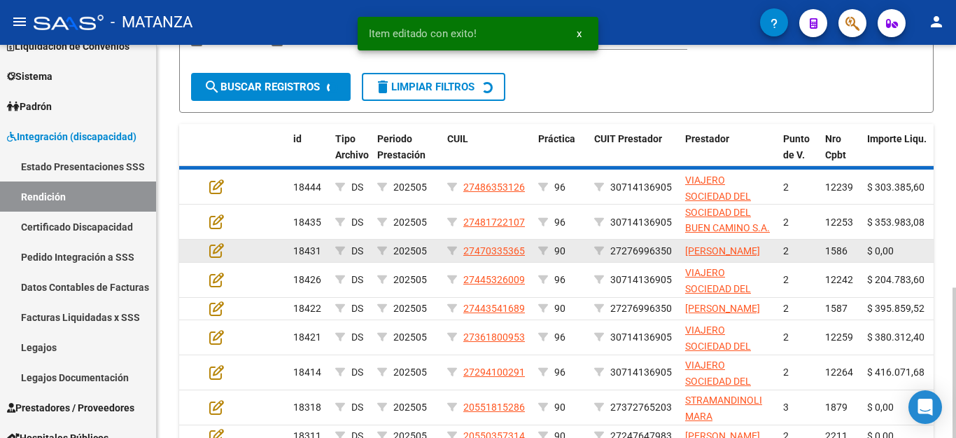
scroll to position [2, 0]
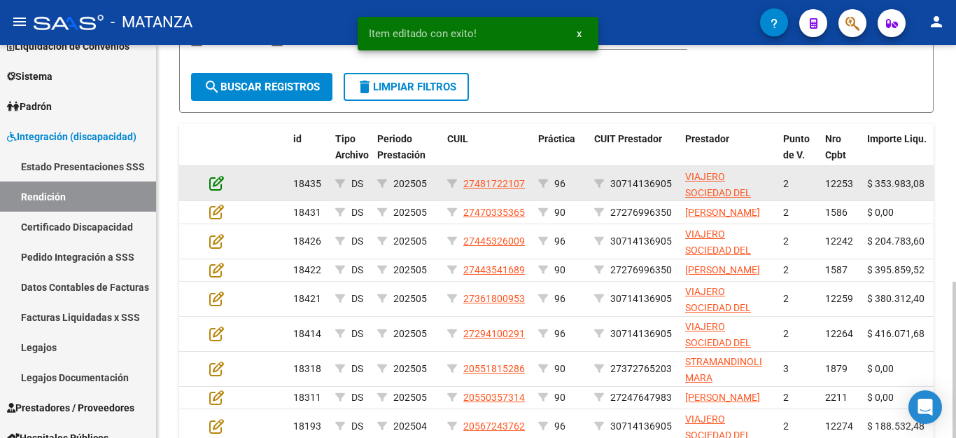
click at [213, 181] on icon at bounding box center [216, 182] width 15 height 15
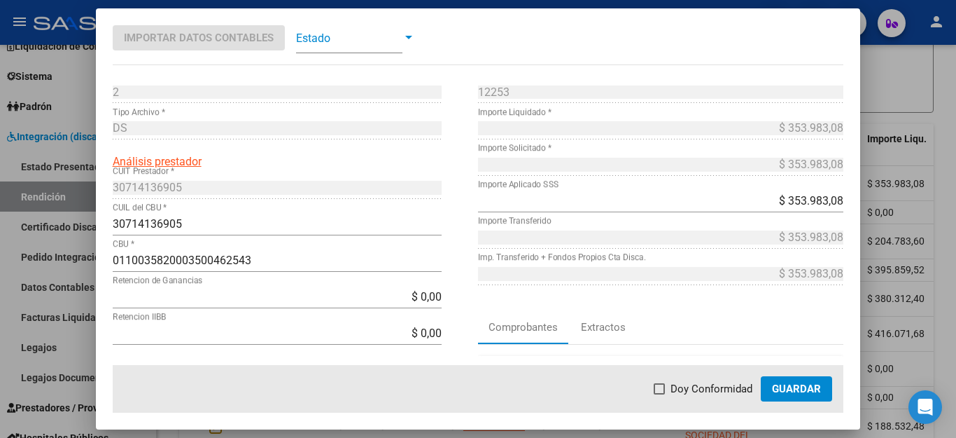
scroll to position [210, 0]
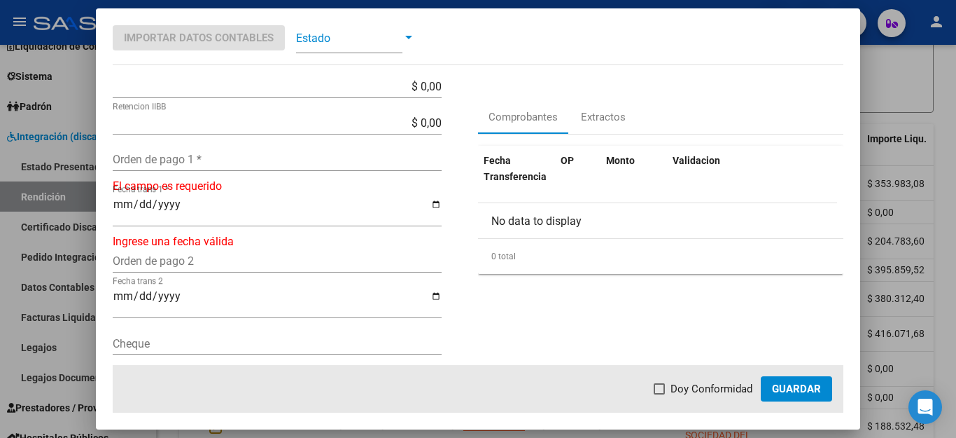
click at [202, 156] on input "Orden de pago 1 *" at bounding box center [277, 159] width 329 height 13
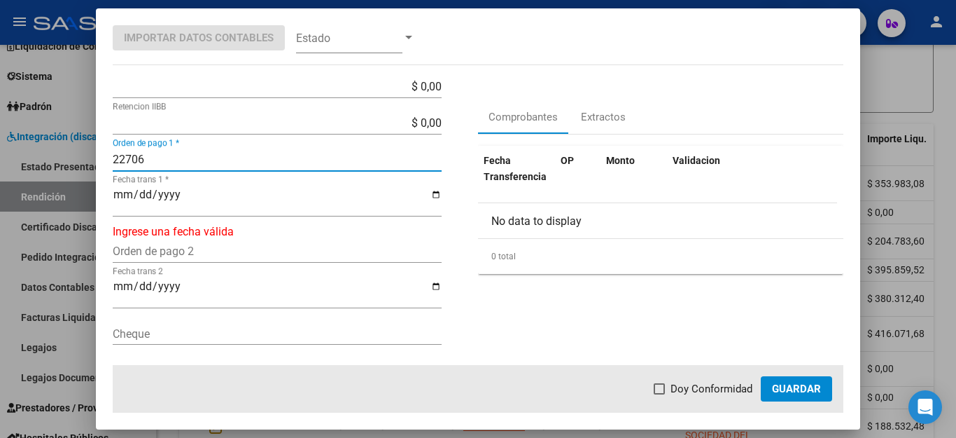
type input "22706"
click at [115, 197] on input "Fecha trans 1 *" at bounding box center [277, 200] width 329 height 24
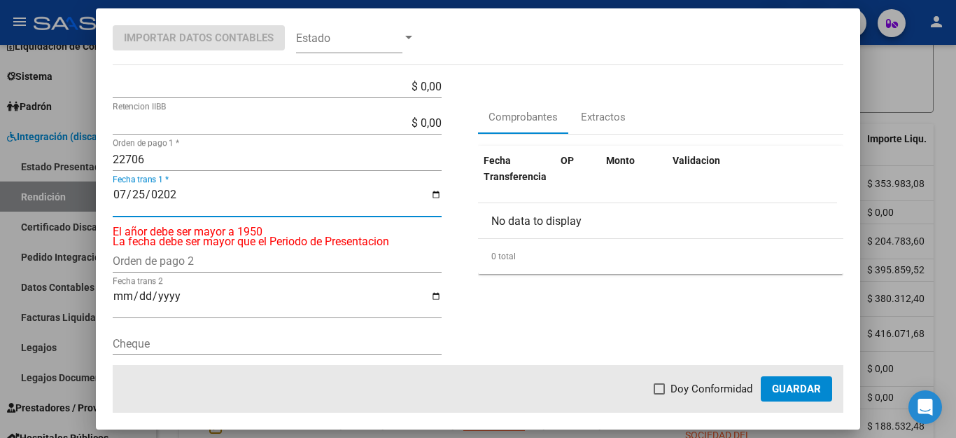
type input "[DATE]"
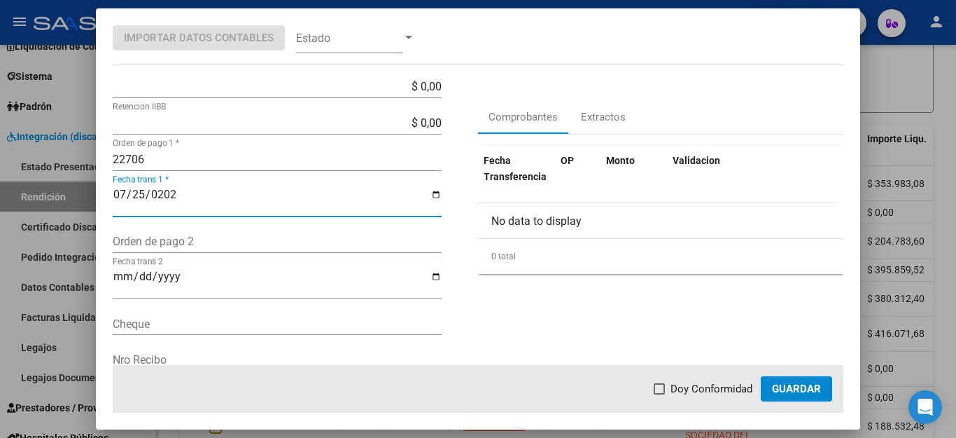
click at [683, 392] on span "Doy Conformidad" at bounding box center [712, 388] width 82 height 17
click at [660, 394] on input "Doy Conformidad" at bounding box center [659, 394] width 1 height 1
checkbox input "true"
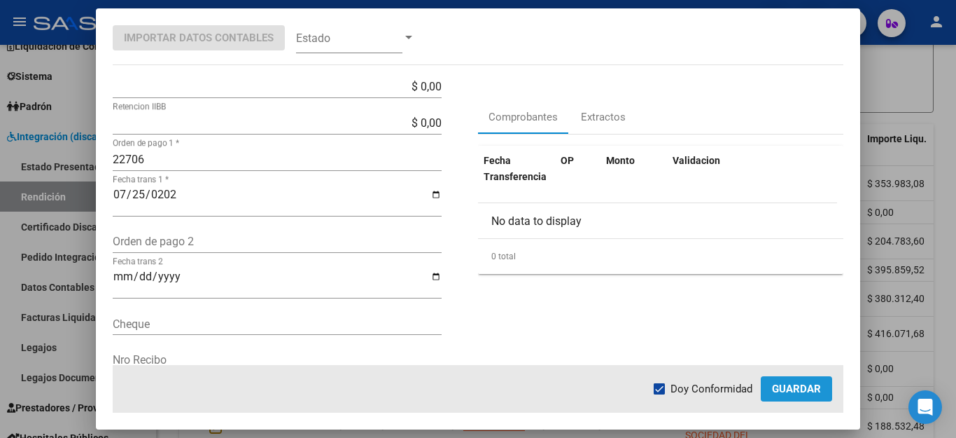
click at [797, 389] on span "Guardar" at bounding box center [796, 388] width 49 height 13
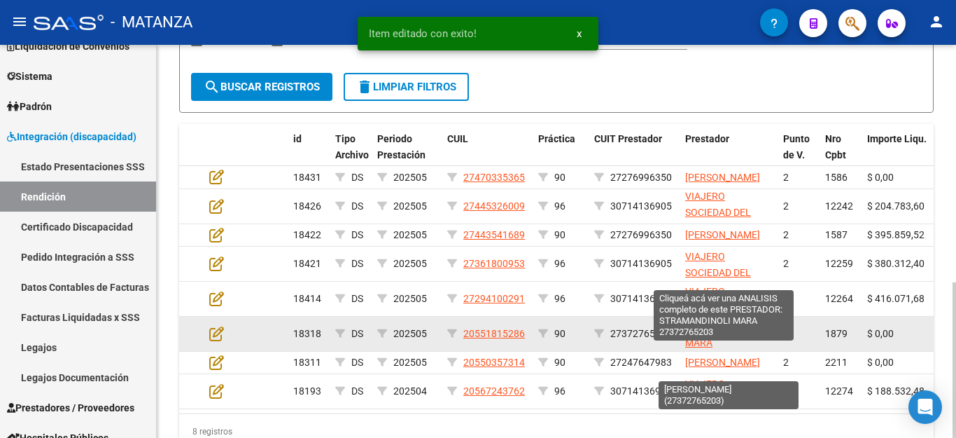
scroll to position [18, 0]
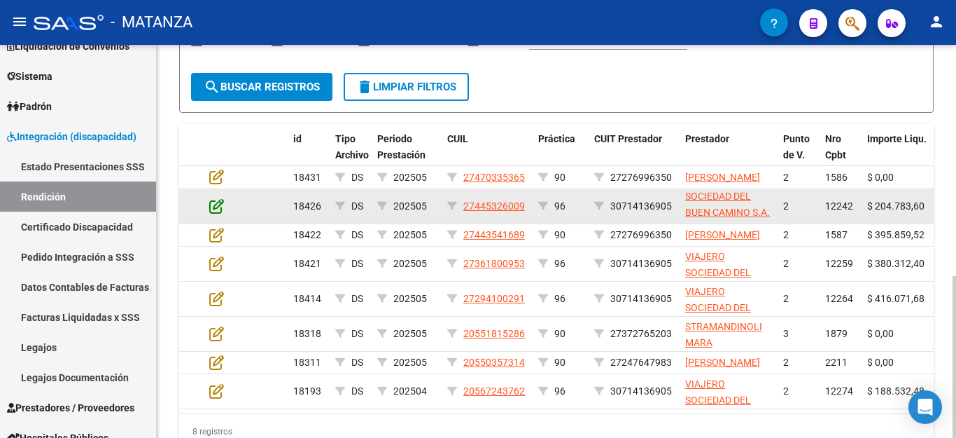
click at [217, 214] on icon at bounding box center [216, 205] width 15 height 15
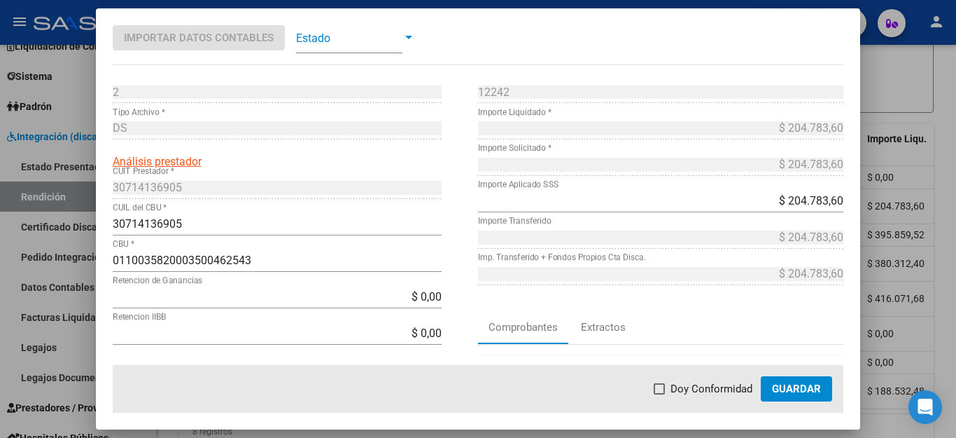
scroll to position [70, 0]
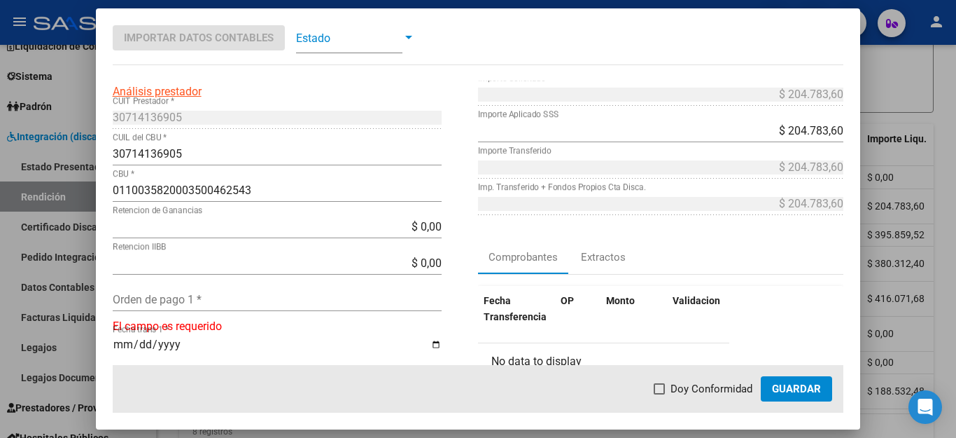
click at [232, 300] on input "Orden de pago 1 *" at bounding box center [277, 299] width 329 height 13
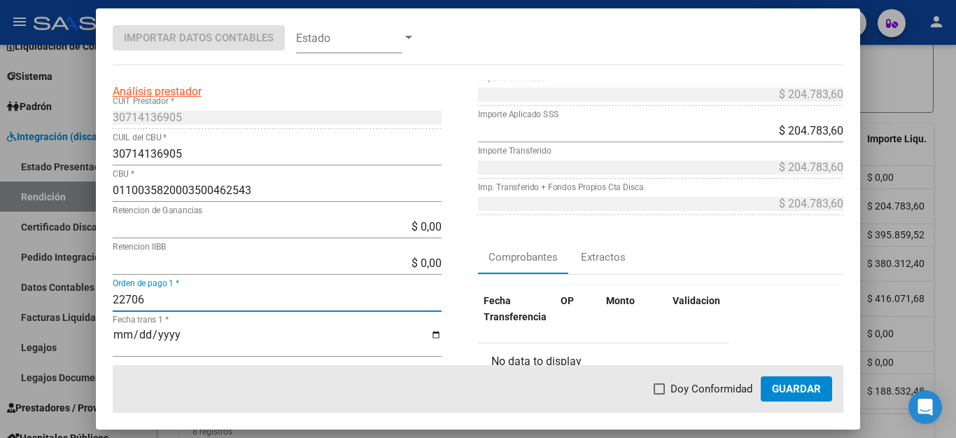
type input "22706"
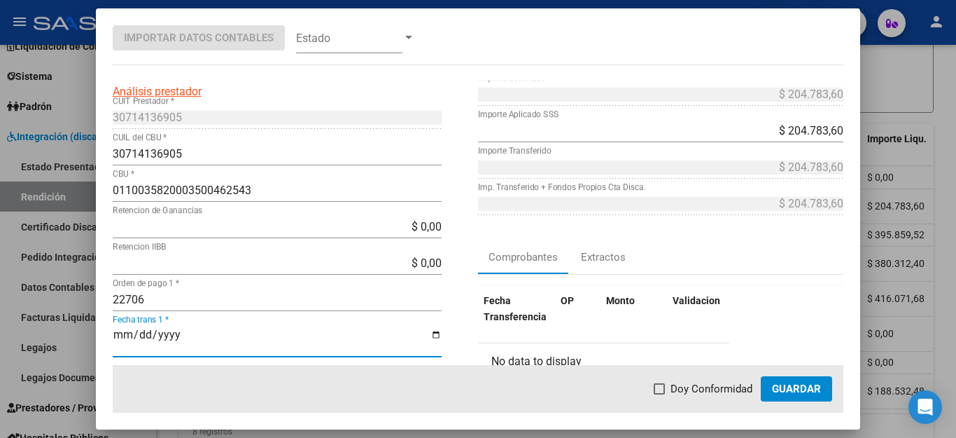
click at [120, 336] on input "Fecha trans 1 *" at bounding box center [277, 340] width 329 height 24
type input "[DATE]"
drag, startPoint x: 681, startPoint y: 388, endPoint x: 788, endPoint y: 386, distance: 107.1
click at [686, 387] on span "Doy Conformidad" at bounding box center [712, 388] width 82 height 17
click at [660, 394] on input "Doy Conformidad" at bounding box center [659, 394] width 1 height 1
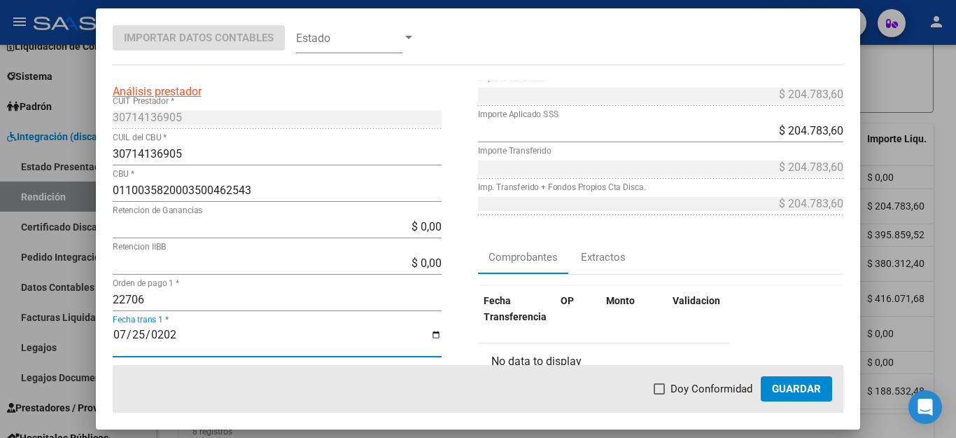
checkbox input "true"
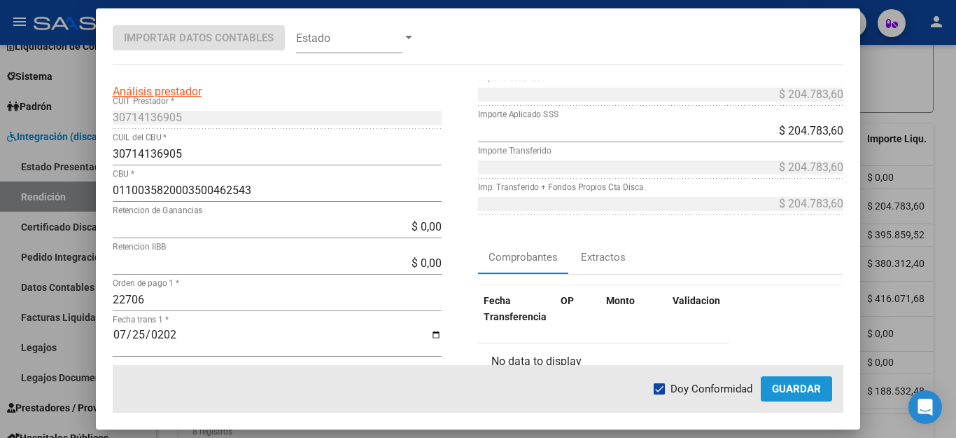
click at [793, 386] on span "Guardar" at bounding box center [796, 388] width 49 height 13
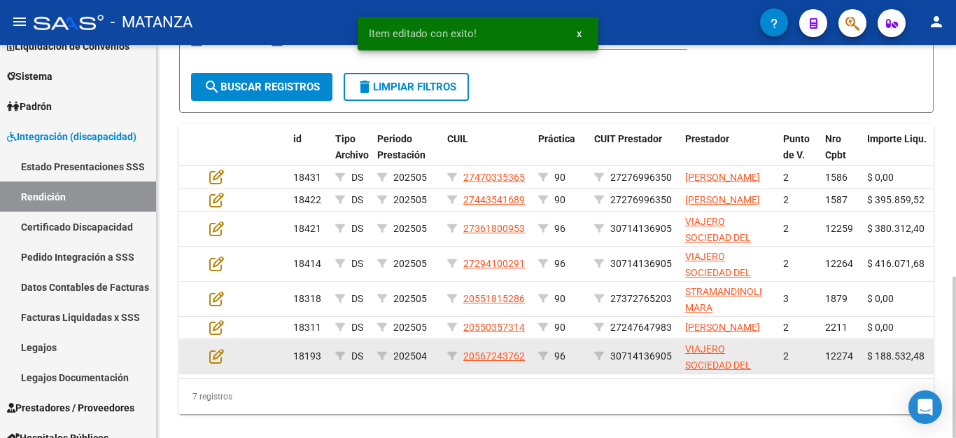
scroll to position [2, 0]
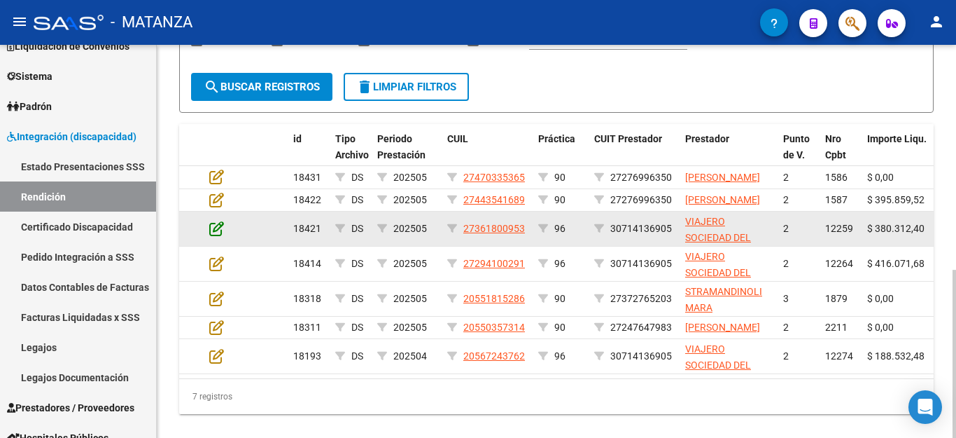
click at [218, 236] on icon at bounding box center [216, 228] width 15 height 15
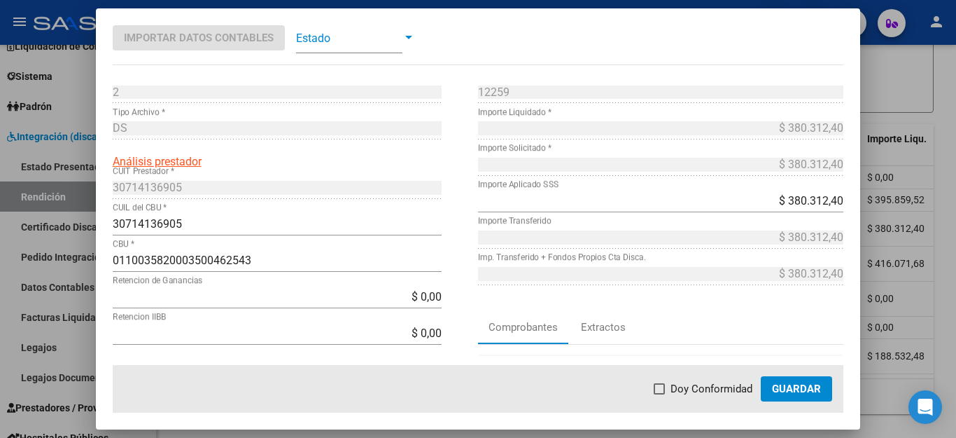
scroll to position [140, 0]
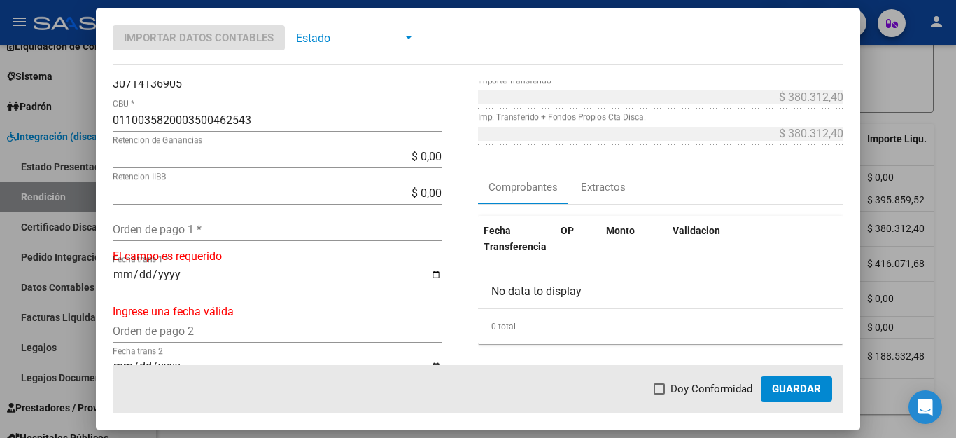
click at [246, 230] on input "Orden de pago 1 *" at bounding box center [277, 229] width 329 height 13
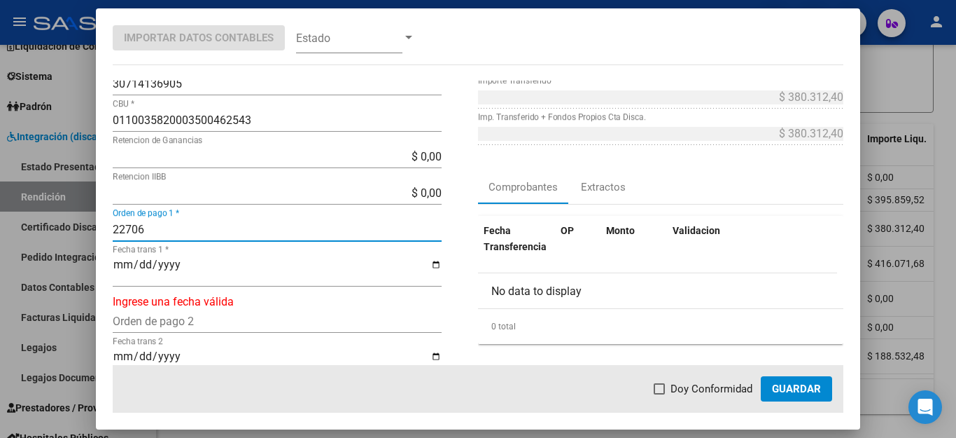
type input "22706"
click at [125, 264] on input "Fecha trans 1 *" at bounding box center [277, 270] width 329 height 24
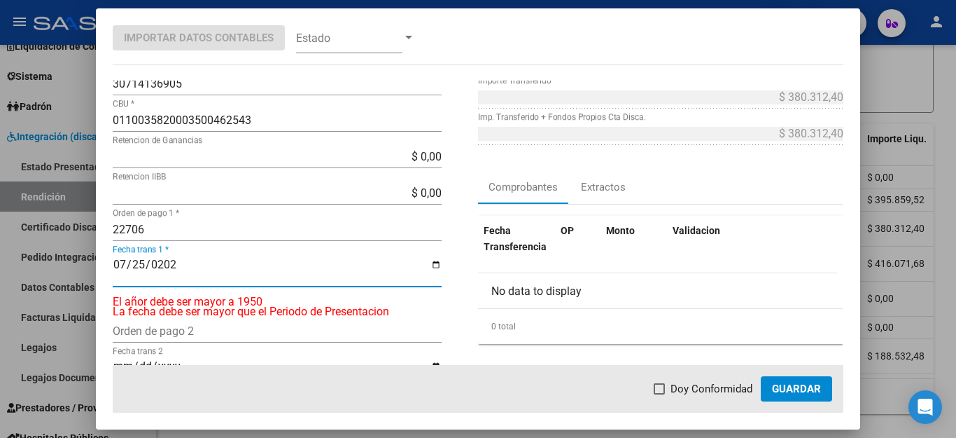
type input "[DATE]"
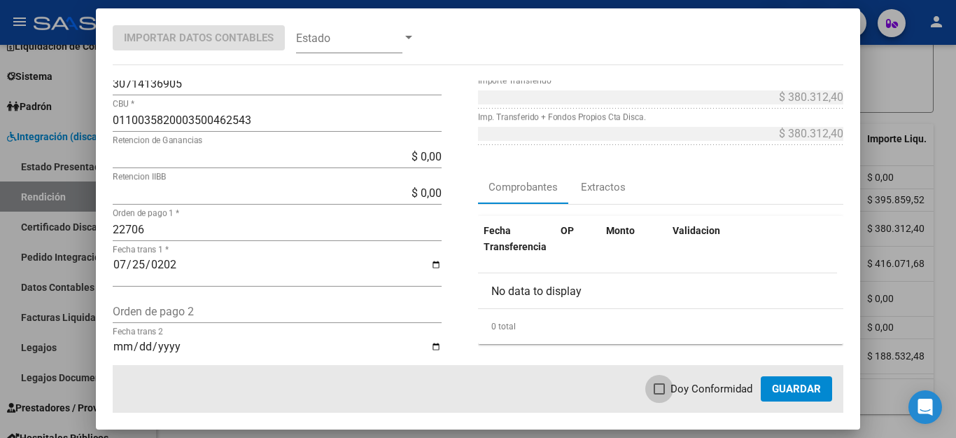
click at [657, 389] on span at bounding box center [659, 388] width 11 height 11
click at [659, 394] on input "Doy Conformidad" at bounding box center [659, 394] width 1 height 1
checkbox input "true"
click at [774, 391] on span "Guardar" at bounding box center [796, 388] width 49 height 13
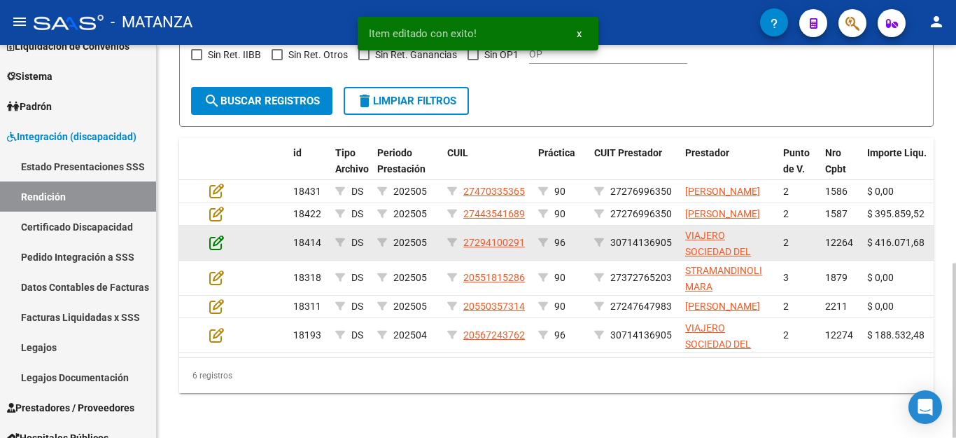
click at [211, 250] on icon at bounding box center [216, 242] width 15 height 15
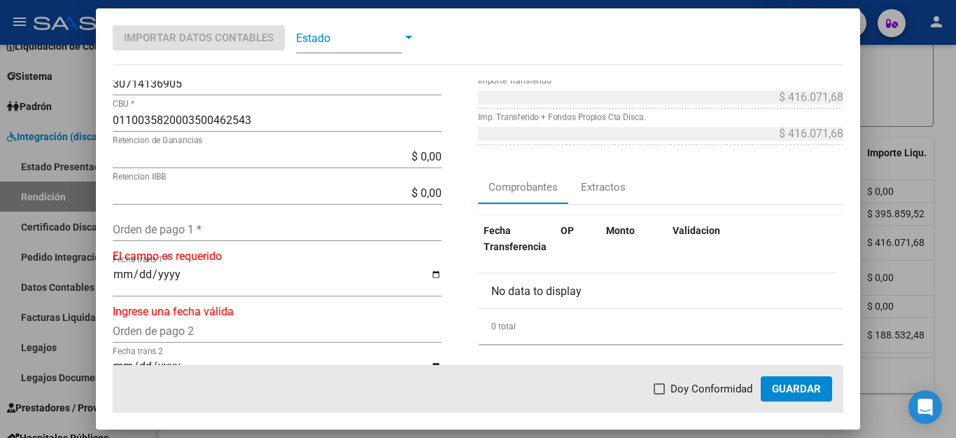
click at [231, 235] on input "Orden de pago 1 *" at bounding box center [277, 229] width 329 height 13
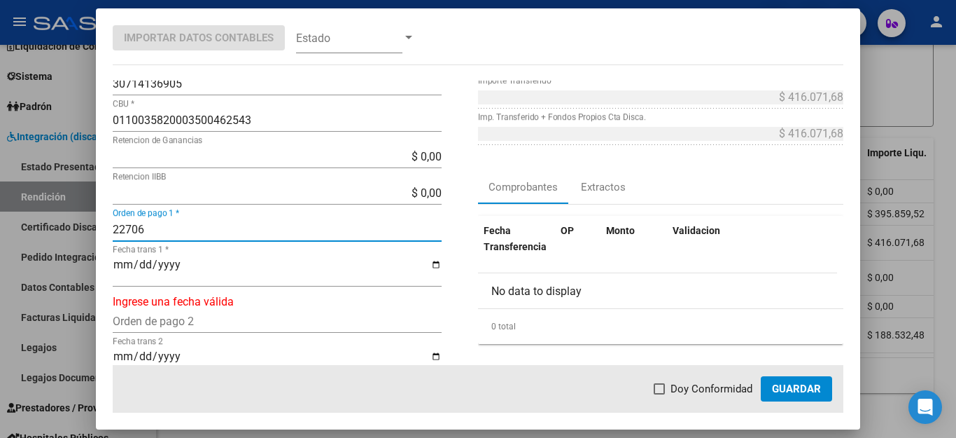
type input "22706"
click at [118, 272] on input "Fecha trans 1 *" at bounding box center [277, 270] width 329 height 24
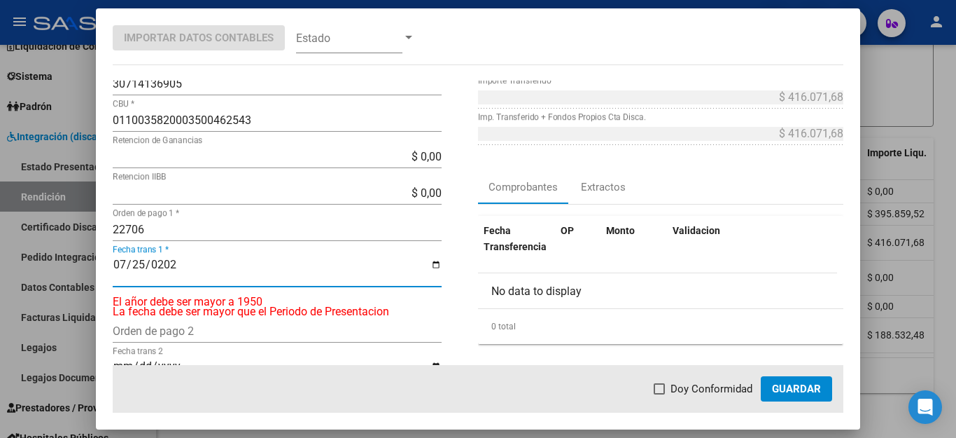
type input "[DATE]"
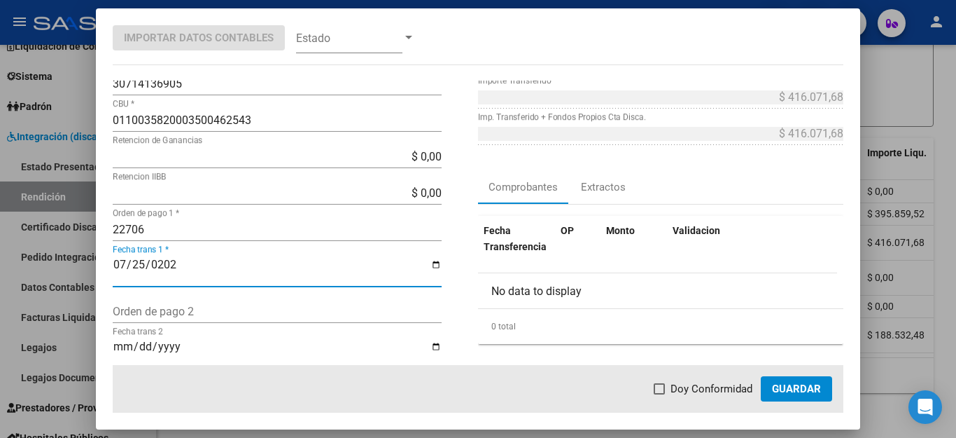
click at [679, 382] on span "Doy Conformidad" at bounding box center [712, 388] width 82 height 17
click at [660, 394] on input "Doy Conformidad" at bounding box center [659, 394] width 1 height 1
checkbox input "true"
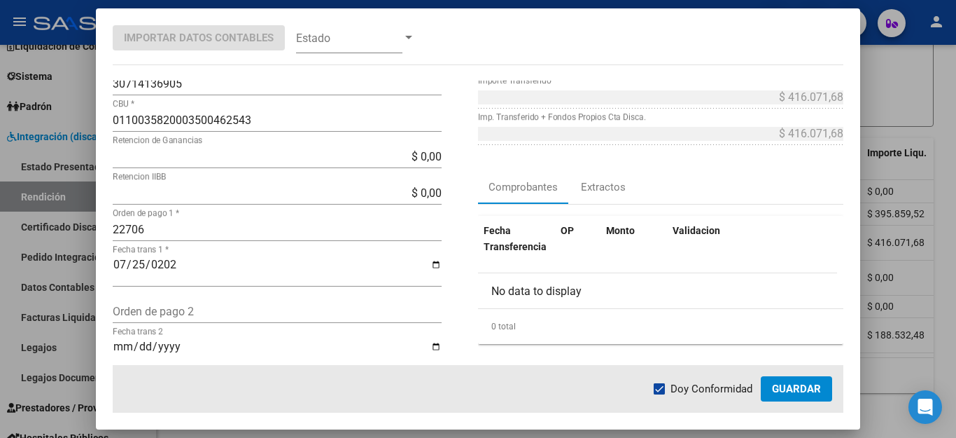
click at [779, 383] on span "Guardar" at bounding box center [796, 388] width 49 height 13
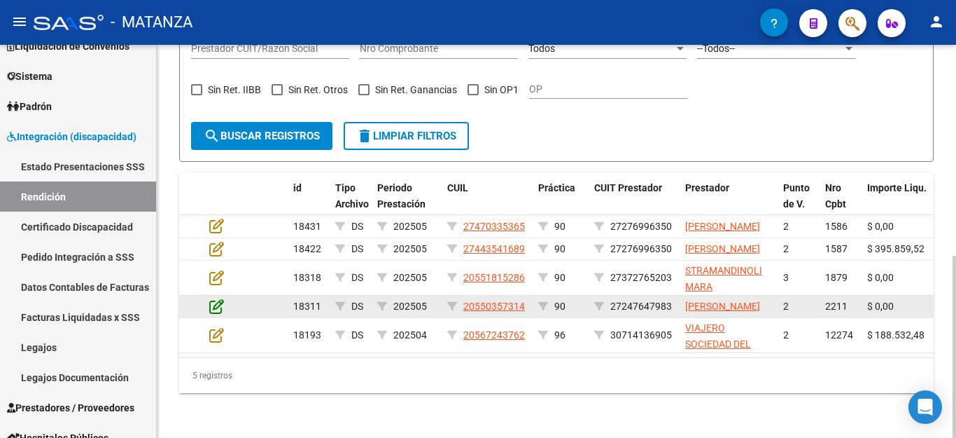
click at [221, 298] on icon at bounding box center [216, 305] width 15 height 15
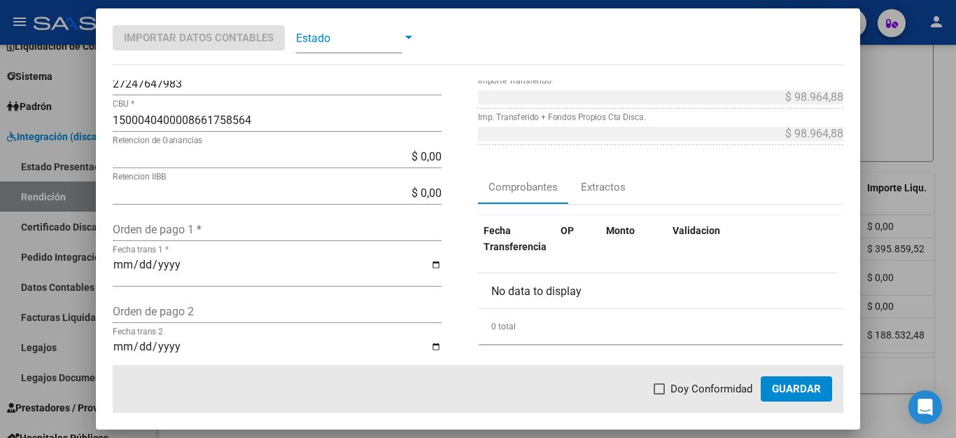
click at [248, 228] on input "Orden de pago 1 *" at bounding box center [277, 229] width 329 height 13
type input "22642"
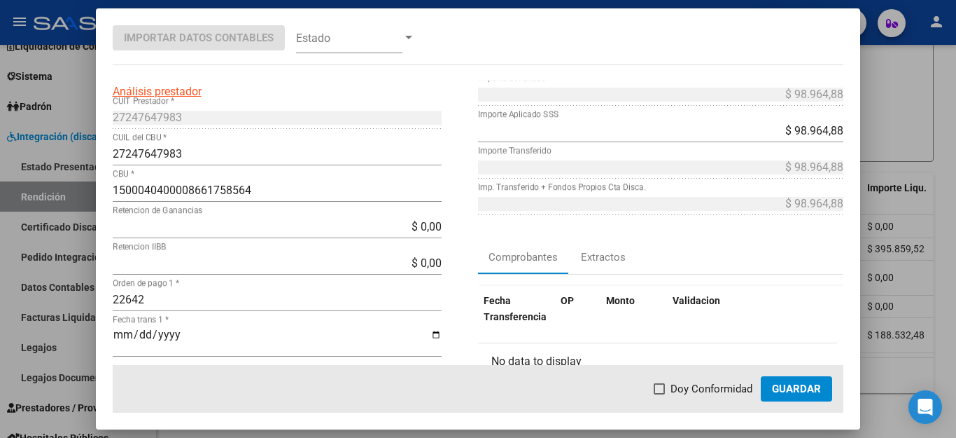
click at [119, 331] on input "Fecha trans 1 *" at bounding box center [277, 340] width 329 height 24
type input "[DATE]"
click at [713, 389] on span "Doy Conformidad" at bounding box center [712, 388] width 82 height 17
click at [660, 394] on input "Doy Conformidad" at bounding box center [659, 394] width 1 height 1
checkbox input "true"
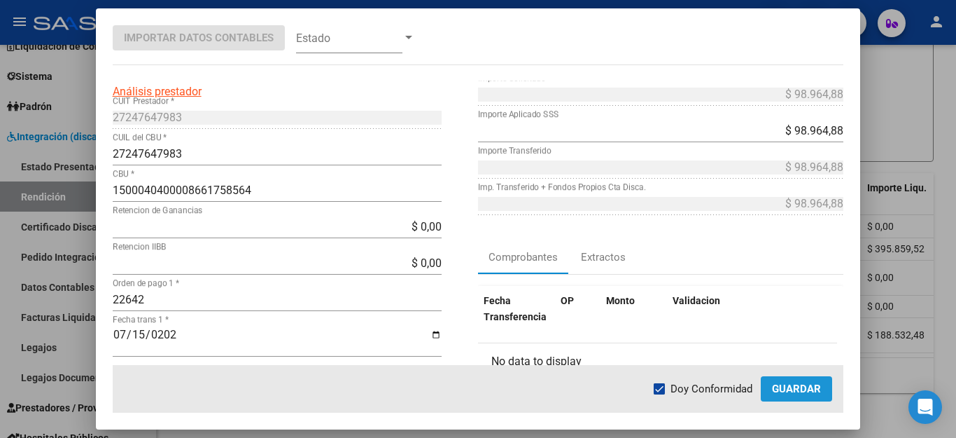
drag, startPoint x: 788, startPoint y: 389, endPoint x: 762, endPoint y: 389, distance: 25.9
click at [789, 389] on span "Guardar" at bounding box center [796, 388] width 49 height 13
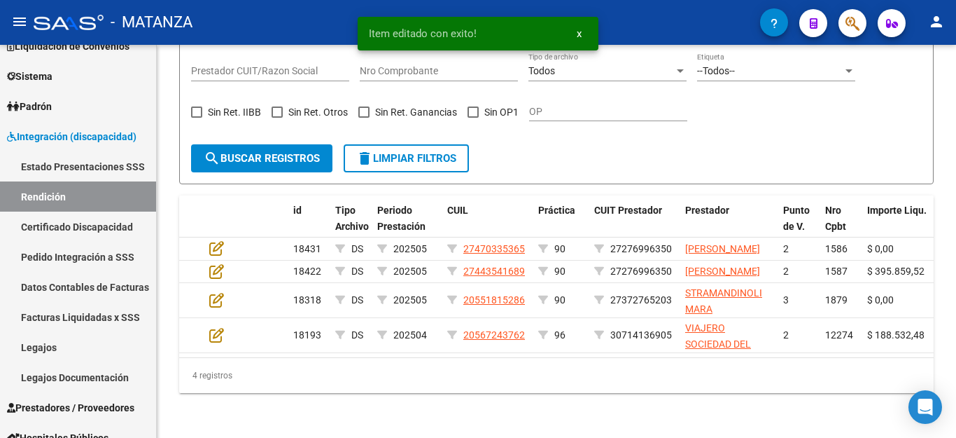
scroll to position [421, 0]
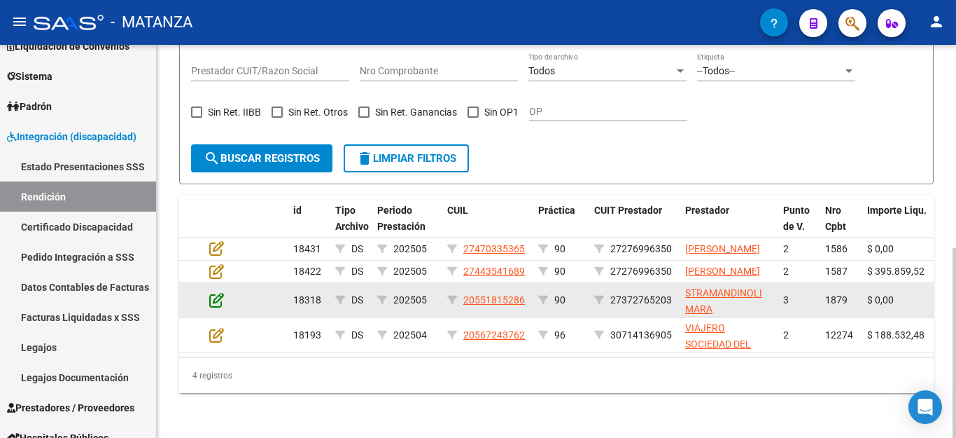
click at [210, 292] on icon at bounding box center [216, 299] width 15 height 15
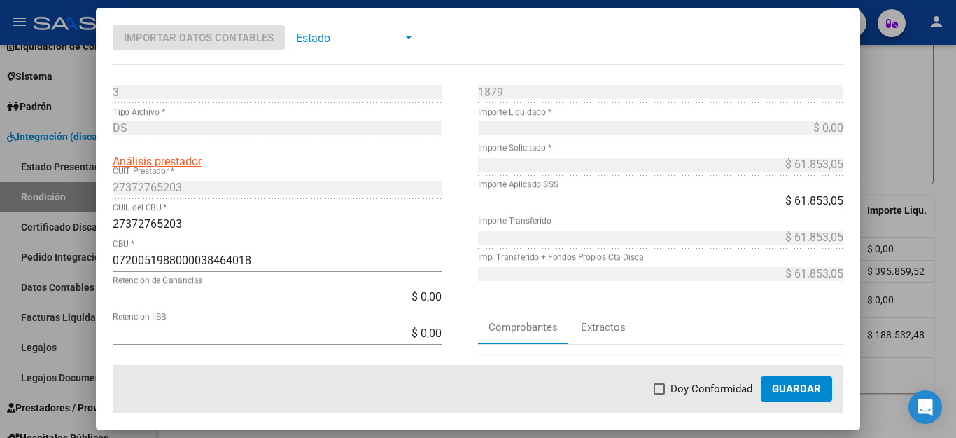
scroll to position [70, 0]
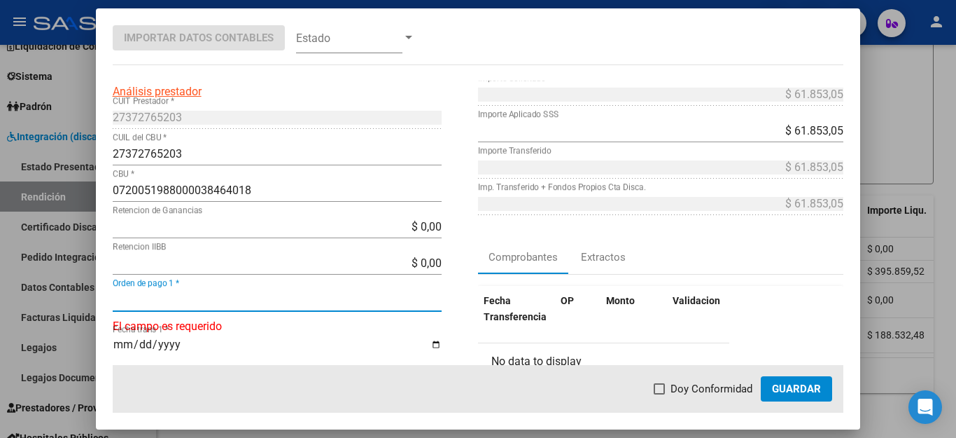
click at [198, 301] on input "Orden de pago 1 *" at bounding box center [277, 299] width 329 height 13
type input "22643"
click at [121, 334] on input "Fecha trans 1 *" at bounding box center [277, 340] width 329 height 24
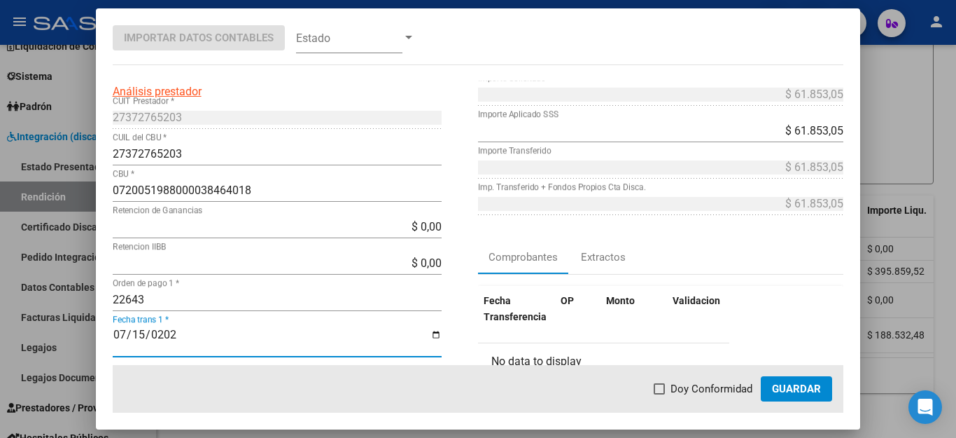
type input "[DATE]"
drag, startPoint x: 666, startPoint y: 389, endPoint x: 744, endPoint y: 389, distance: 77.7
click at [673, 389] on label "Doy Conformidad" at bounding box center [703, 388] width 99 height 17
click at [660, 394] on input "Doy Conformidad" at bounding box center [659, 394] width 1 height 1
checkbox input "true"
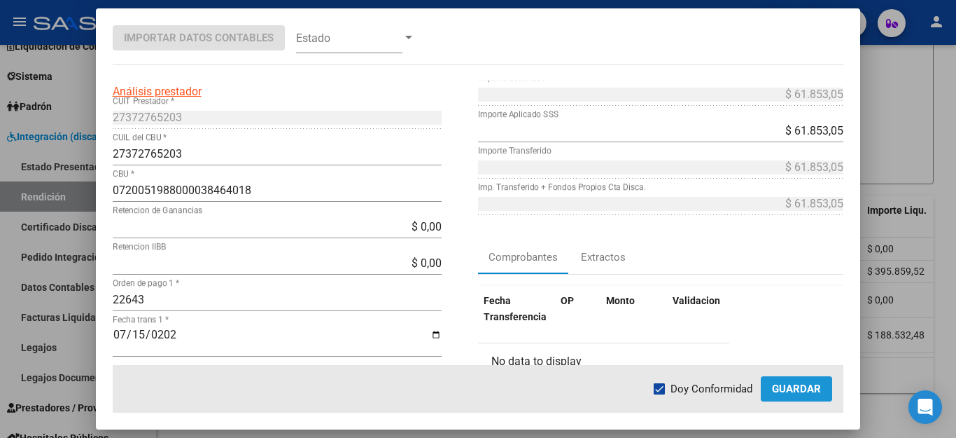
click at [802, 389] on span "Guardar" at bounding box center [796, 388] width 49 height 13
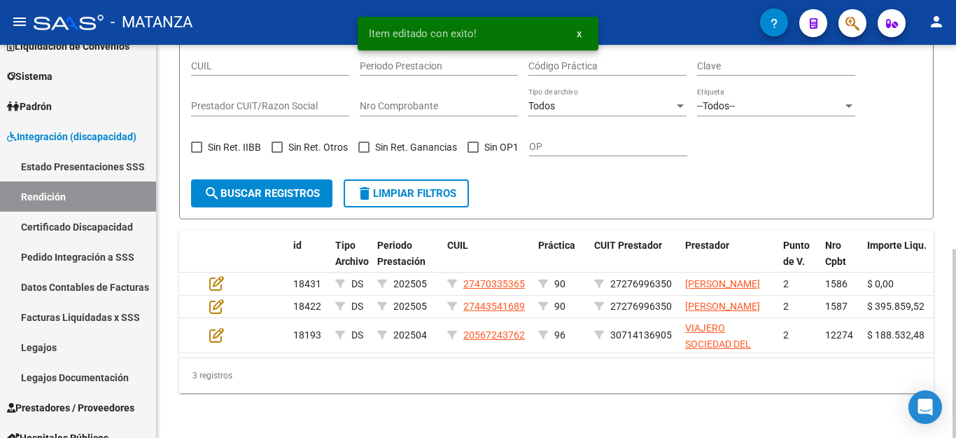
scroll to position [386, 0]
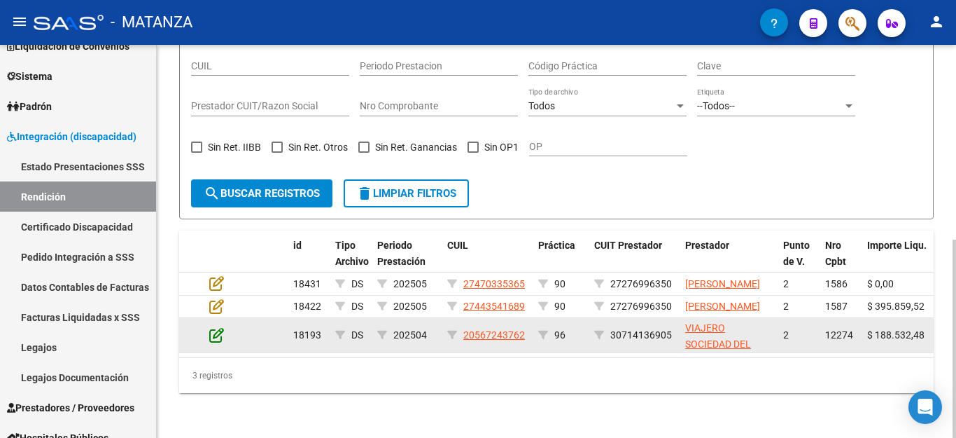
click at [215, 327] on icon at bounding box center [216, 334] width 15 height 15
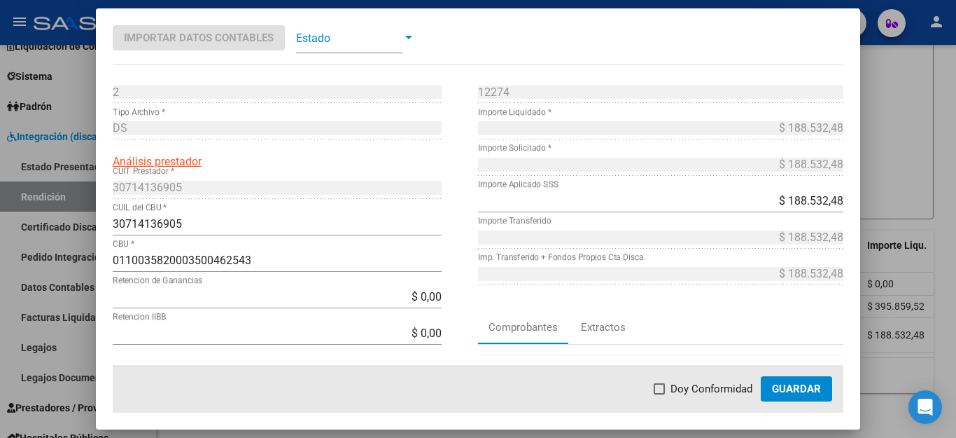
scroll to position [210, 0]
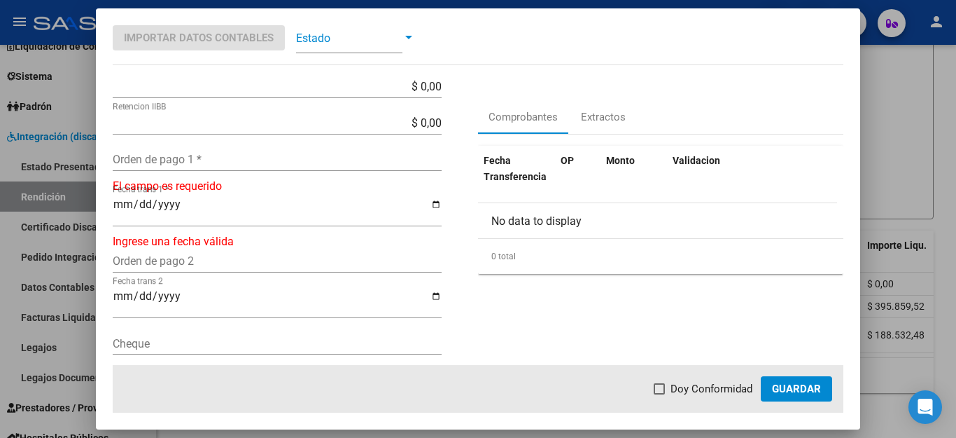
click at [202, 161] on input "Orden de pago 1 *" at bounding box center [277, 159] width 329 height 13
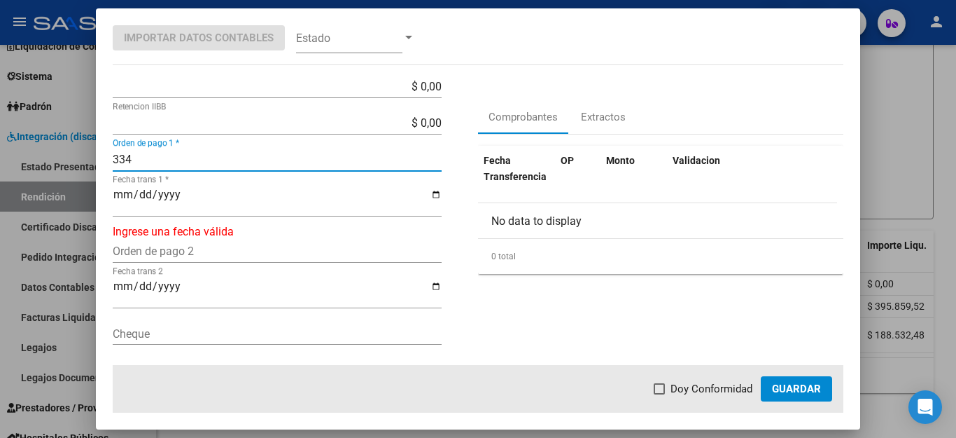
type input "334"
click at [124, 195] on input "Fecha trans 1 *" at bounding box center [277, 200] width 329 height 24
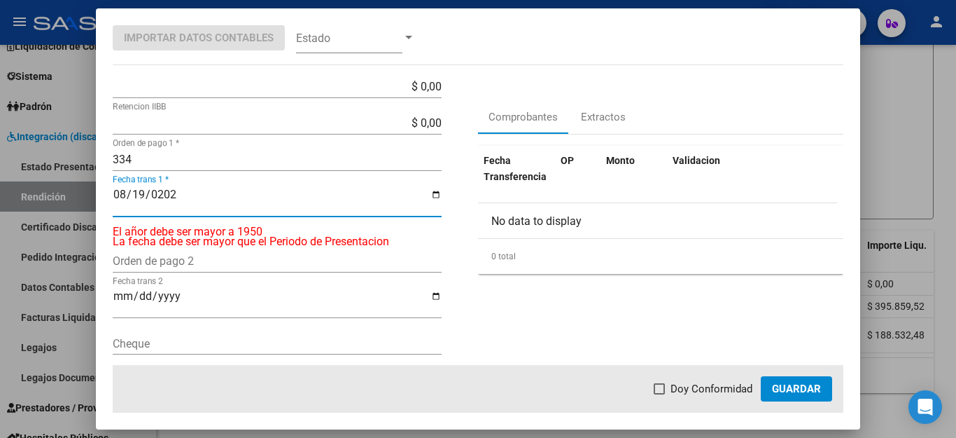
type input "[DATE]"
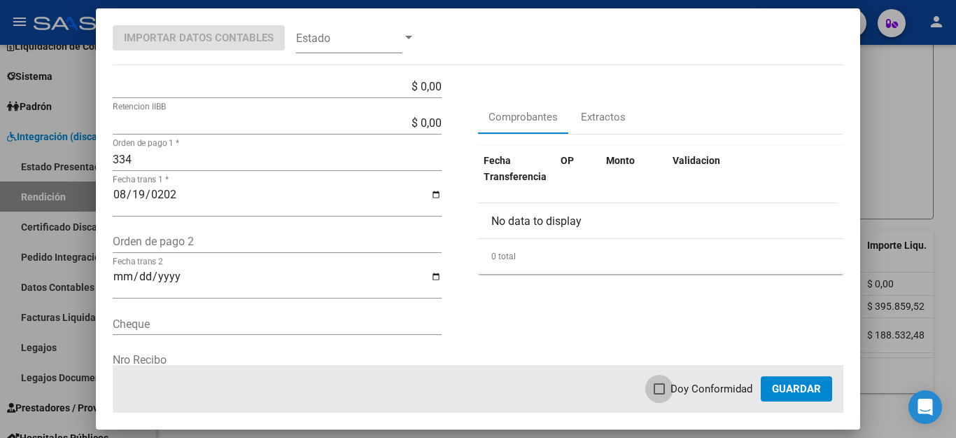
click at [721, 390] on span "Doy Conformidad" at bounding box center [712, 388] width 82 height 17
click at [660, 394] on input "Doy Conformidad" at bounding box center [659, 394] width 1 height 1
checkbox input "true"
click at [801, 382] on button "Guardar" at bounding box center [796, 388] width 71 height 25
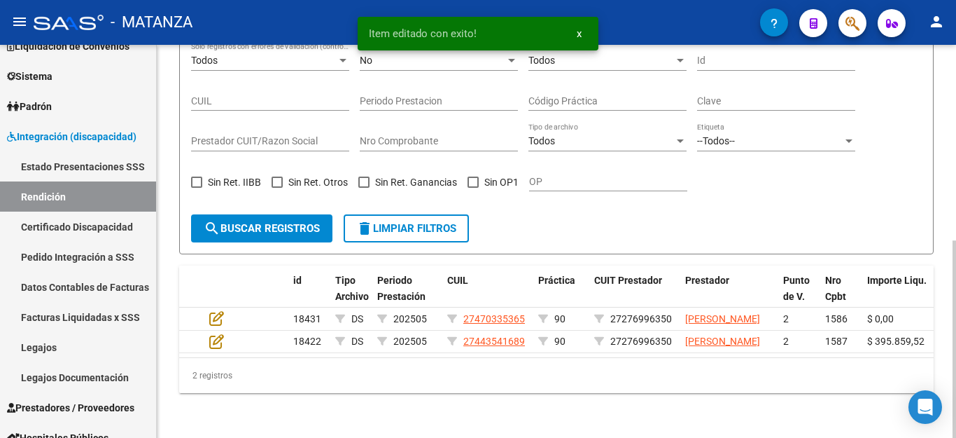
scroll to position [351, 0]
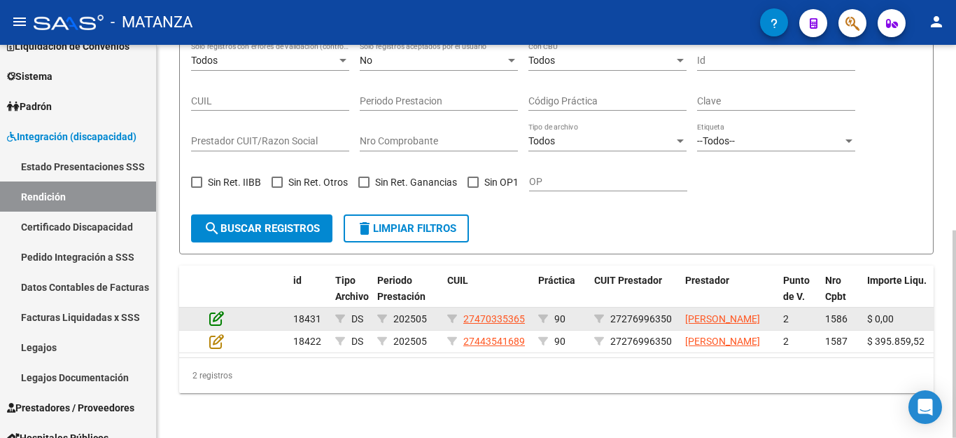
click at [212, 310] on icon at bounding box center [216, 317] width 15 height 15
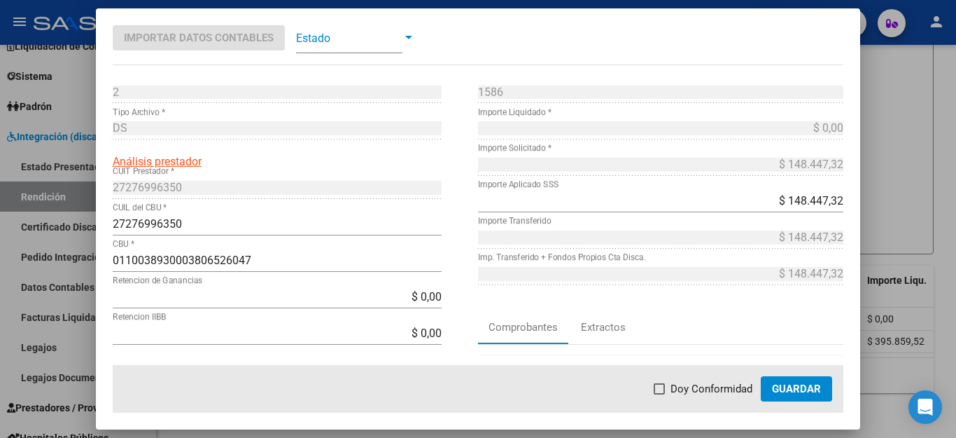
scroll to position [140, 0]
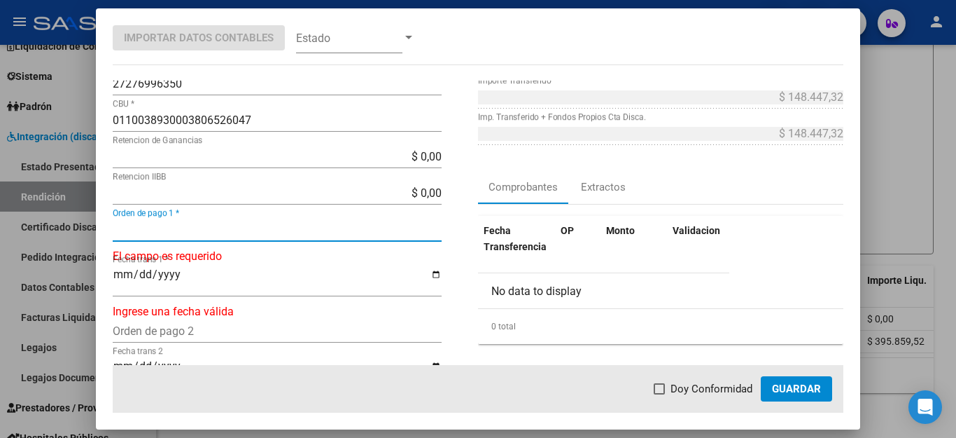
click at [196, 236] on input "Orden de pago 1 *" at bounding box center [277, 229] width 329 height 13
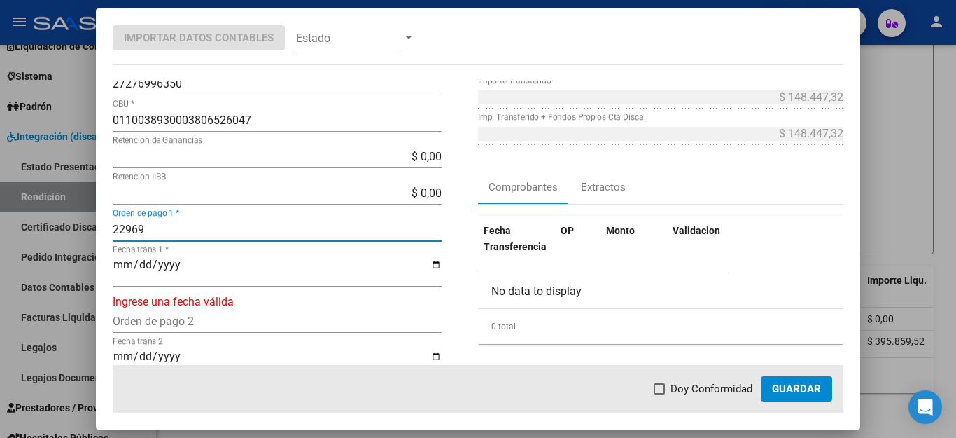
type input "22969"
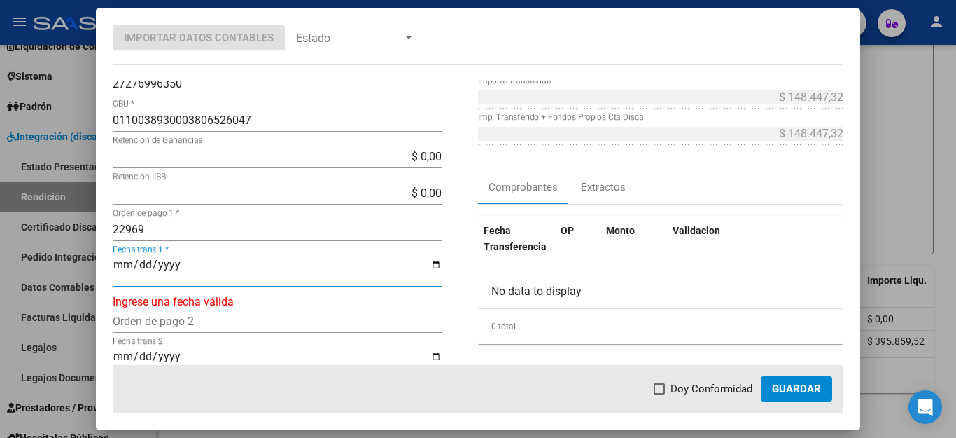
click at [125, 264] on input "Fecha trans 1 *" at bounding box center [277, 270] width 329 height 24
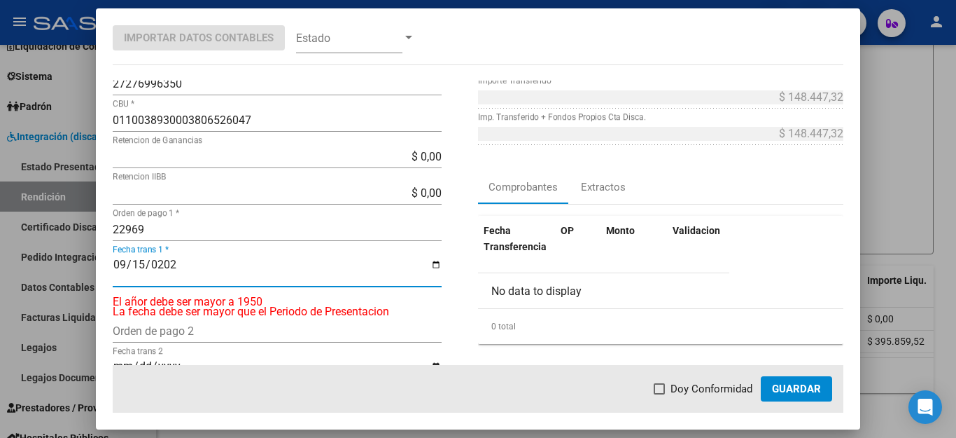
type input "[DATE]"
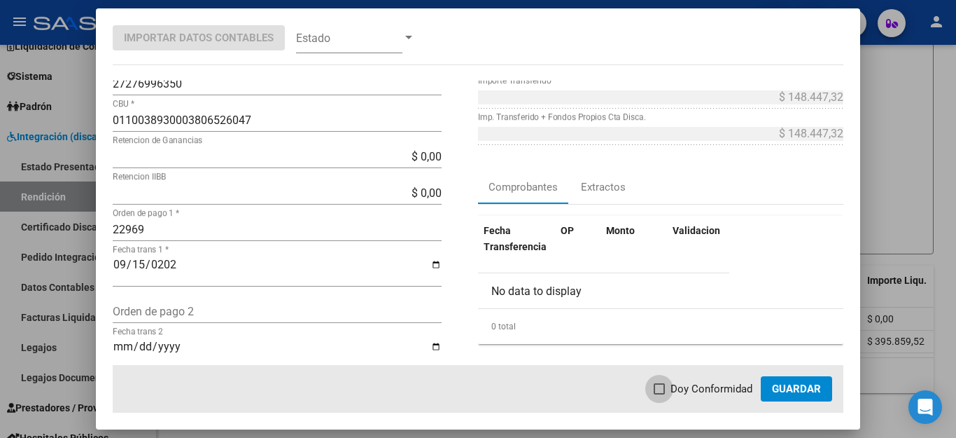
click at [712, 390] on span "Doy Conformidad" at bounding box center [712, 388] width 82 height 17
click at [660, 394] on input "Doy Conformidad" at bounding box center [659, 394] width 1 height 1
checkbox input "true"
click at [802, 390] on span "Guardar" at bounding box center [796, 388] width 49 height 13
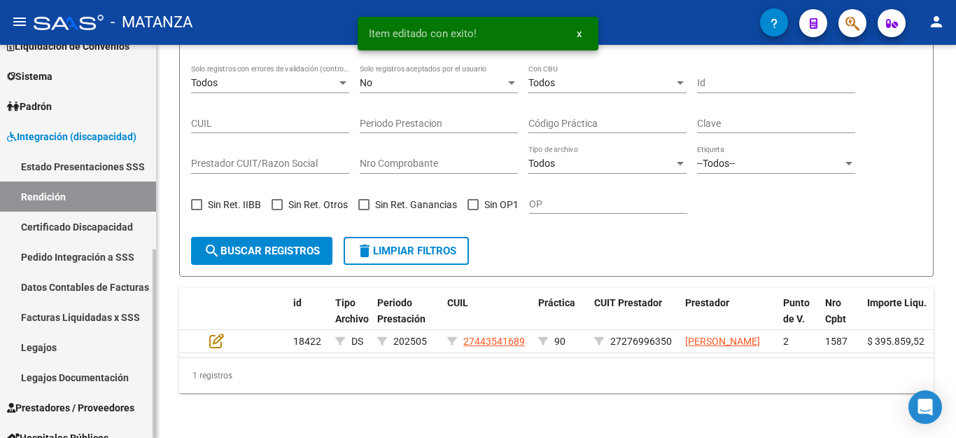
scroll to position [316, 0]
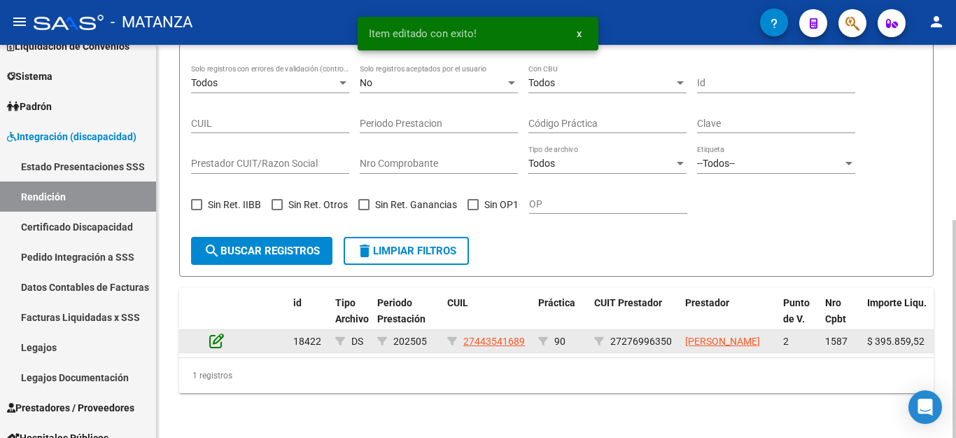
click at [211, 333] on icon at bounding box center [216, 340] width 15 height 15
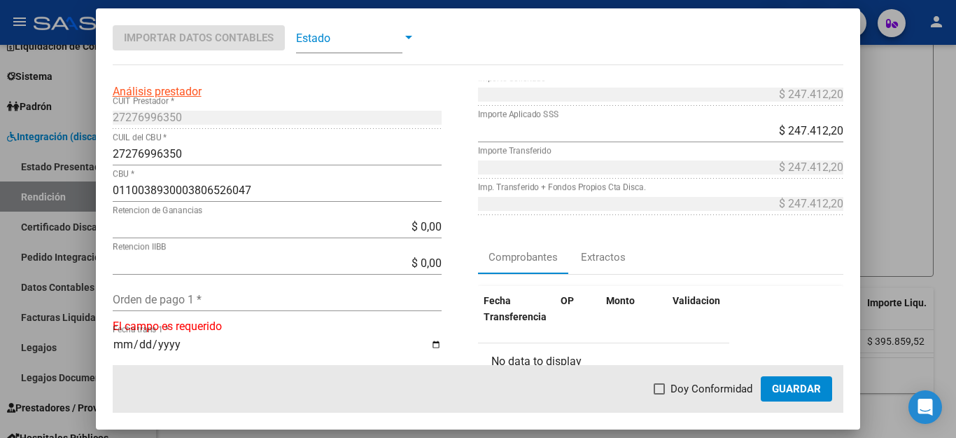
scroll to position [140, 0]
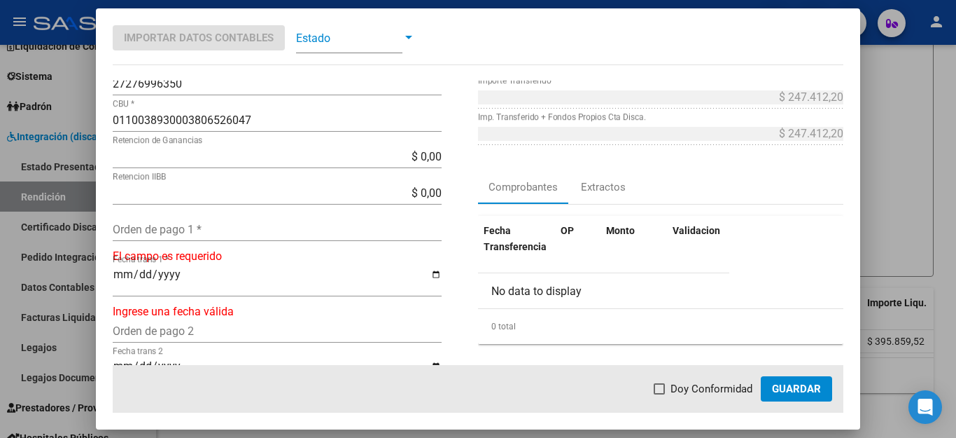
click at [214, 225] on input "Orden de pago 1 *" at bounding box center [277, 229] width 329 height 13
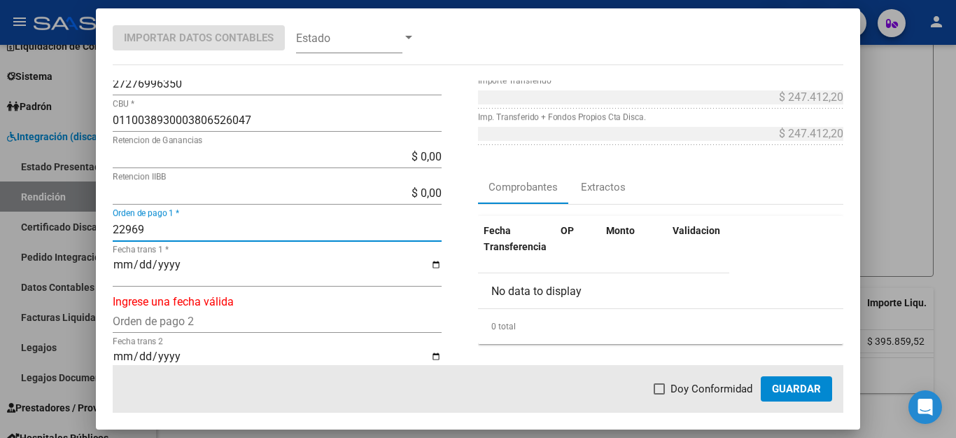
type input "22969"
click at [125, 265] on input "Fecha trans 1 *" at bounding box center [277, 270] width 329 height 24
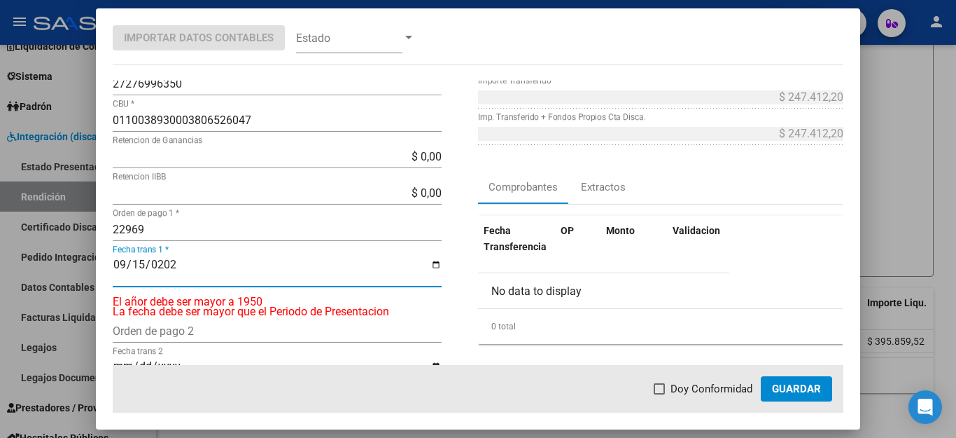
type input "[DATE]"
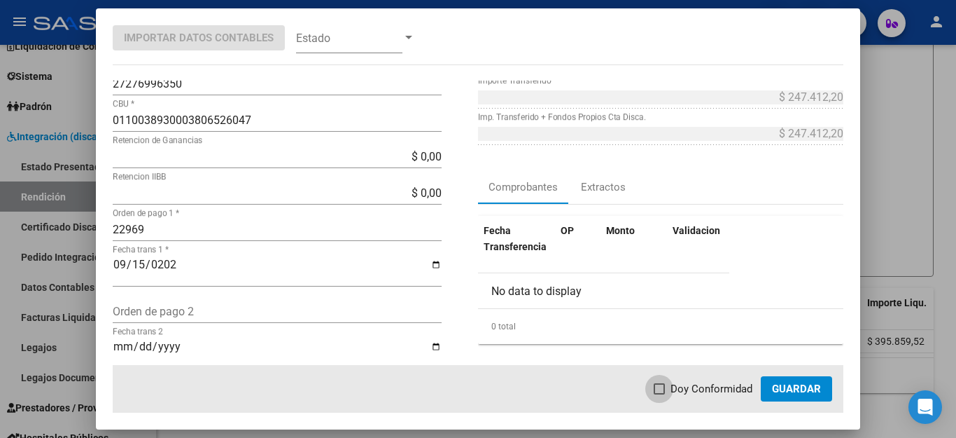
click at [689, 386] on span "Doy Conformidad" at bounding box center [712, 388] width 82 height 17
click at [660, 394] on input "Doy Conformidad" at bounding box center [659, 394] width 1 height 1
checkbox input "true"
click at [783, 386] on span "Guardar" at bounding box center [796, 388] width 49 height 13
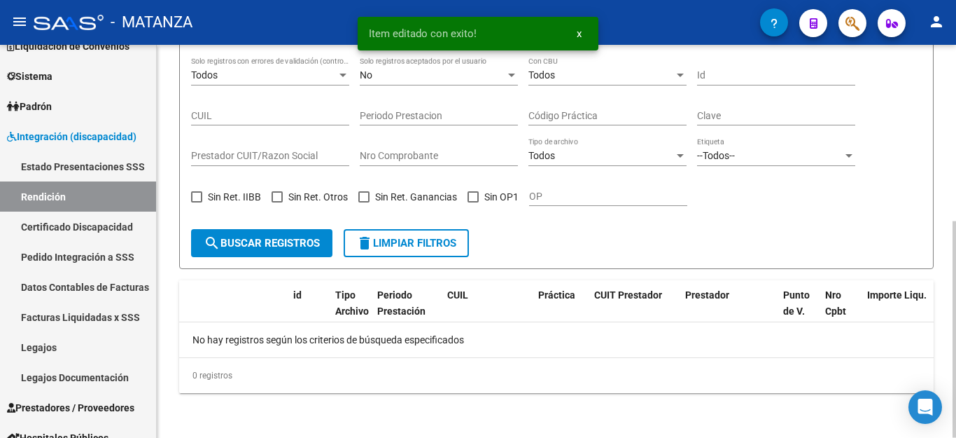
scroll to position [300, 0]
click at [606, 354] on div "No hay registros según los criterios de búsqueda especificados" at bounding box center [556, 339] width 755 height 35
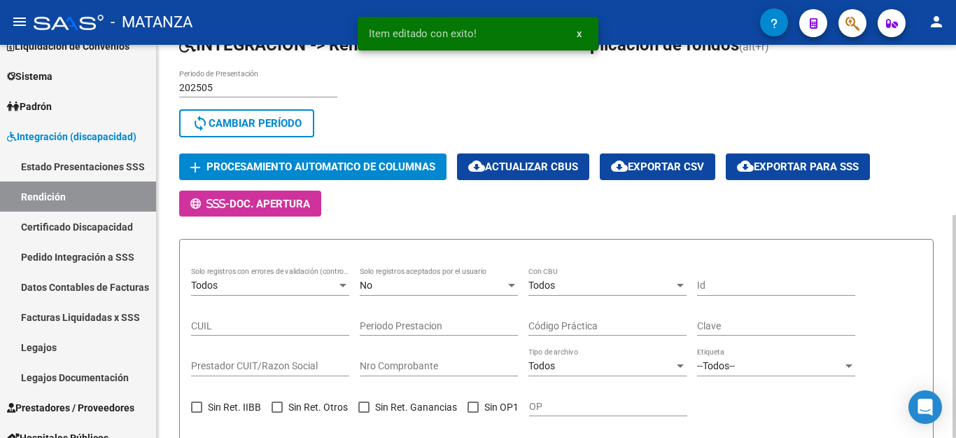
scroll to position [20, 0]
